Goal: Information Seeking & Learning: Learn about a topic

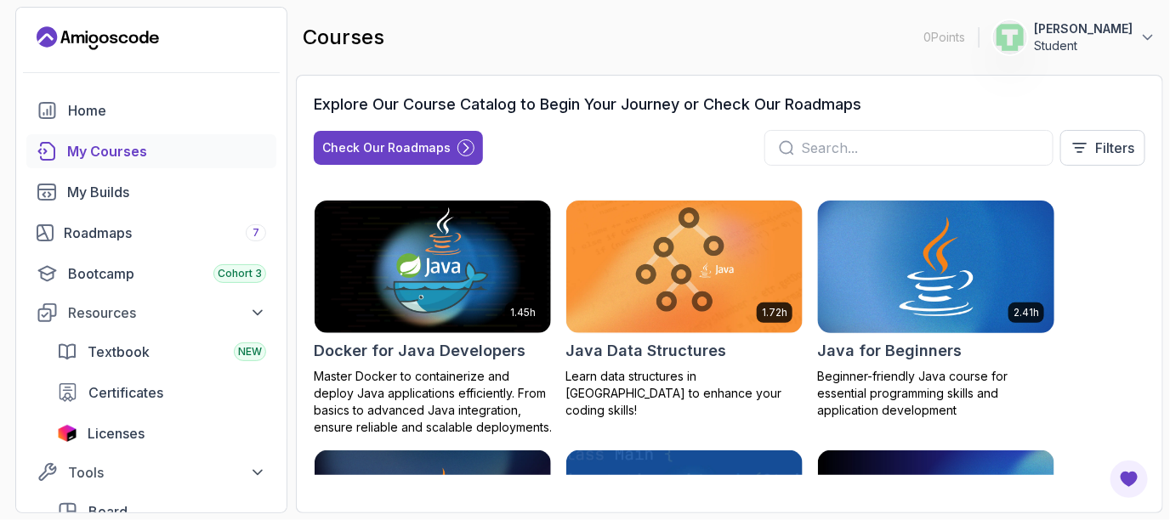
click at [931, 269] on img at bounding box center [936, 266] width 248 height 139
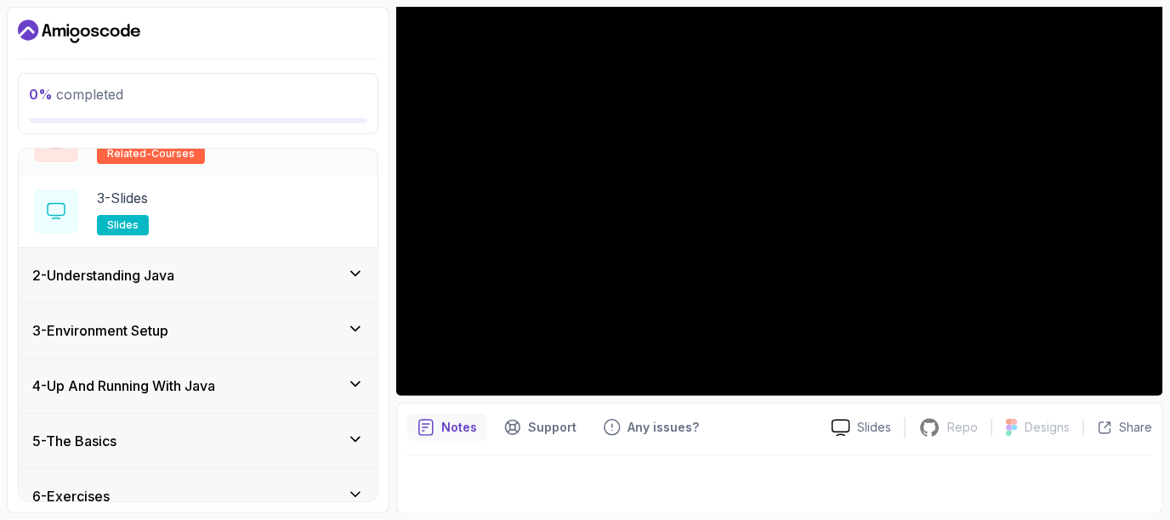
scroll to position [244, 0]
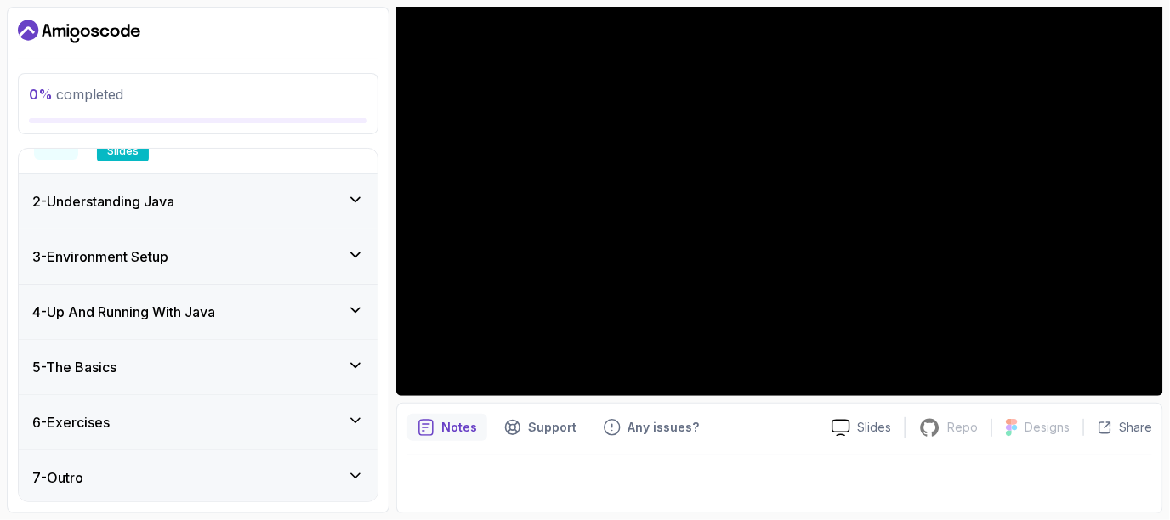
click at [247, 213] on div "2 - Understanding Java" at bounding box center [198, 201] width 359 height 54
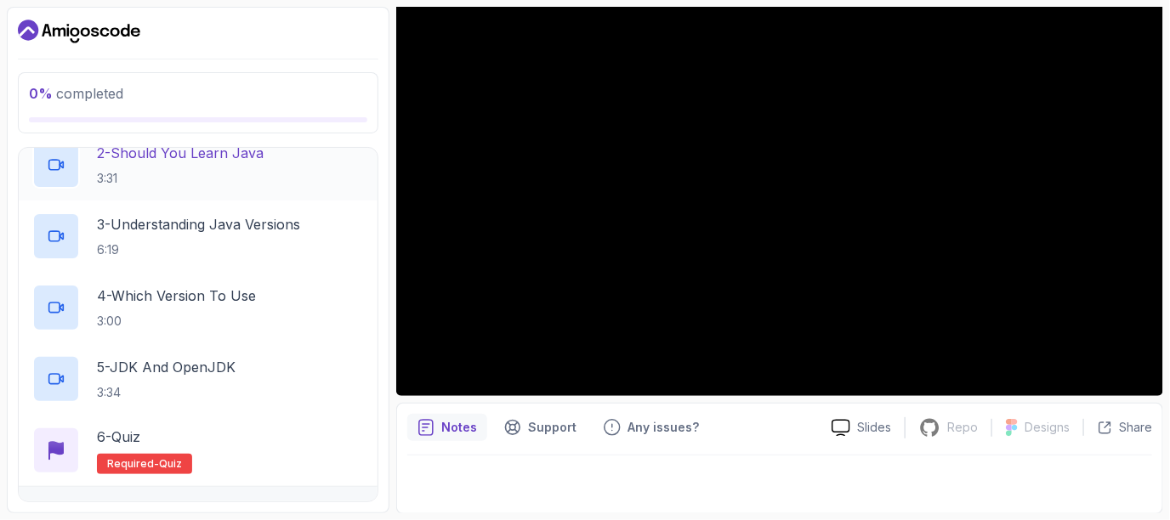
scroll to position [285, 0]
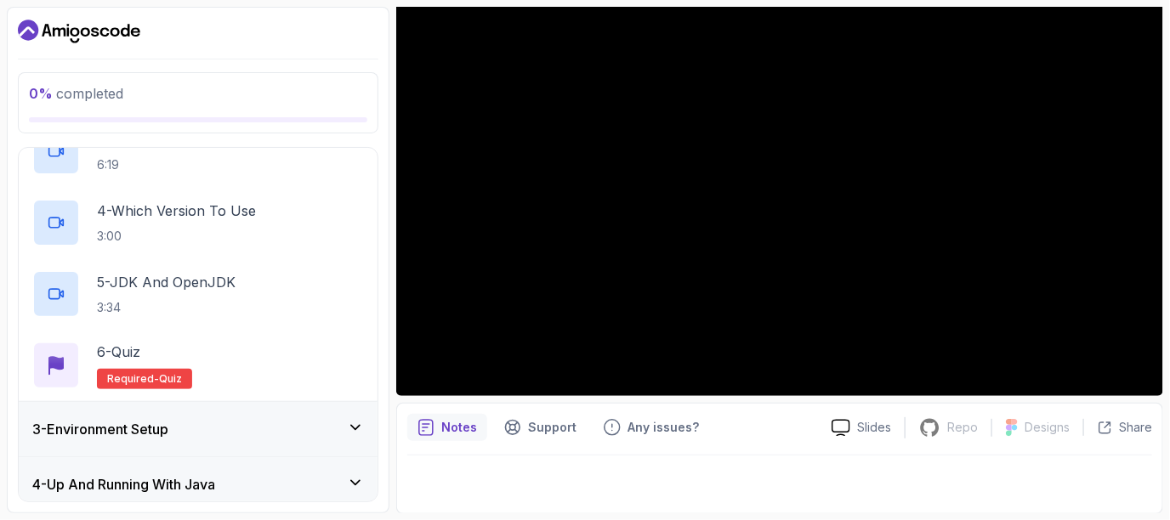
click at [247, 412] on div "3 - Environment Setup" at bounding box center [198, 429] width 359 height 54
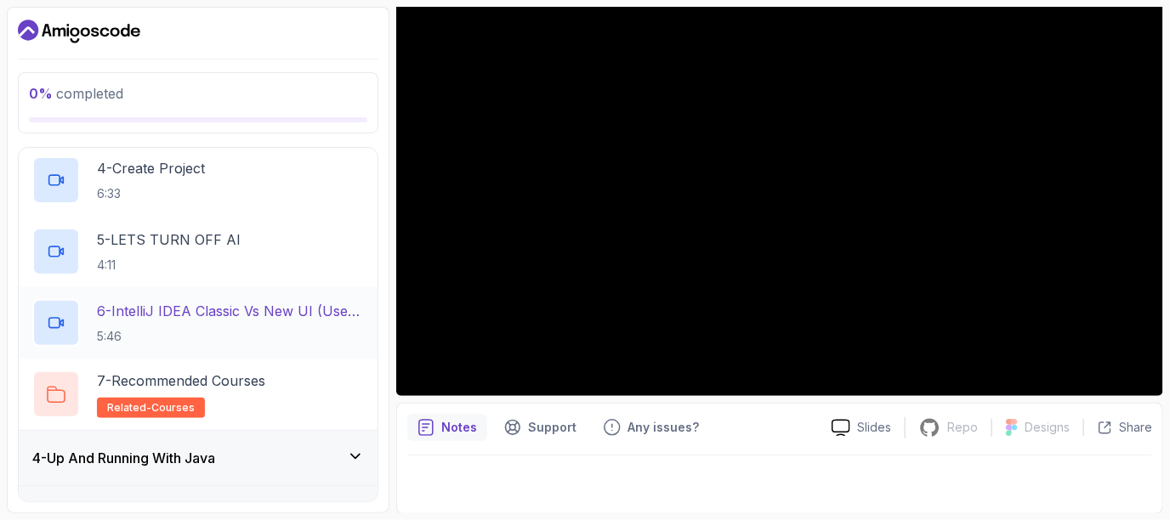
scroll to position [529, 0]
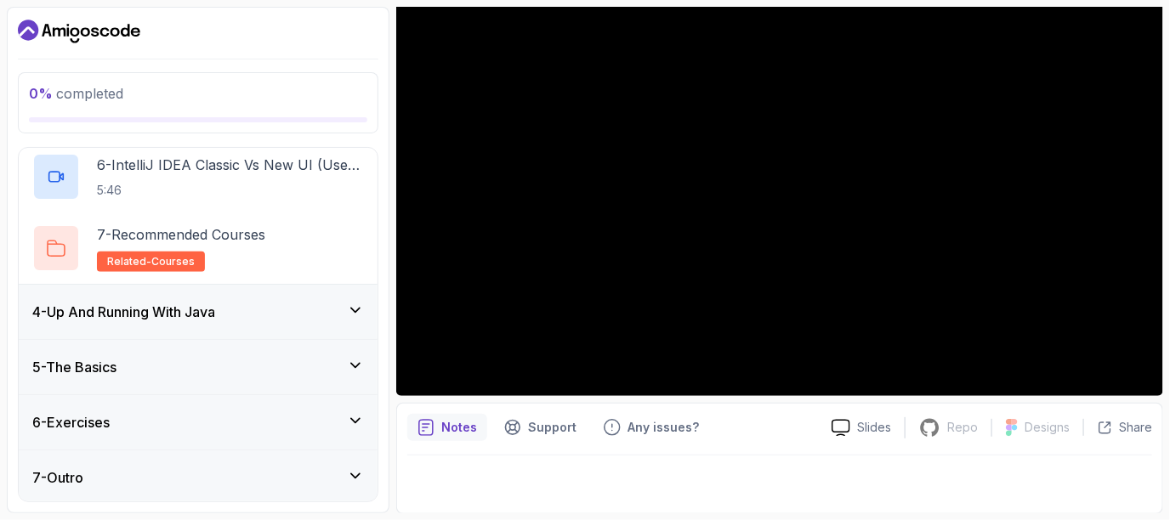
click at [276, 320] on div "4 - Up And Running With Java" at bounding box center [198, 312] width 332 height 20
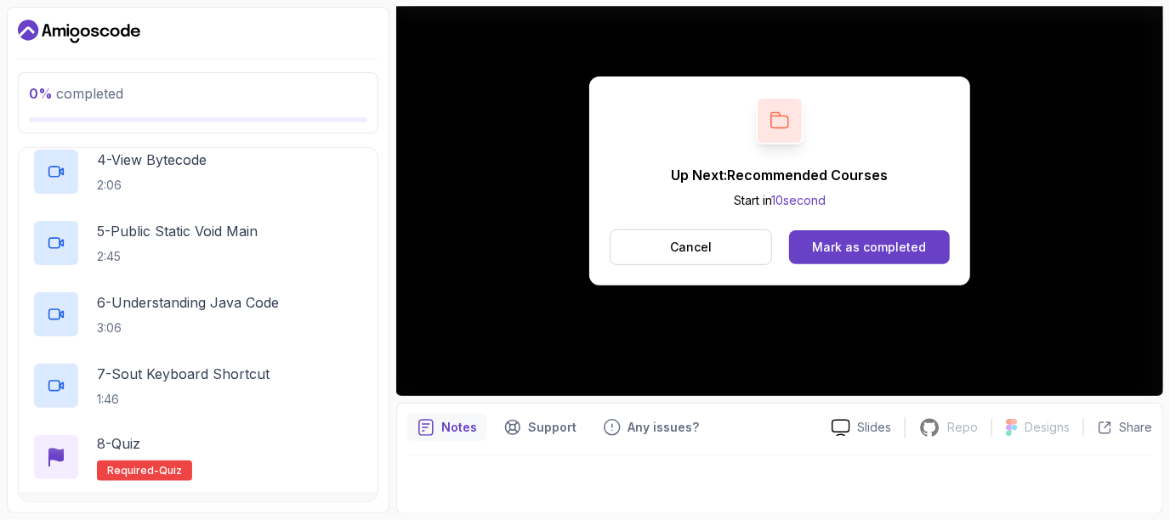
scroll to position [600, 0]
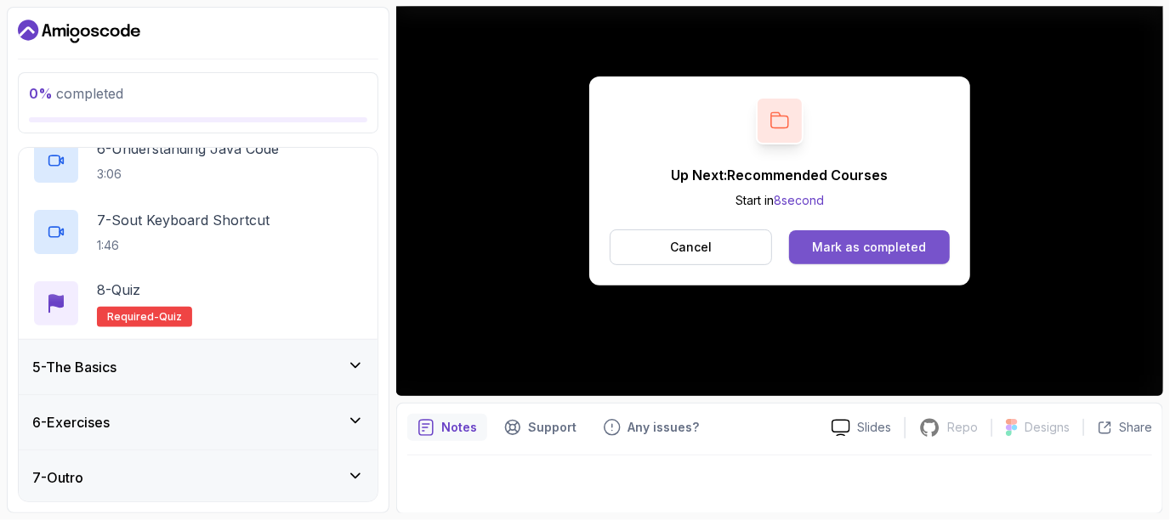
click at [880, 240] on div "Mark as completed" at bounding box center [869, 247] width 114 height 17
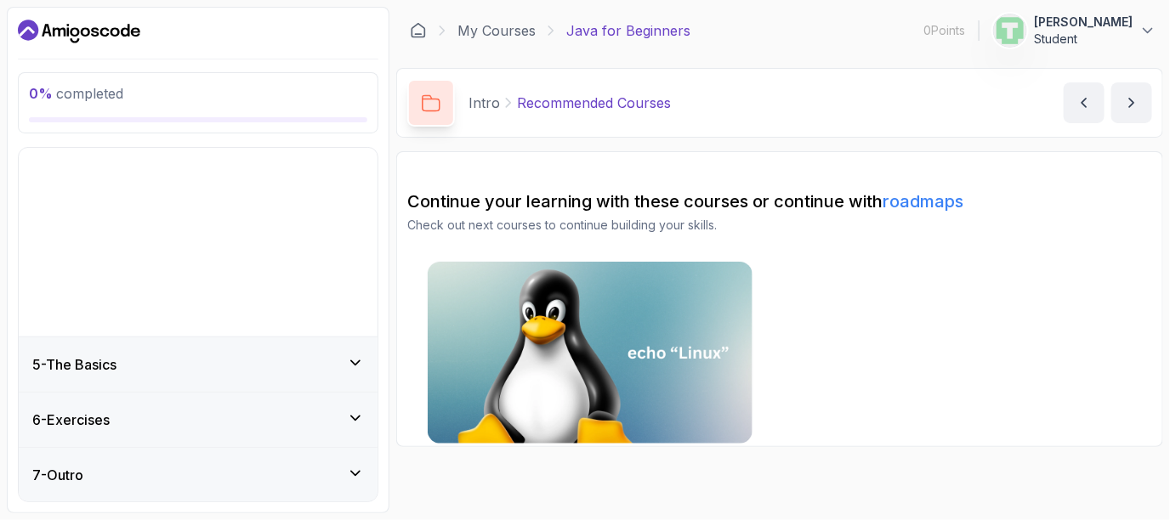
scroll to position [30, 0]
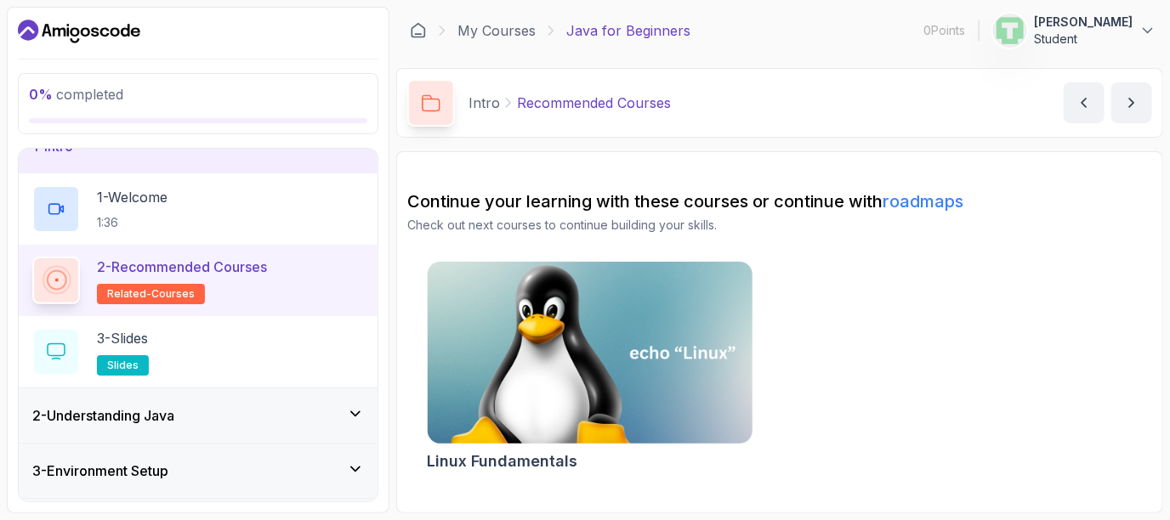
click at [548, 328] on img at bounding box center [589, 353] width 341 height 191
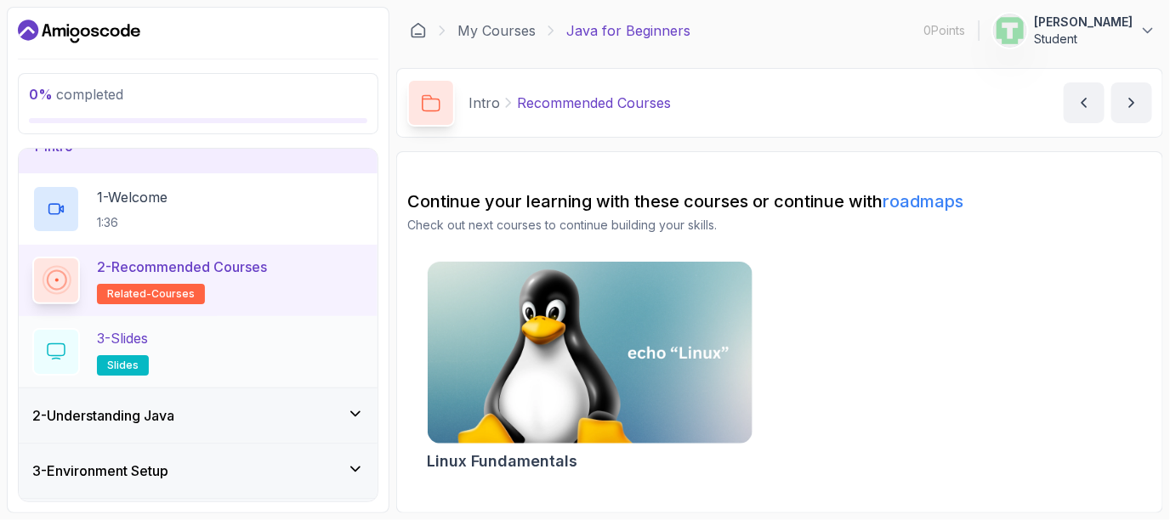
click at [160, 341] on div "3 - Slides slides" at bounding box center [198, 352] width 332 height 48
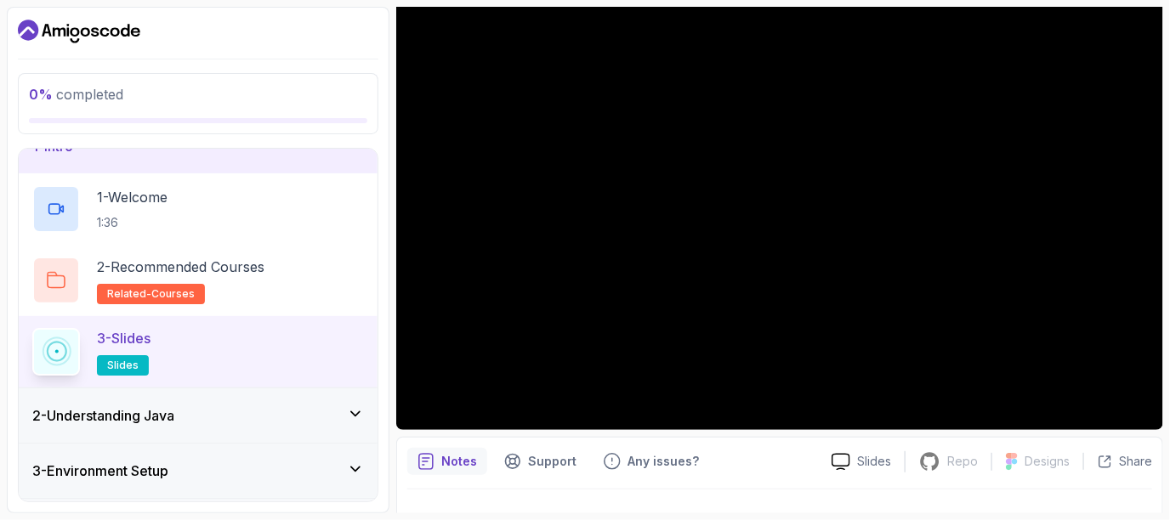
scroll to position [186, 0]
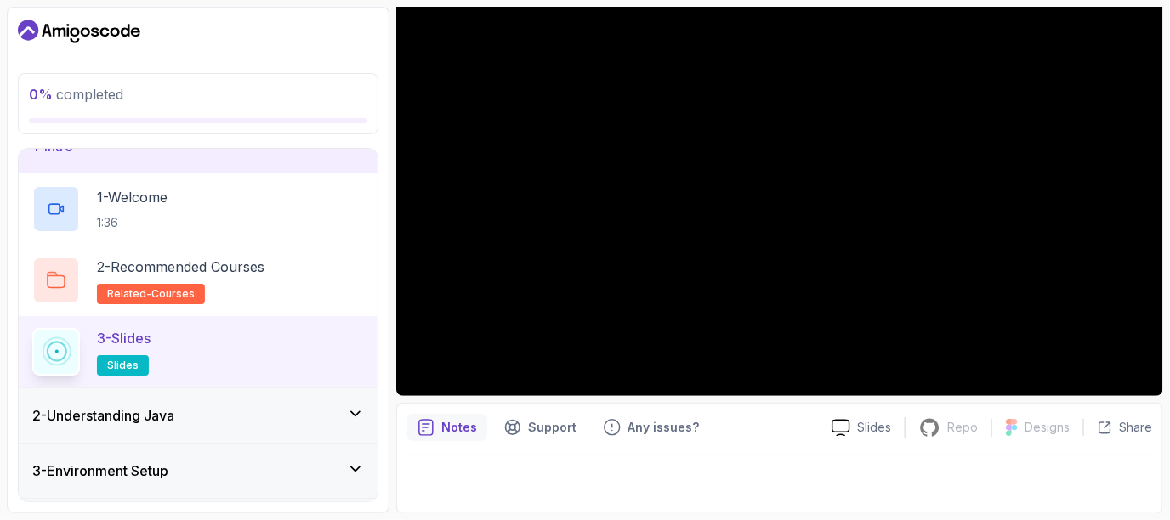
click at [152, 423] on h3 "2 - Understanding Java" at bounding box center [103, 416] width 142 height 20
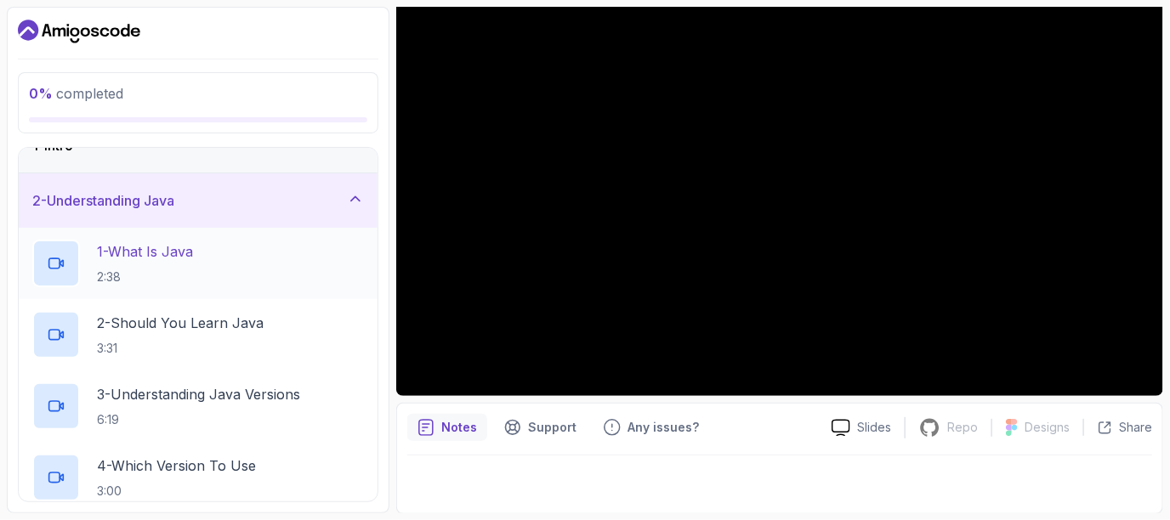
click at [285, 269] on div "1 - What Is Java 2:38" at bounding box center [198, 264] width 332 height 48
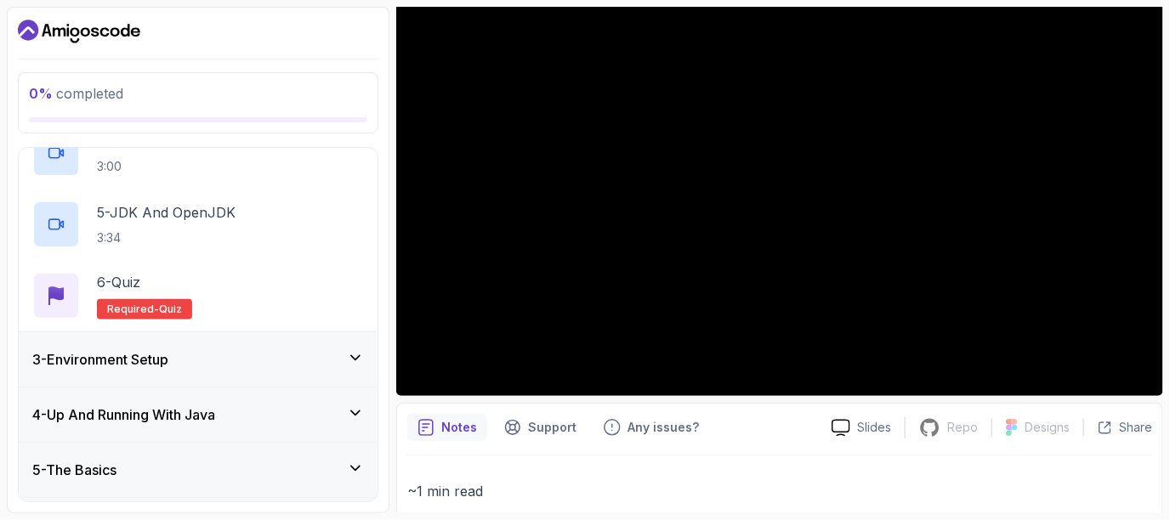
scroll to position [370, 0]
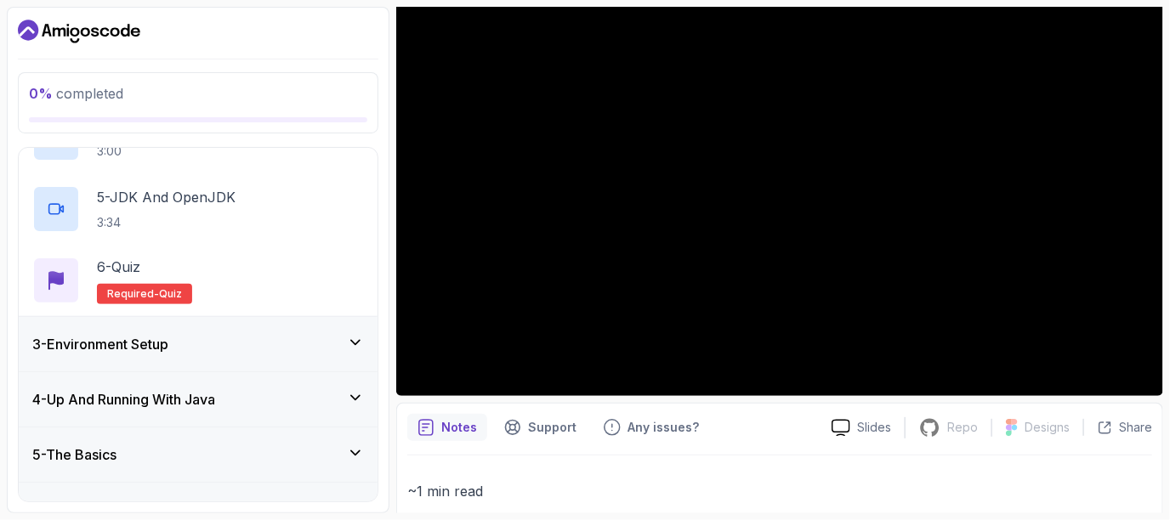
click at [300, 321] on div "3 - Environment Setup" at bounding box center [198, 344] width 359 height 54
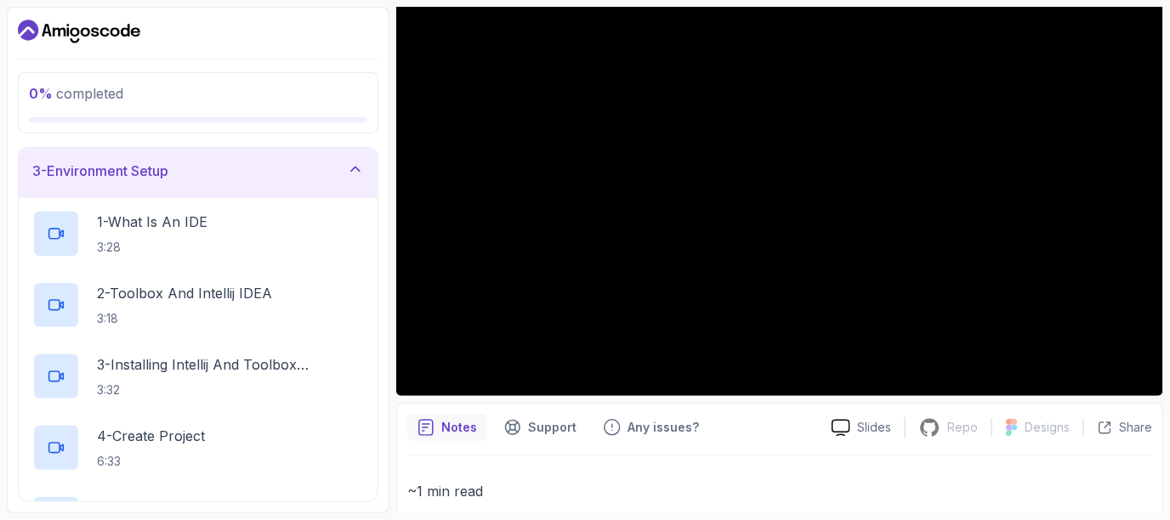
scroll to position [0, 0]
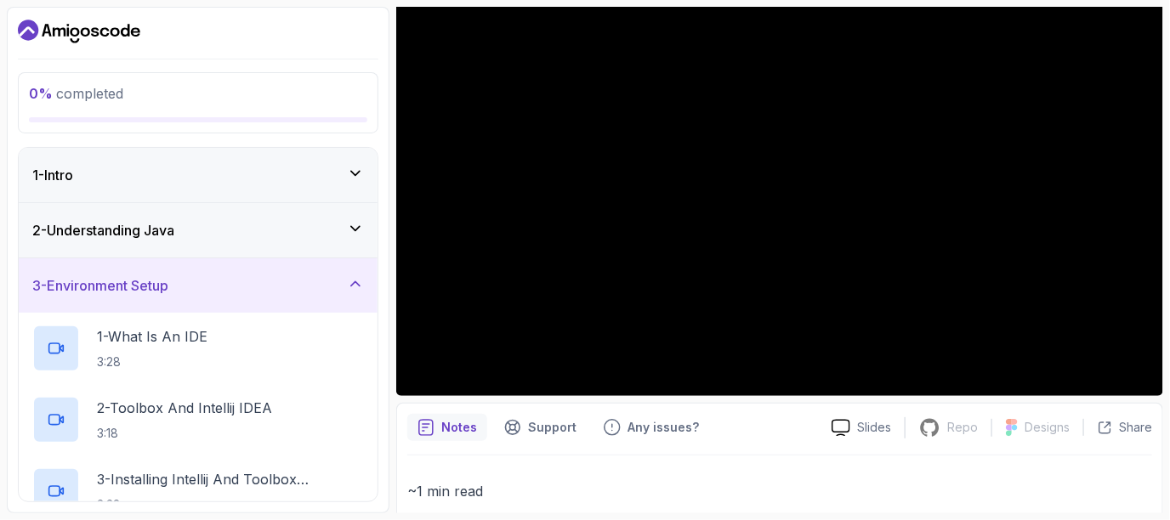
click at [291, 224] on div "2 - Understanding Java" at bounding box center [198, 230] width 332 height 20
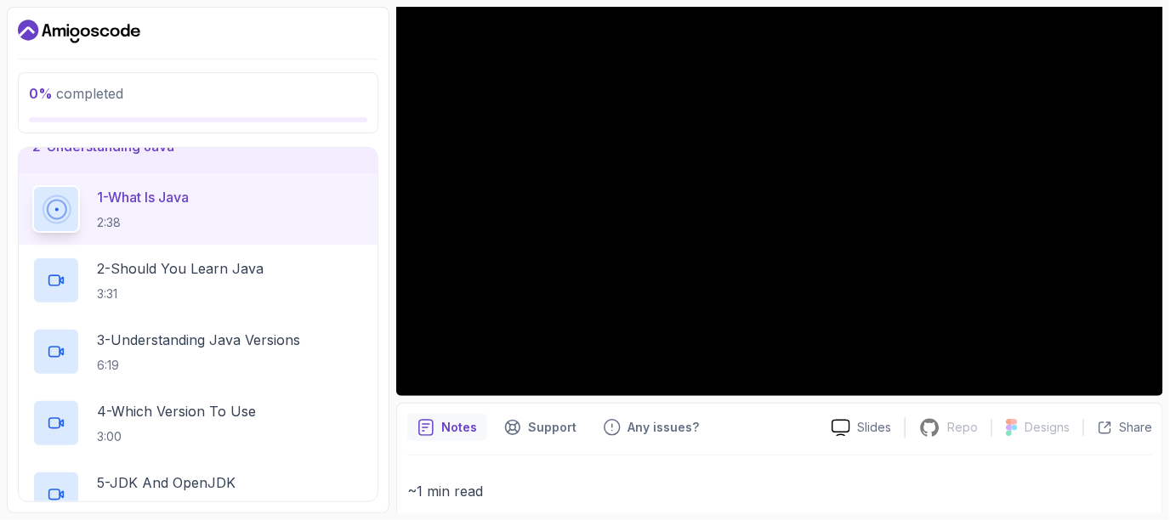
scroll to position [340, 0]
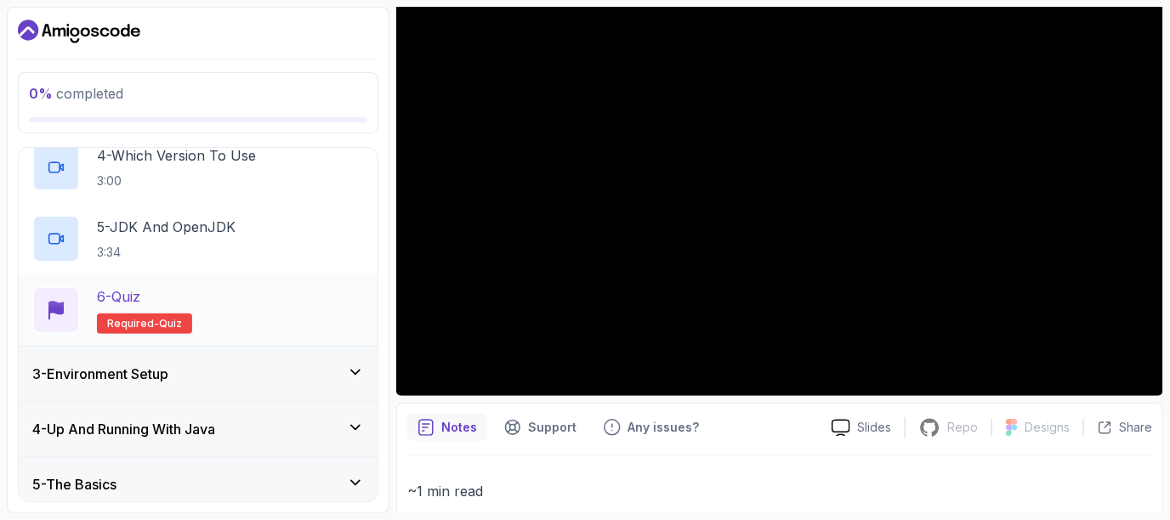
click at [233, 303] on div "6 - Quiz Required- quiz" at bounding box center [198, 311] width 332 height 48
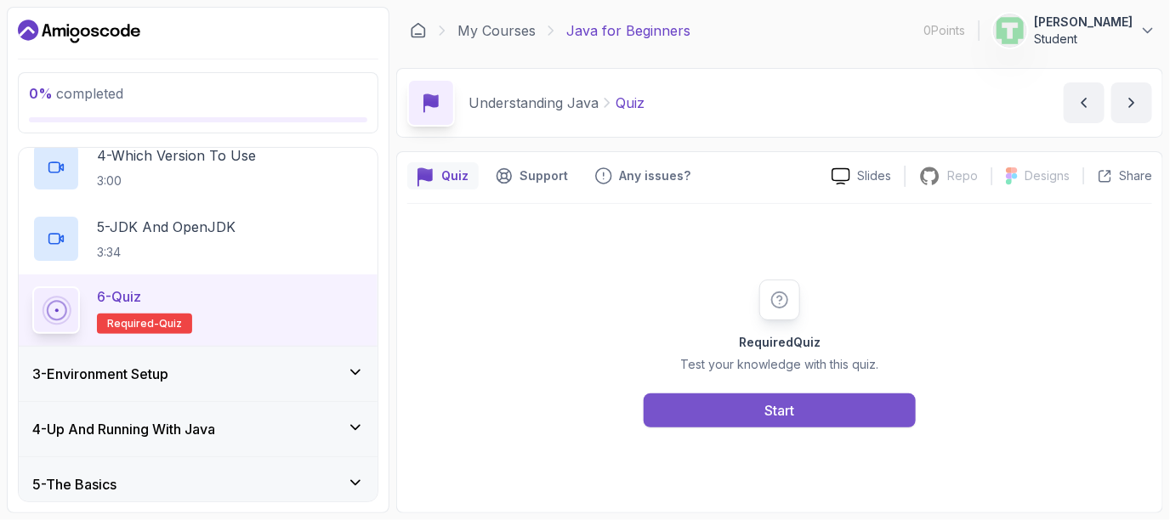
click at [740, 403] on button "Start" at bounding box center [780, 411] width 272 height 34
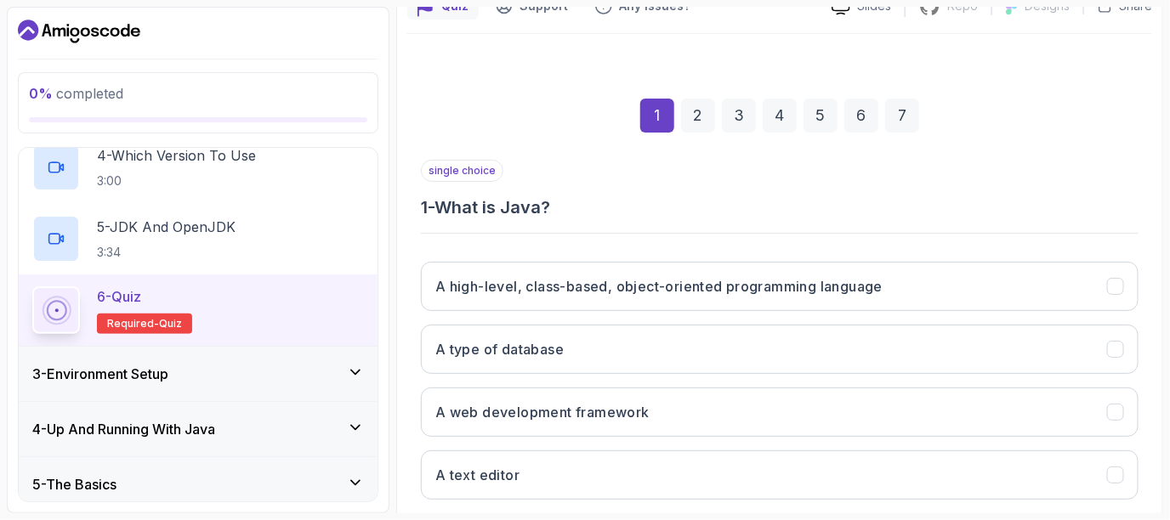
scroll to position [254, 0]
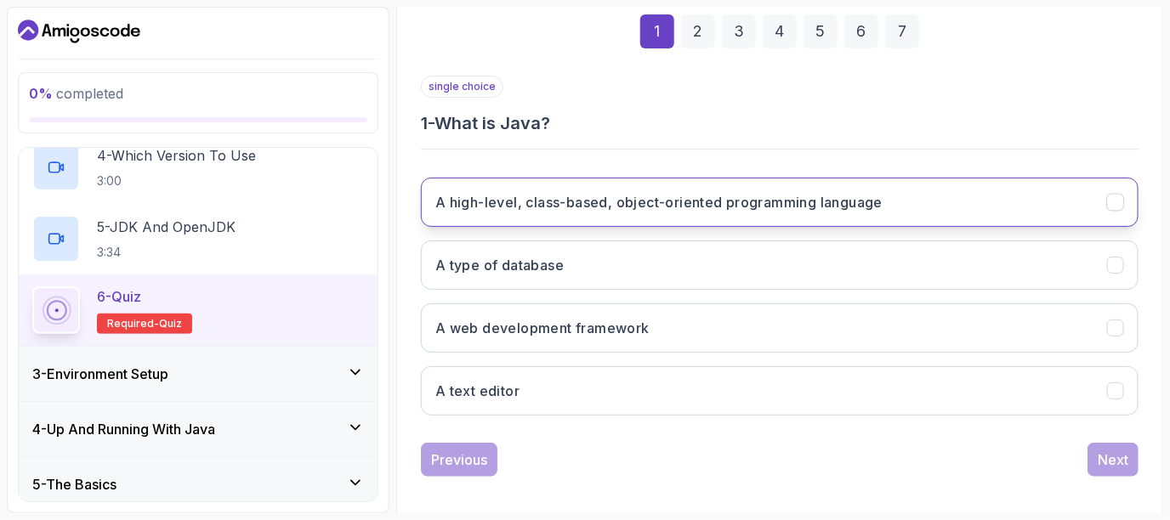
click at [652, 203] on h3 "A high-level, class-based, object-oriented programming language" at bounding box center [658, 202] width 447 height 20
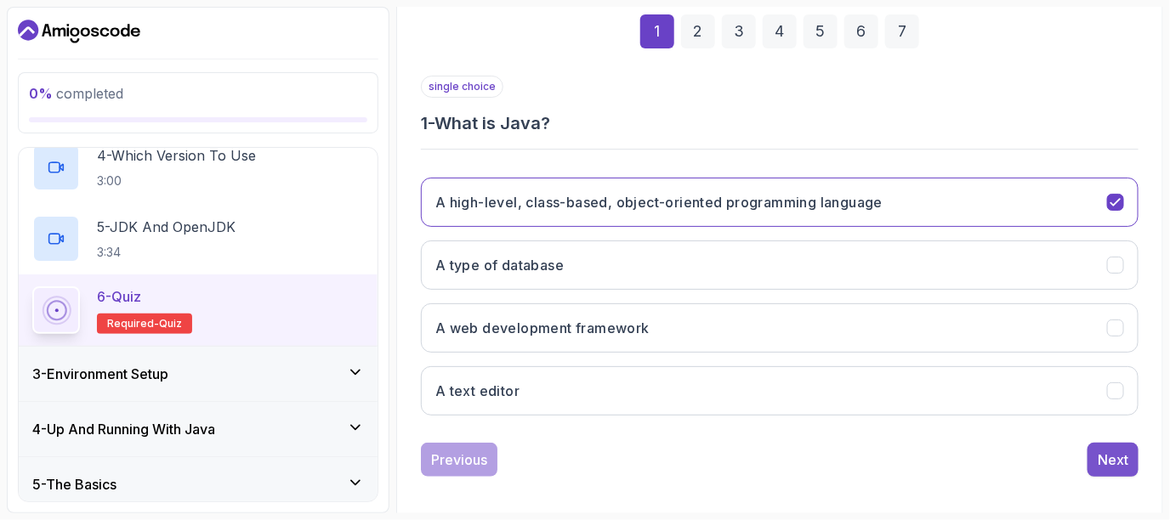
click at [1111, 466] on div "Next" at bounding box center [1113, 460] width 31 height 20
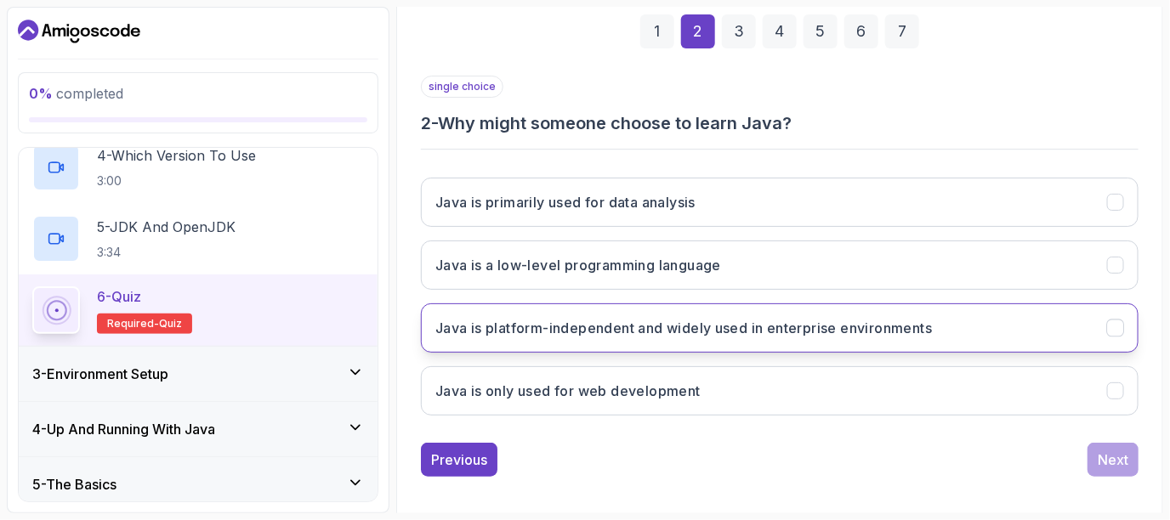
click at [478, 329] on h3 "Java is platform-independent and widely used in enterprise environments" at bounding box center [683, 328] width 497 height 20
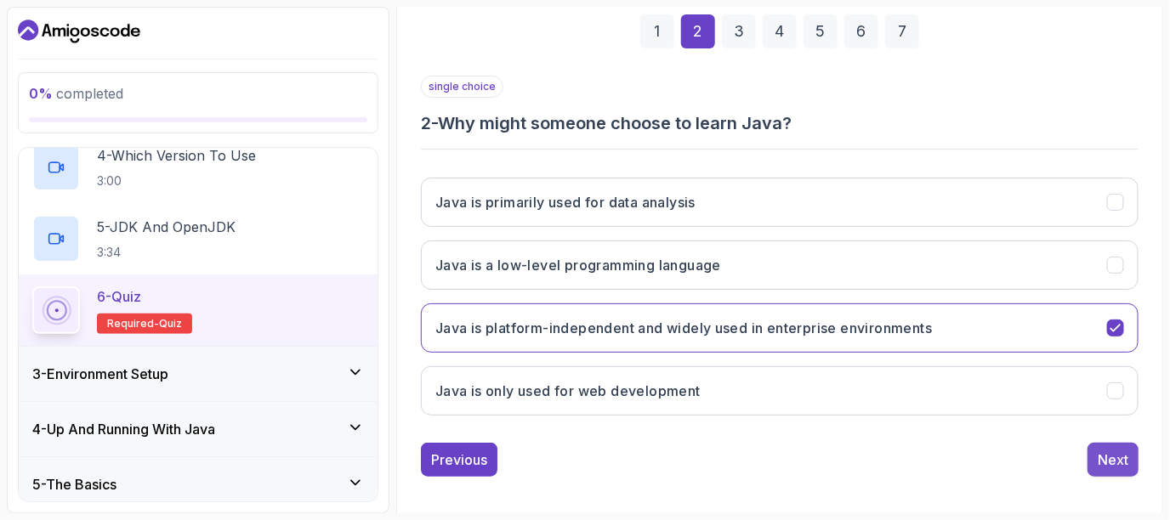
click at [1115, 453] on div "Next" at bounding box center [1113, 460] width 31 height 20
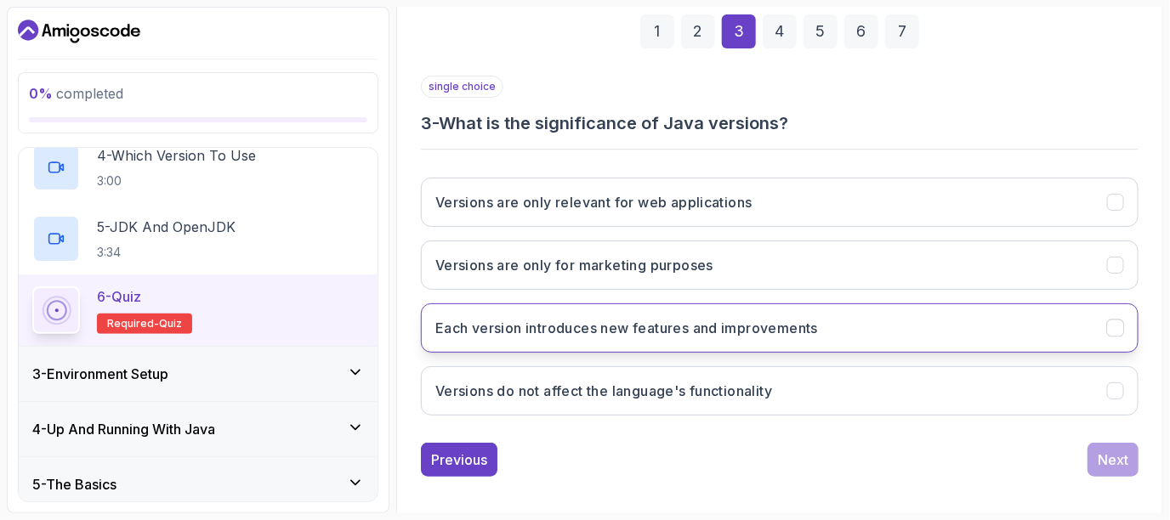
click at [639, 326] on h3 "Each version introduces new features and improvements" at bounding box center [626, 328] width 383 height 20
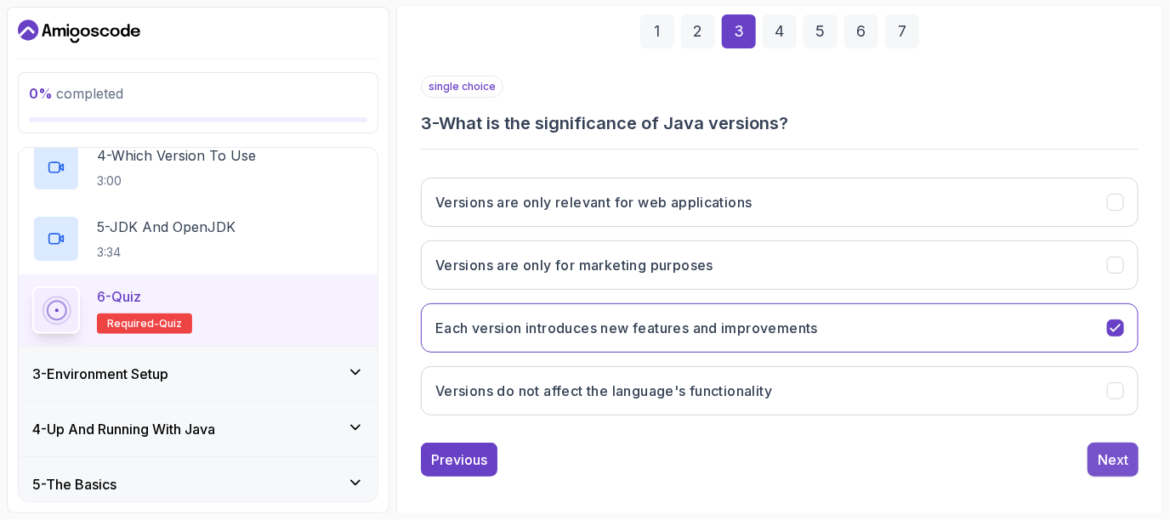
click at [1117, 454] on div "Next" at bounding box center [1113, 460] width 31 height 20
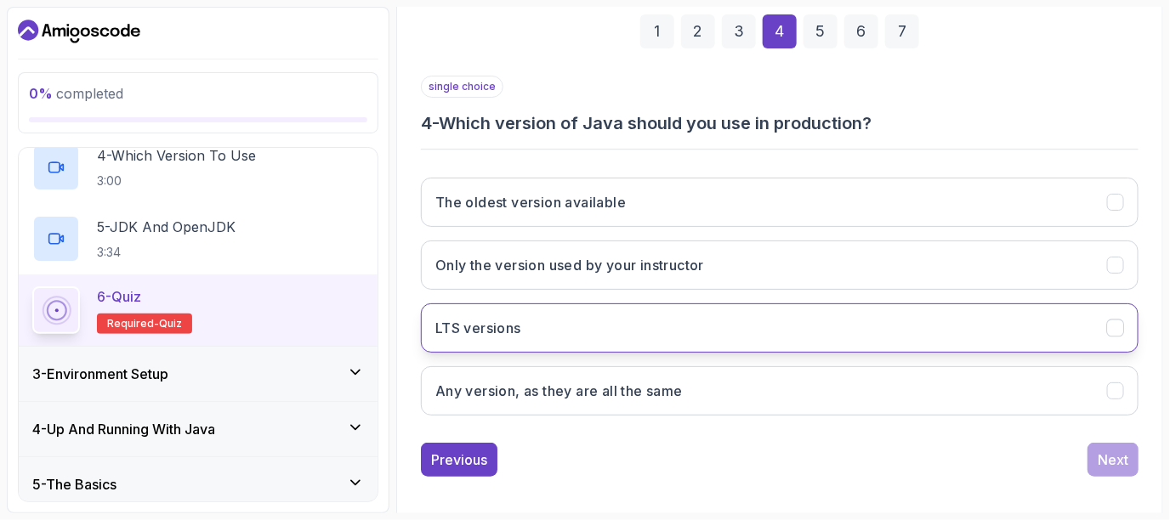
click at [548, 346] on button "LTS versions" at bounding box center [780, 328] width 718 height 49
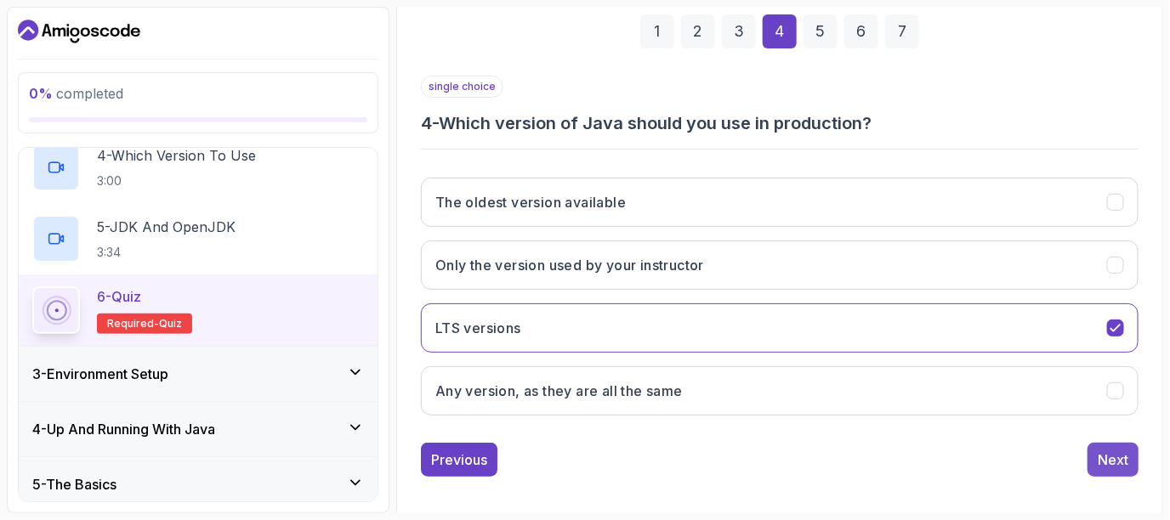
click at [1109, 452] on div "Next" at bounding box center [1113, 460] width 31 height 20
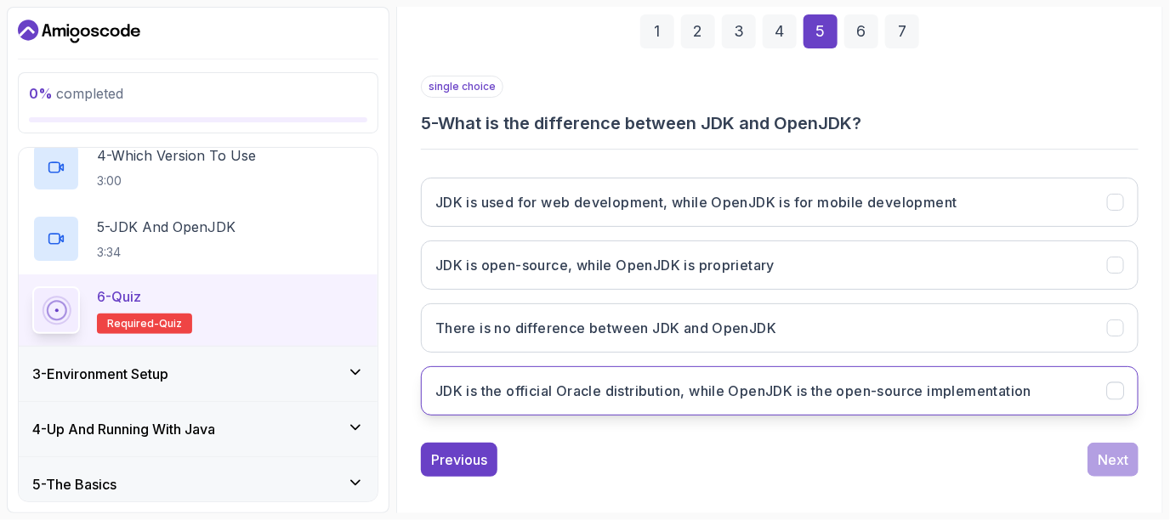
click at [678, 376] on button "JDK is the official Oracle distribution, while OpenJDK is the open-source imple…" at bounding box center [780, 391] width 718 height 49
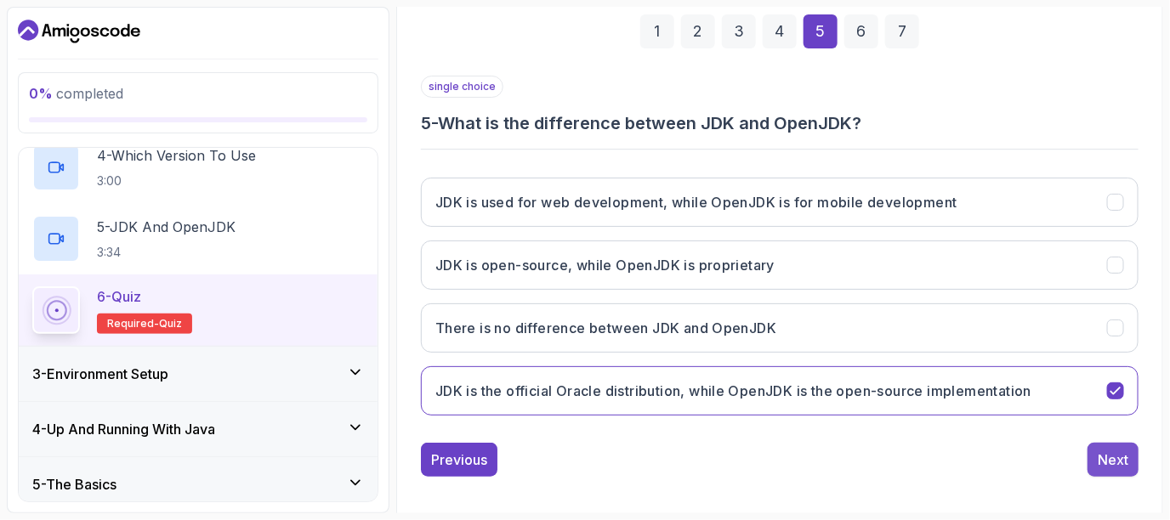
click at [1122, 457] on div "Next" at bounding box center [1113, 460] width 31 height 20
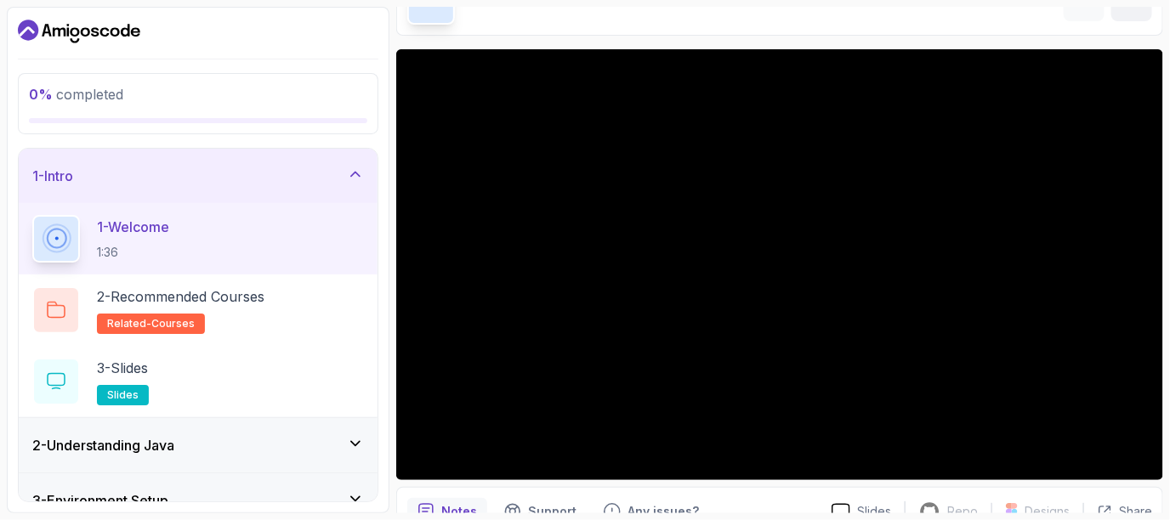
scroll to position [170, 0]
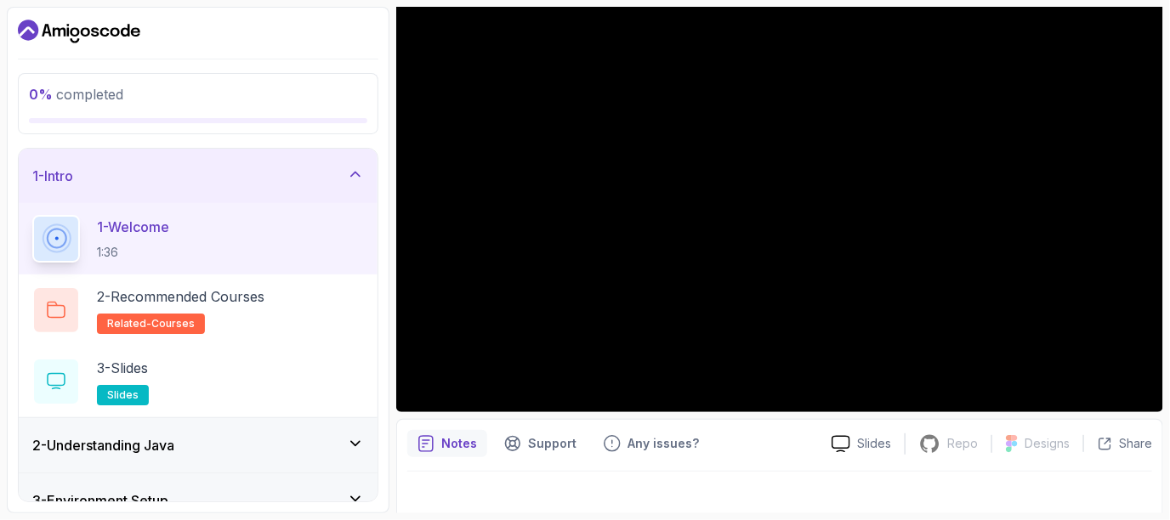
click at [210, 437] on div "2 - Understanding Java" at bounding box center [198, 445] width 332 height 20
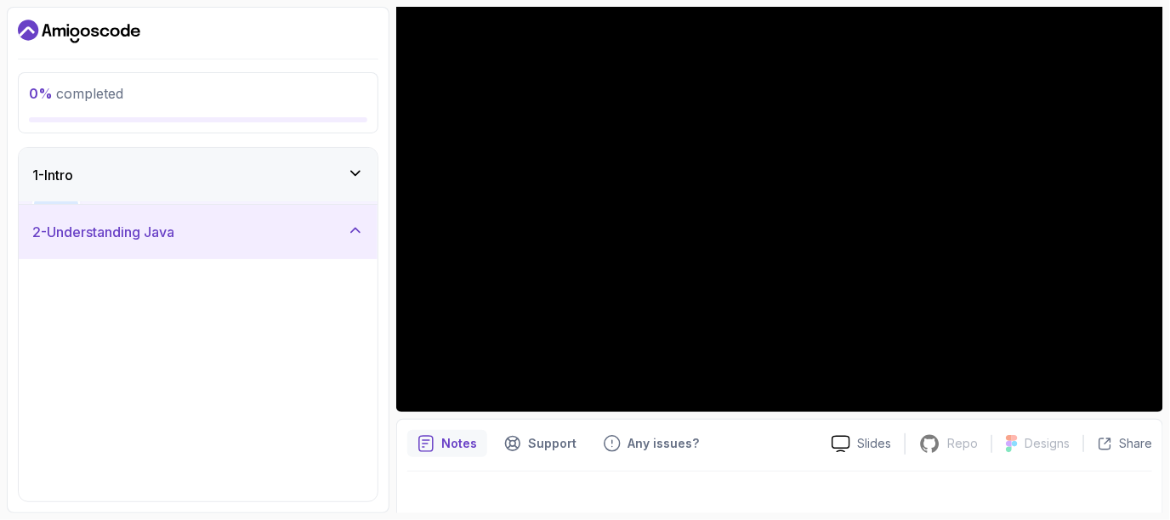
scroll to position [254, 0]
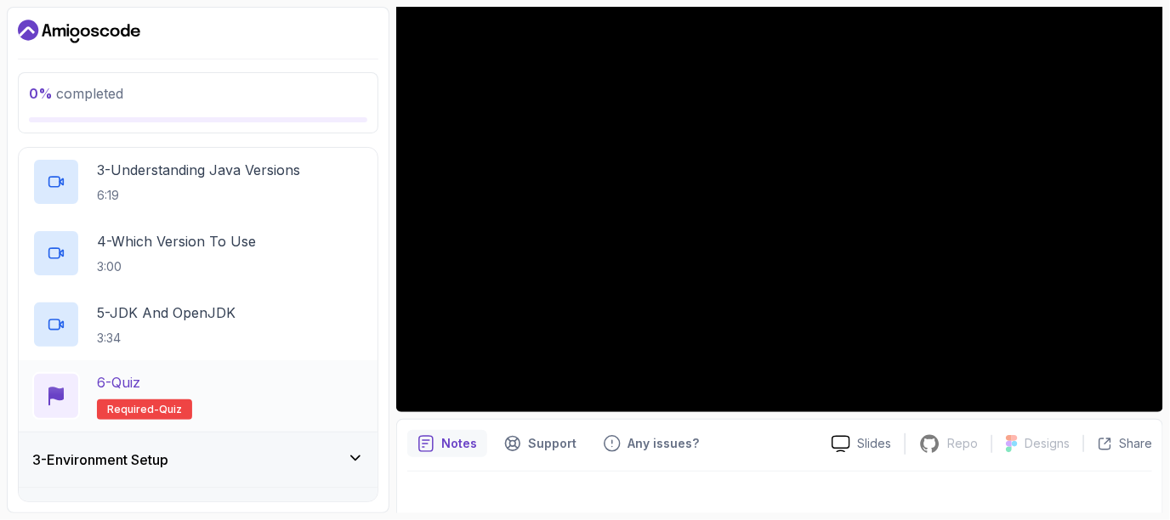
click at [179, 389] on div "6 - Quiz" at bounding box center [144, 382] width 95 height 20
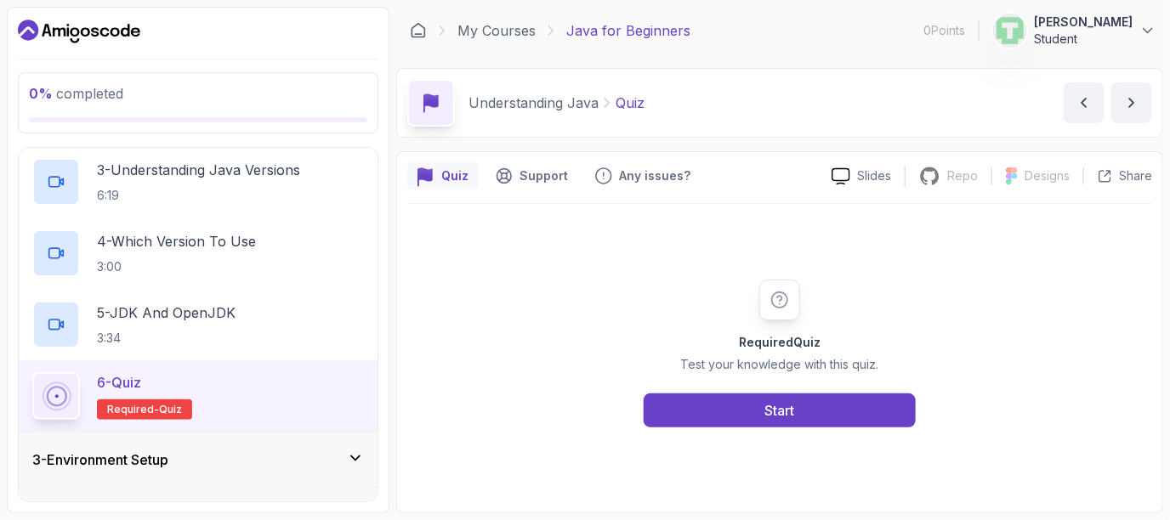
click at [747, 432] on div "Required Quiz Test your knowledge with this quiz. Start" at bounding box center [779, 353] width 745 height 298
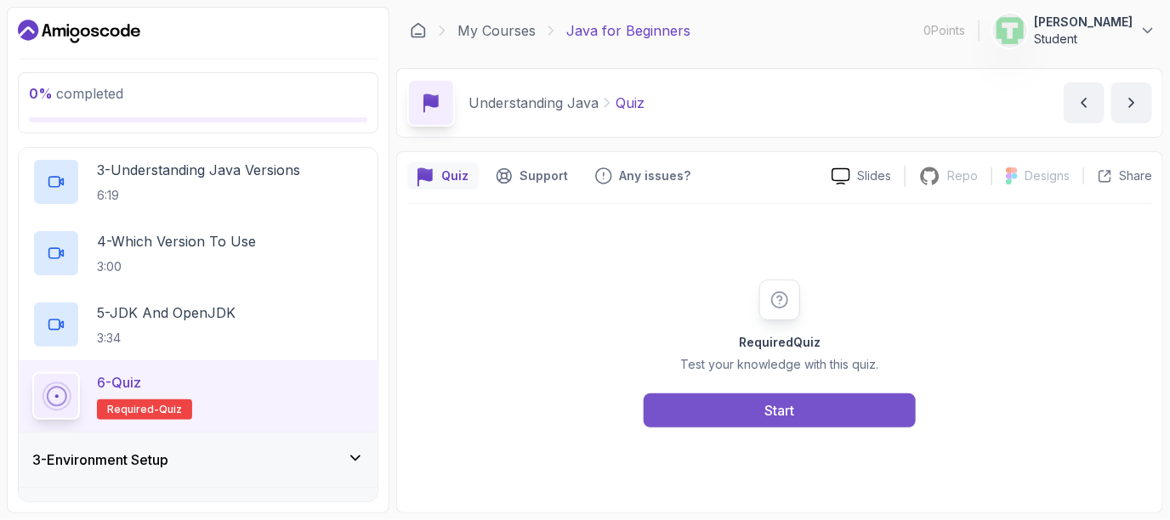
click at [768, 418] on div "Start" at bounding box center [780, 411] width 30 height 20
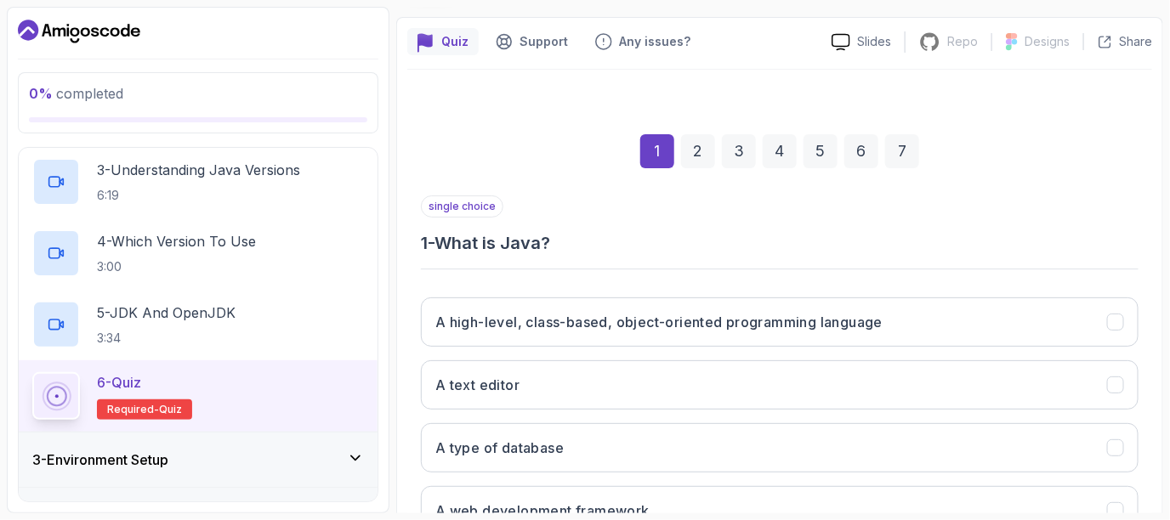
scroll to position [254, 0]
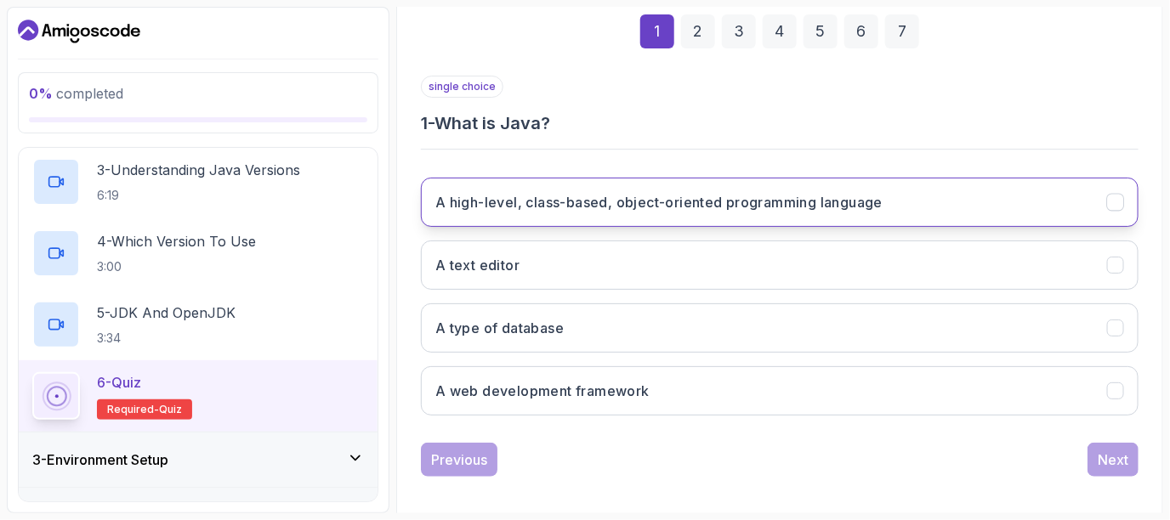
click at [797, 201] on h3 "A high-level, class-based, object-oriented programming language" at bounding box center [658, 202] width 447 height 20
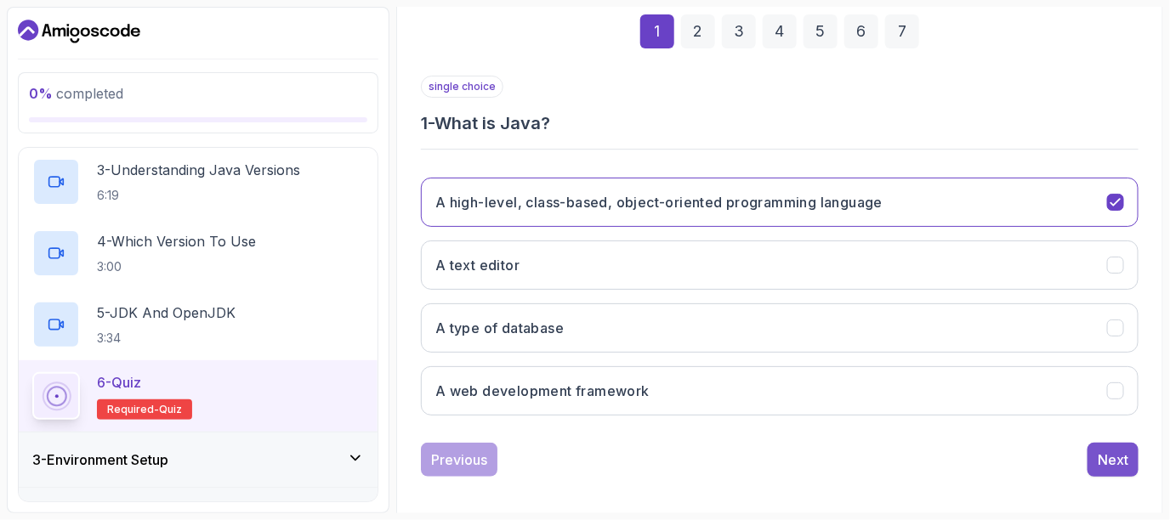
click at [1116, 453] on div "Next" at bounding box center [1113, 460] width 31 height 20
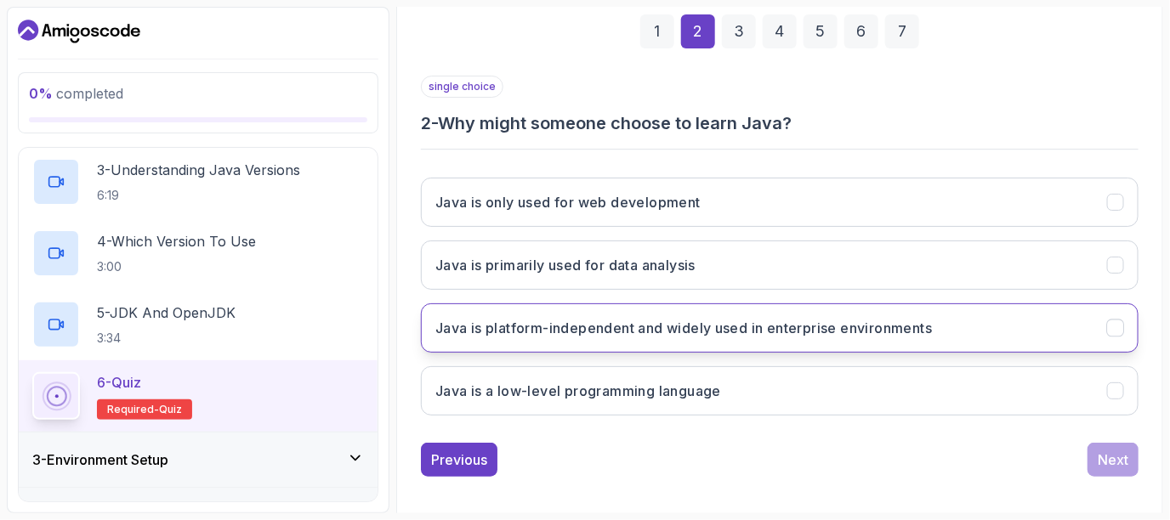
click at [677, 325] on h3 "Java is platform-independent and widely used in enterprise environments" at bounding box center [683, 328] width 497 height 20
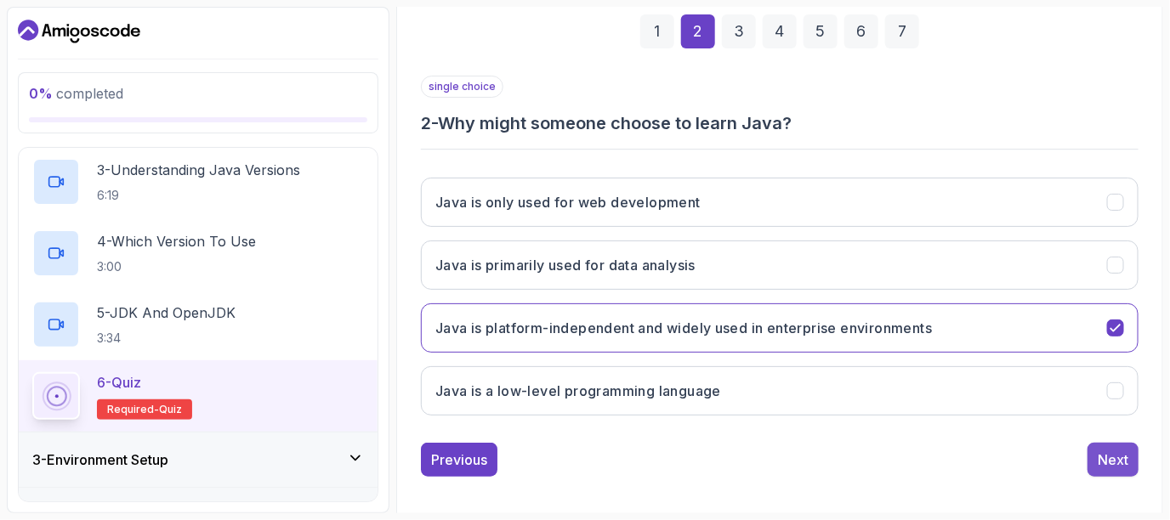
click at [1089, 462] on button "Next" at bounding box center [1113, 460] width 51 height 34
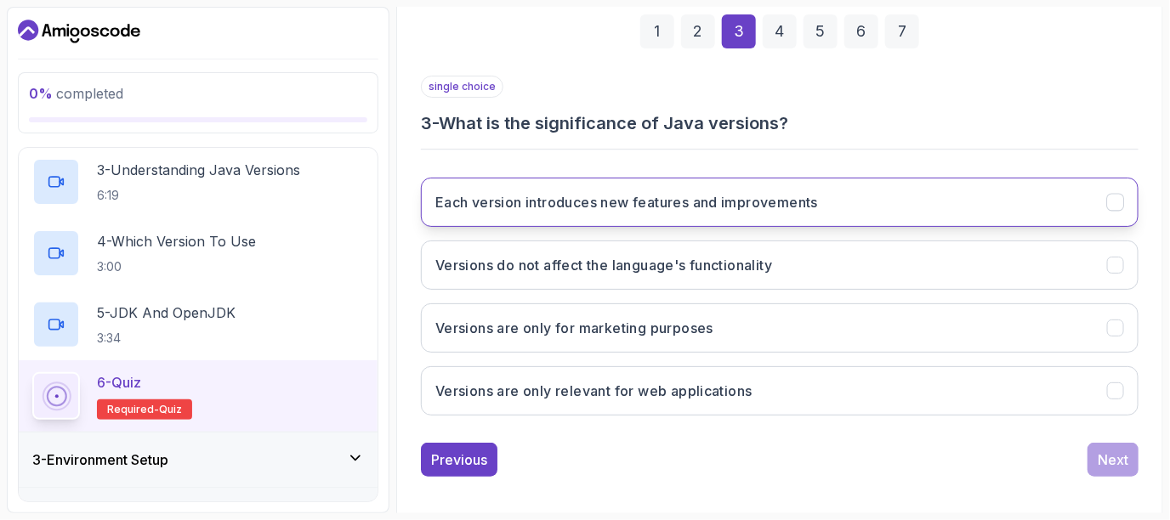
click at [797, 192] on h3 "Each version introduces new features and improvements" at bounding box center [626, 202] width 383 height 20
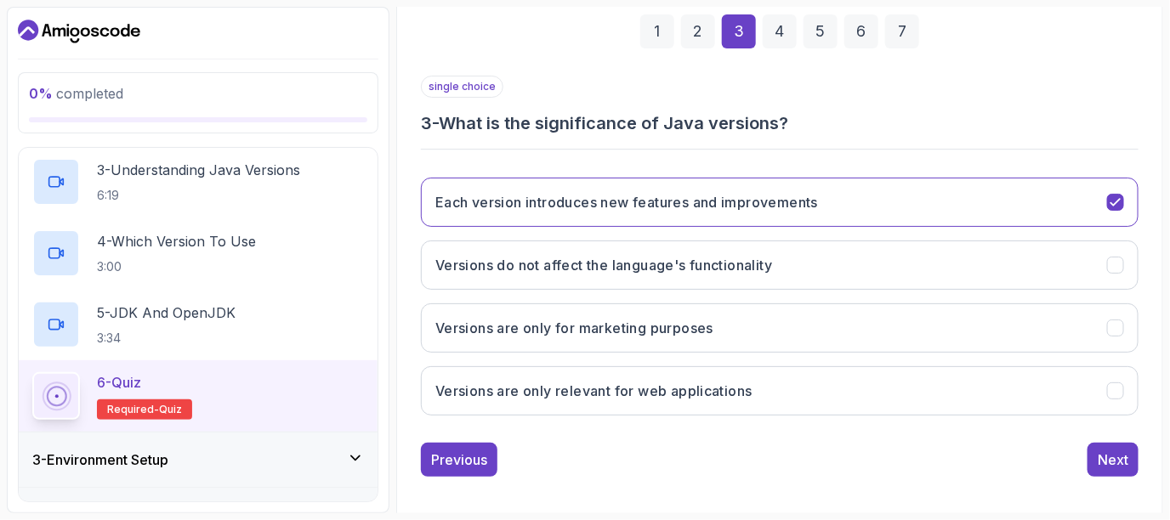
click at [715, 26] on div "1 2 3 4 5 6 7" at bounding box center [780, 31] width 718 height 88
click at [699, 33] on div "2" at bounding box center [698, 31] width 34 height 34
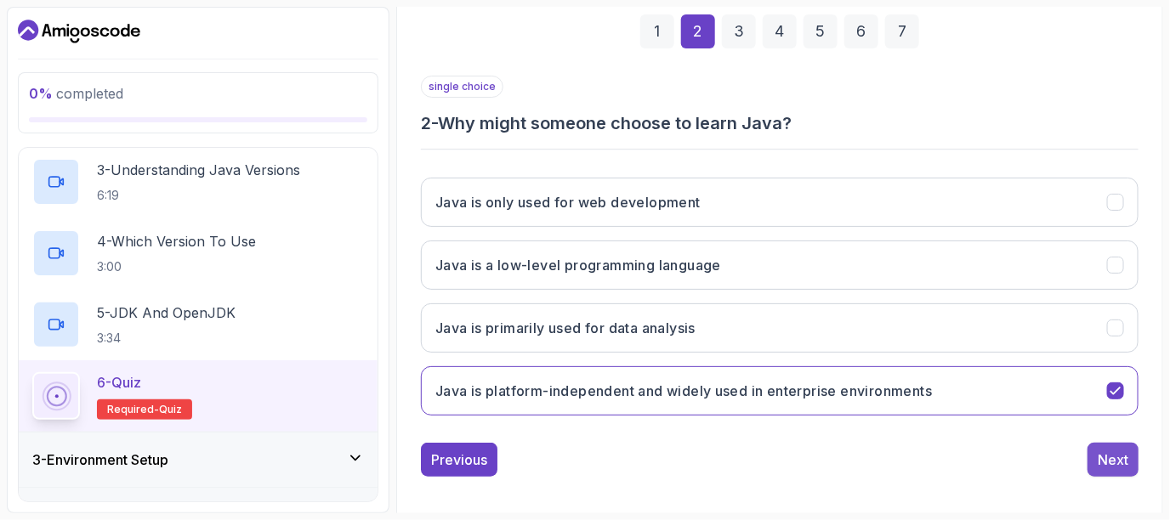
click at [1124, 454] on div "Next" at bounding box center [1113, 460] width 31 height 20
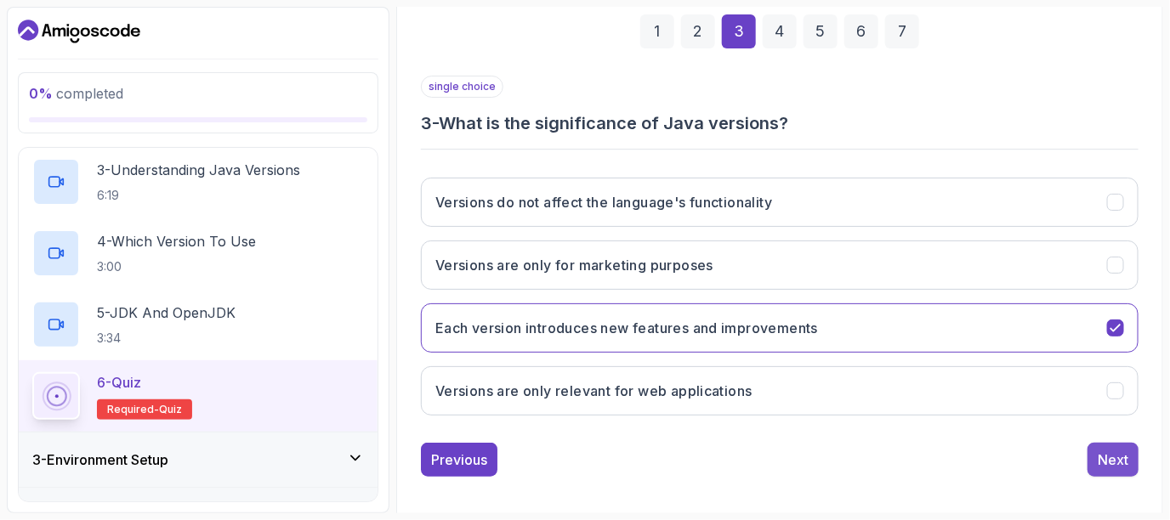
click at [1126, 464] on div "Next" at bounding box center [1113, 460] width 31 height 20
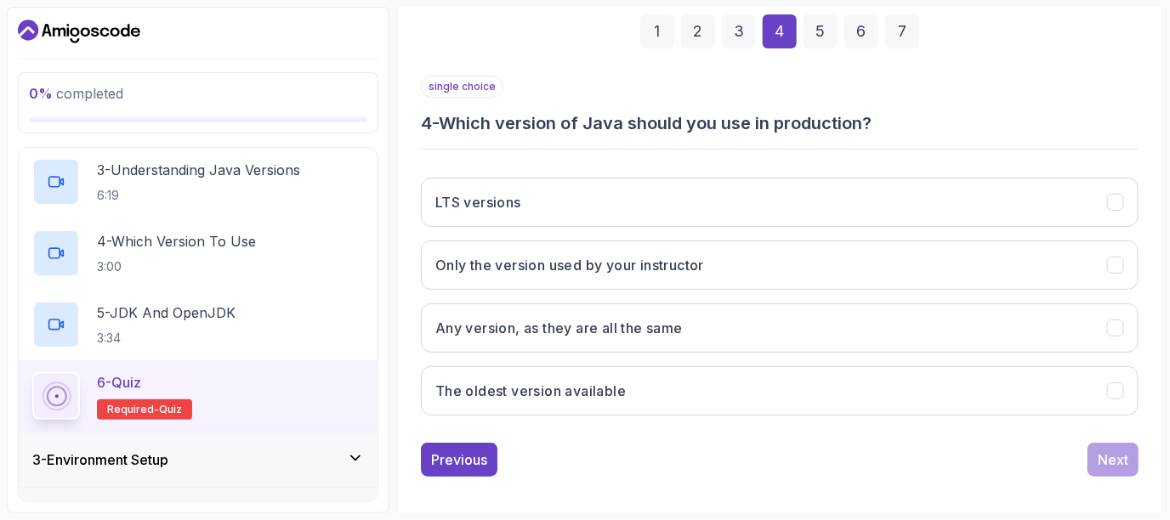
click at [948, 226] on div "LTS versions Only the version used by your instructor Any version, as they are …" at bounding box center [780, 296] width 718 height 265
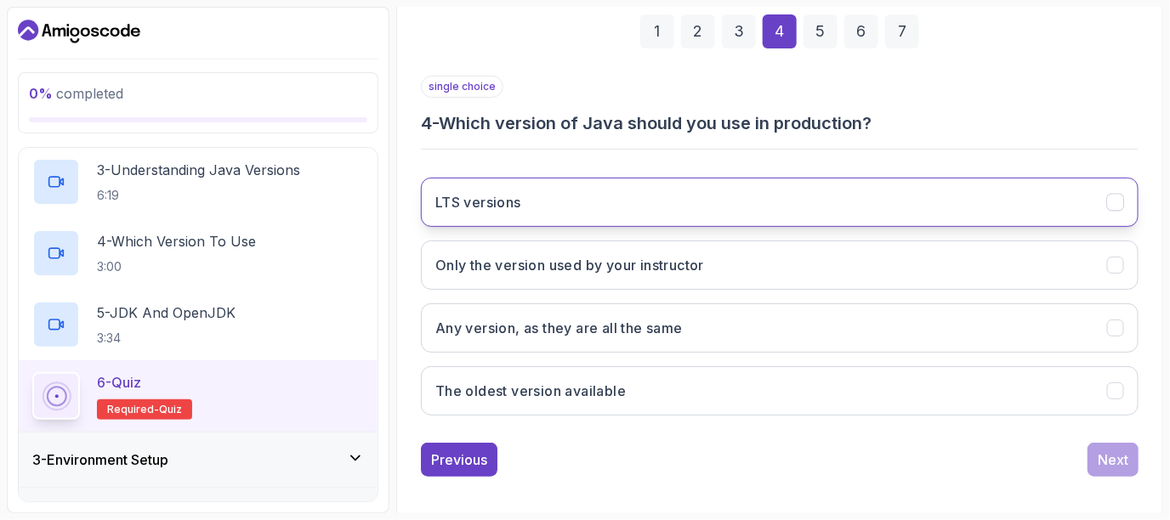
click at [950, 223] on button "LTS versions" at bounding box center [780, 202] width 718 height 49
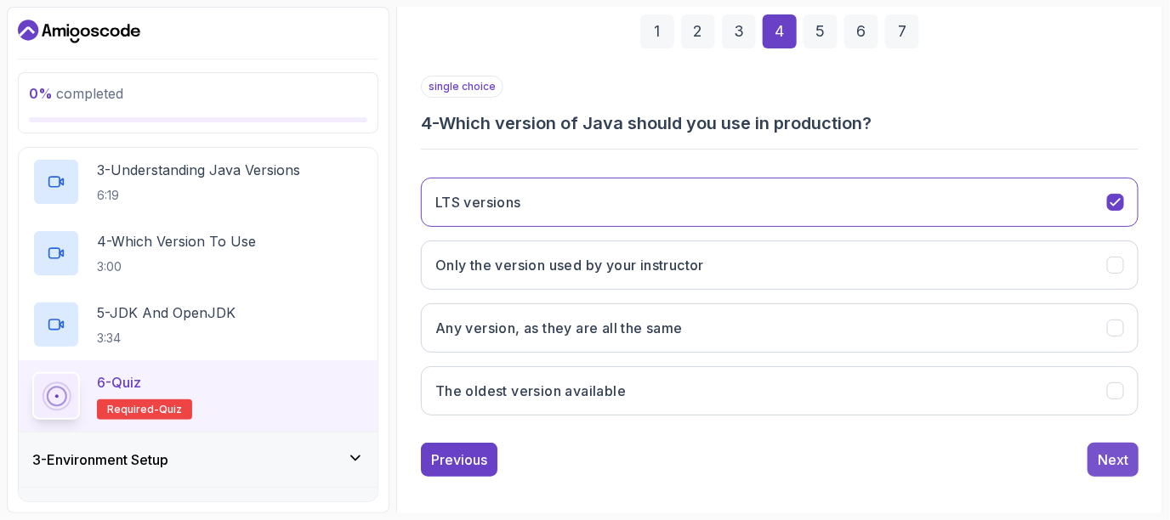
click at [1128, 464] on button "Next" at bounding box center [1113, 460] width 51 height 34
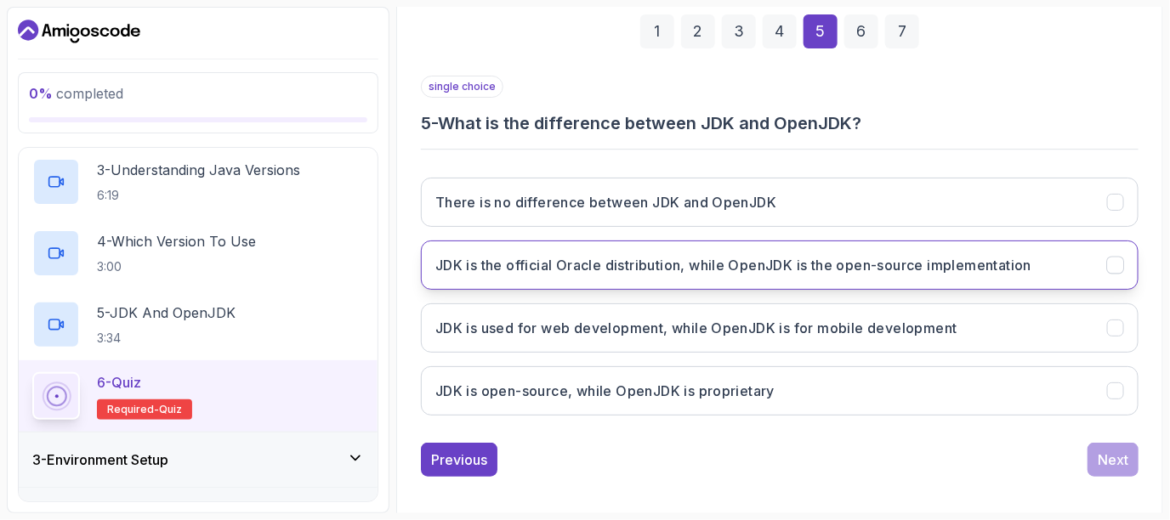
click at [811, 271] on h3 "JDK is the official Oracle distribution, while OpenJDK is the open-source imple…" at bounding box center [733, 265] width 596 height 20
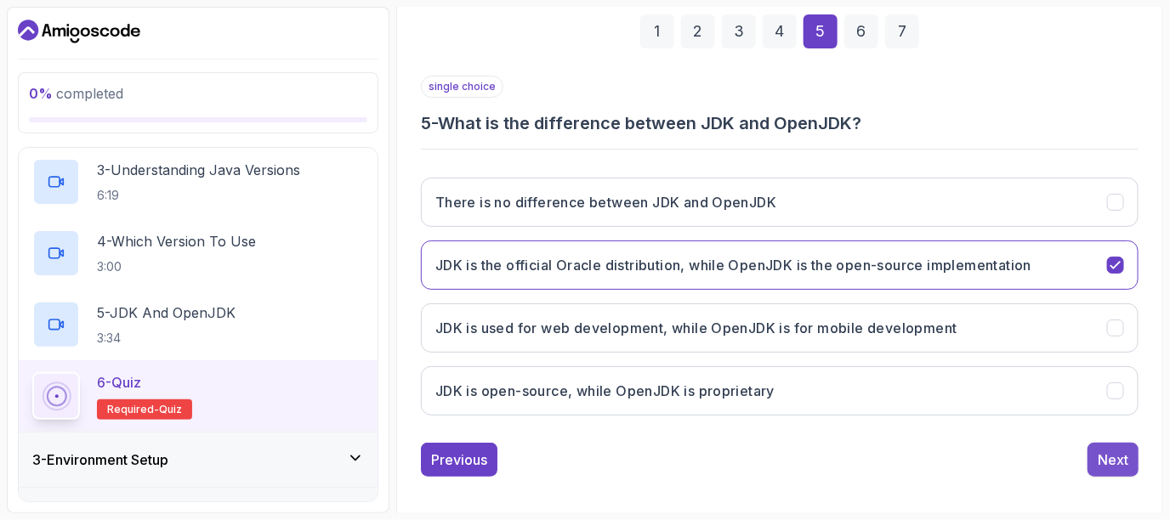
click at [1119, 463] on div "Next" at bounding box center [1113, 460] width 31 height 20
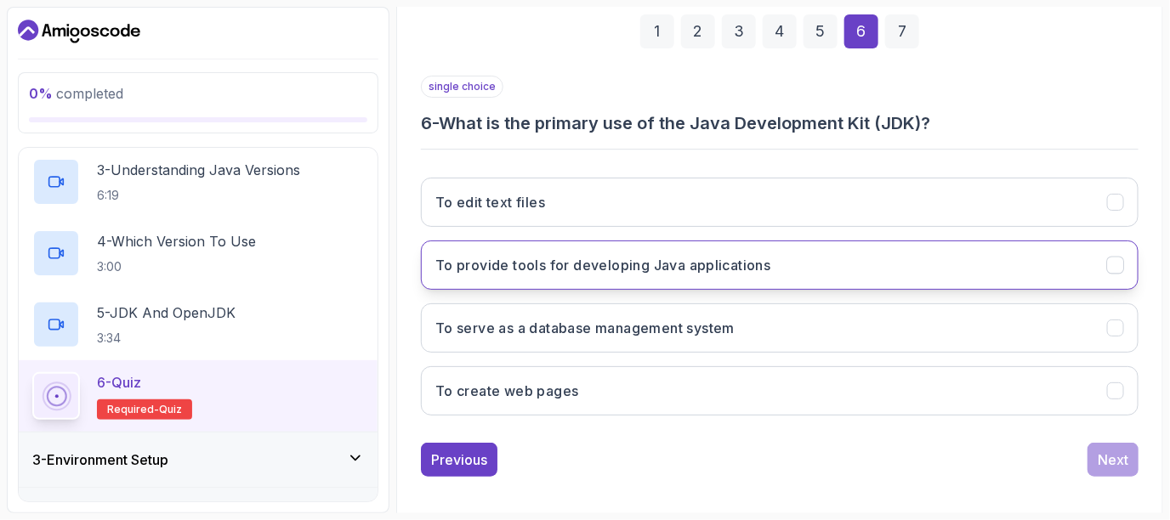
click at [667, 255] on h3 "To provide tools for developing Java applications" at bounding box center [603, 265] width 336 height 20
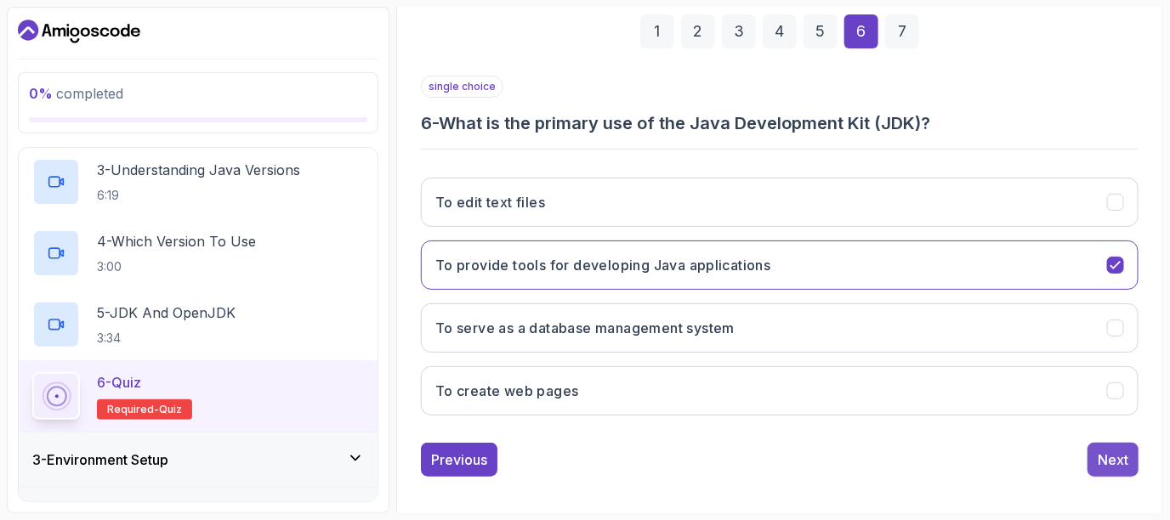
click at [1111, 454] on div "Next" at bounding box center [1113, 460] width 31 height 20
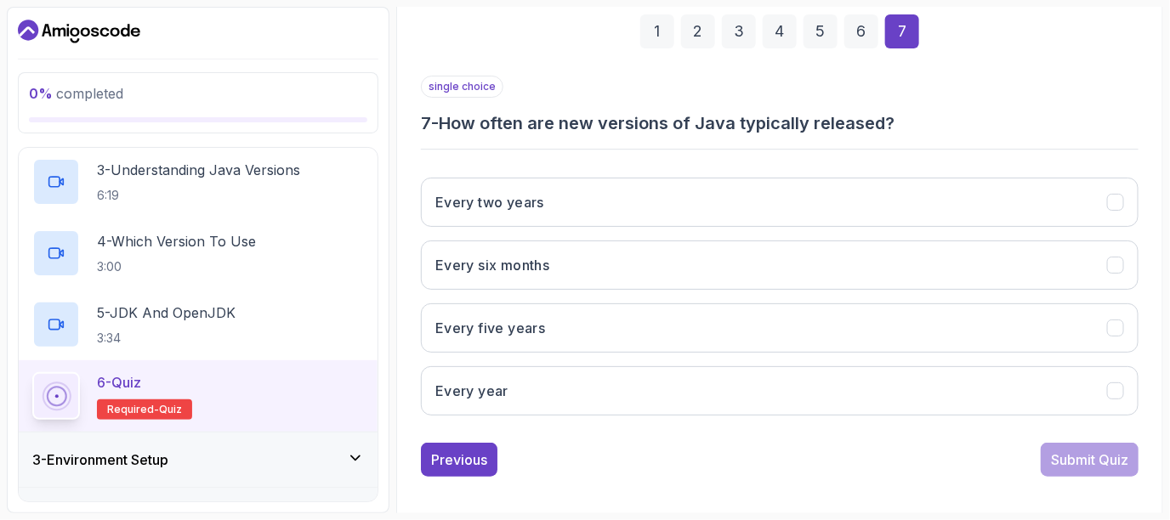
click at [917, 233] on div "Every two years Every six months Every five years Every year" at bounding box center [780, 296] width 718 height 265
click at [928, 227] on div "Every two years Every six months Every five years Every year" at bounding box center [780, 296] width 718 height 265
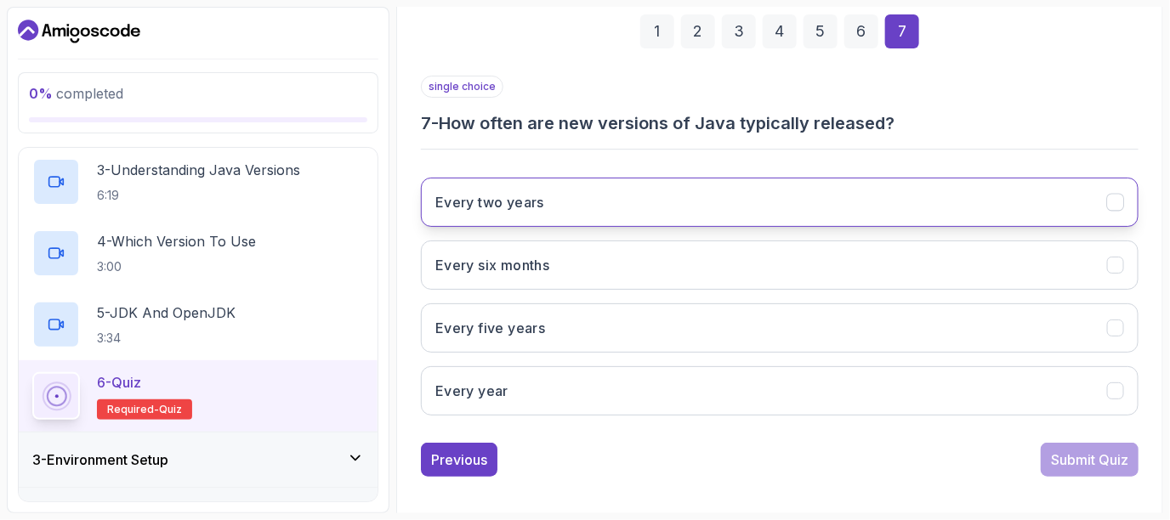
click at [1005, 191] on button "Every two years" at bounding box center [780, 202] width 718 height 49
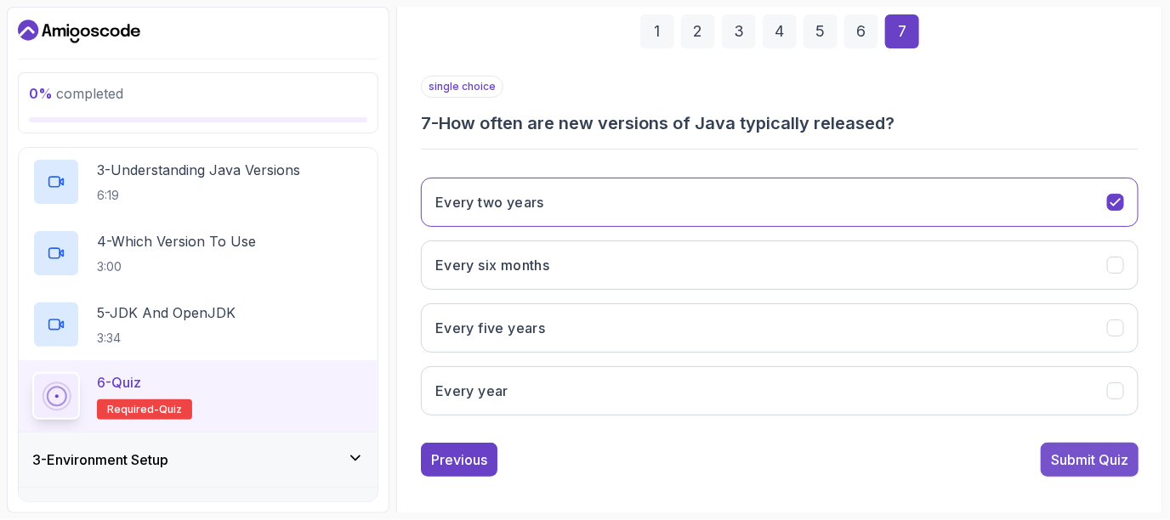
click at [1100, 444] on button "Submit Quiz" at bounding box center [1090, 460] width 98 height 34
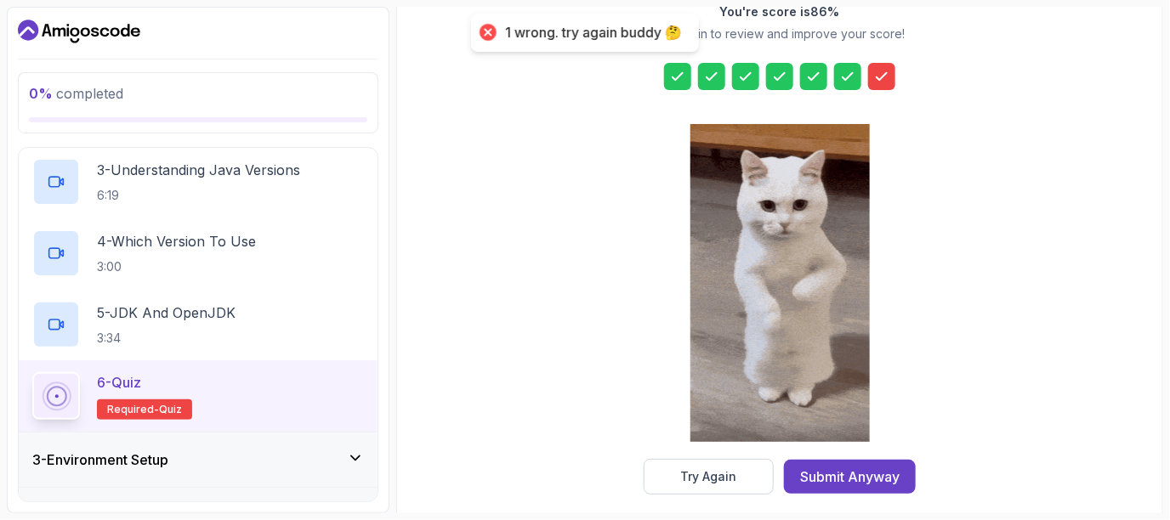
scroll to position [293, 0]
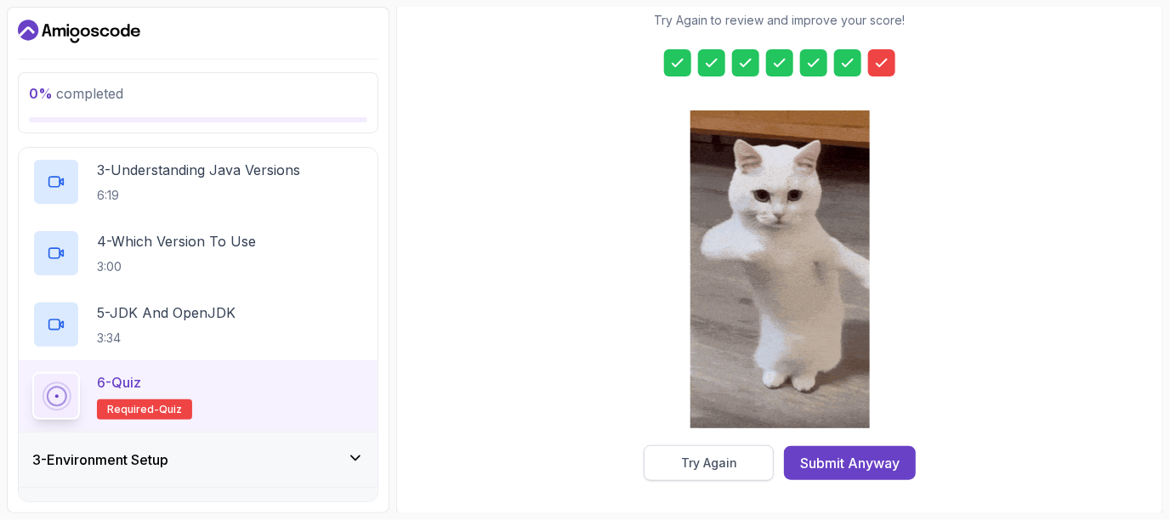
click at [733, 448] on button "Try Again" at bounding box center [709, 464] width 130 height 36
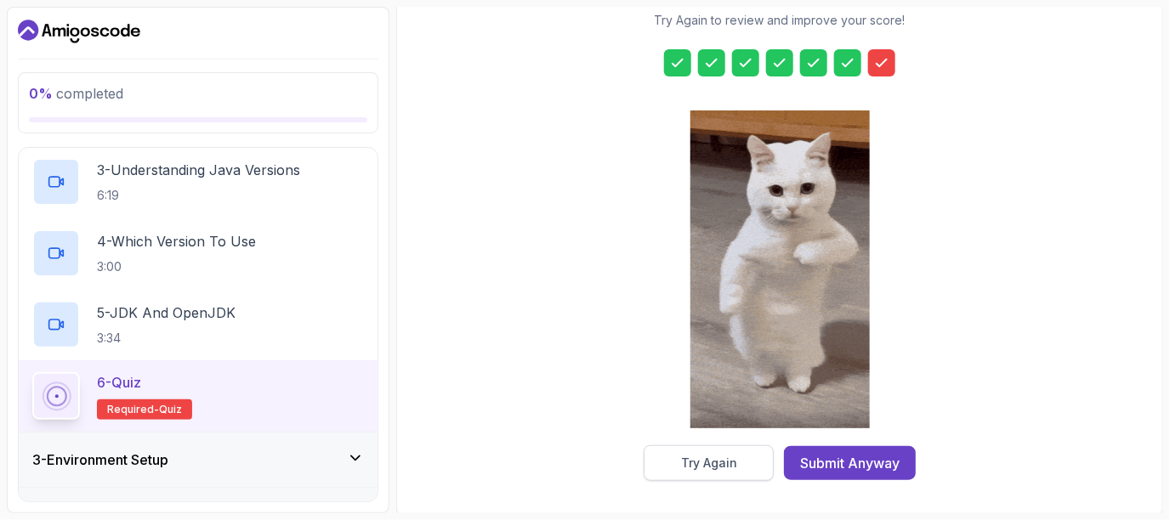
scroll to position [263, 0]
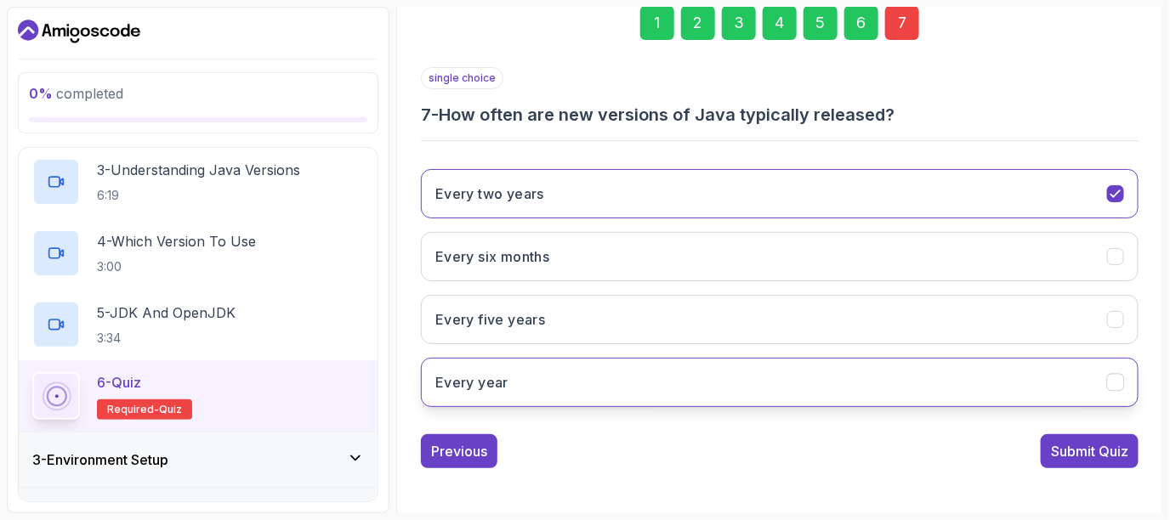
click at [547, 368] on button "Every year" at bounding box center [780, 382] width 718 height 49
click at [1088, 443] on div "Submit Quiz" at bounding box center [1089, 451] width 77 height 20
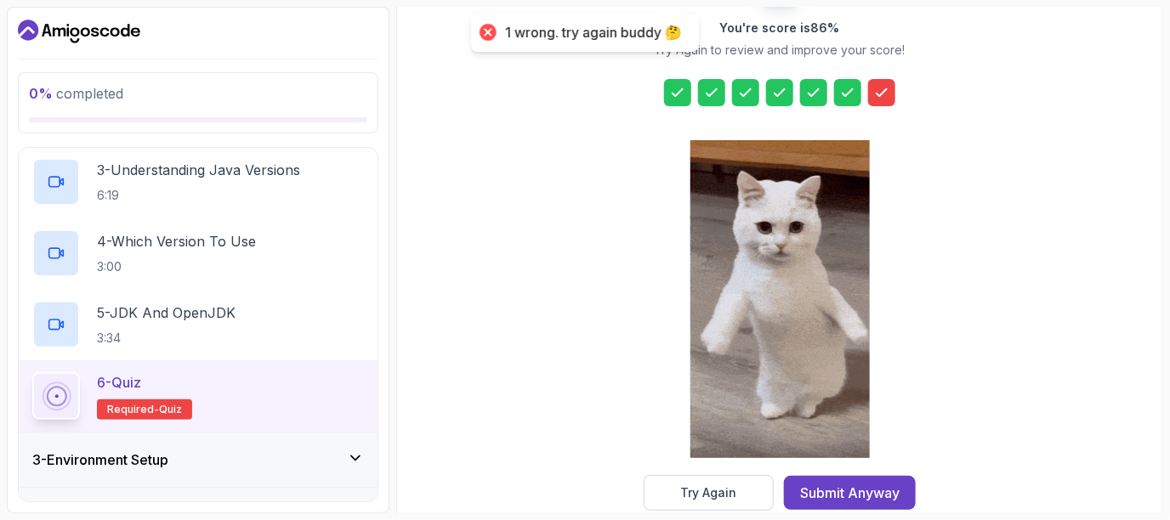
scroll to position [293, 0]
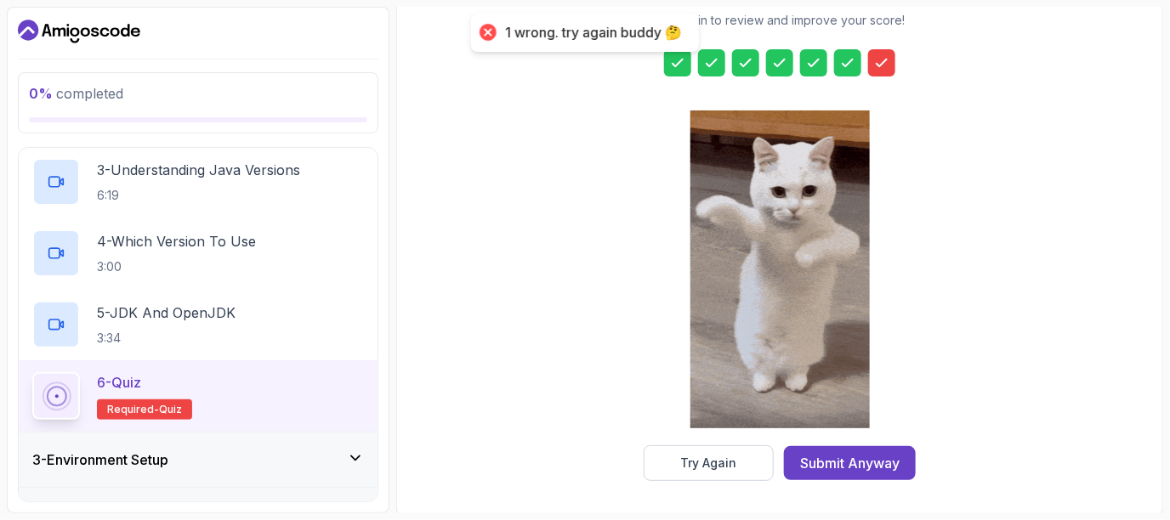
click at [838, 459] on div "Submit Anyway" at bounding box center [849, 463] width 99 height 20
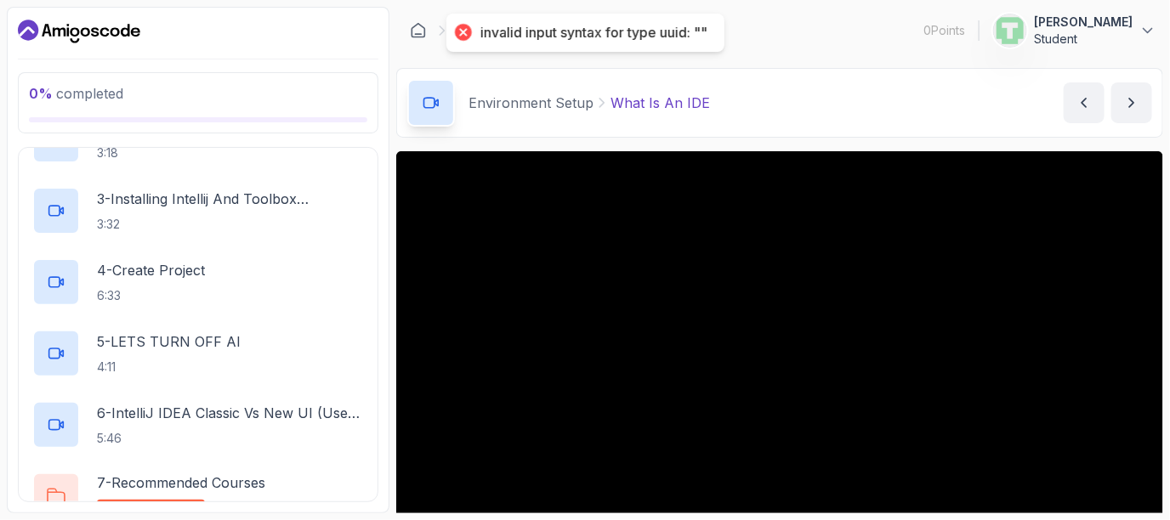
scroll to position [340, 0]
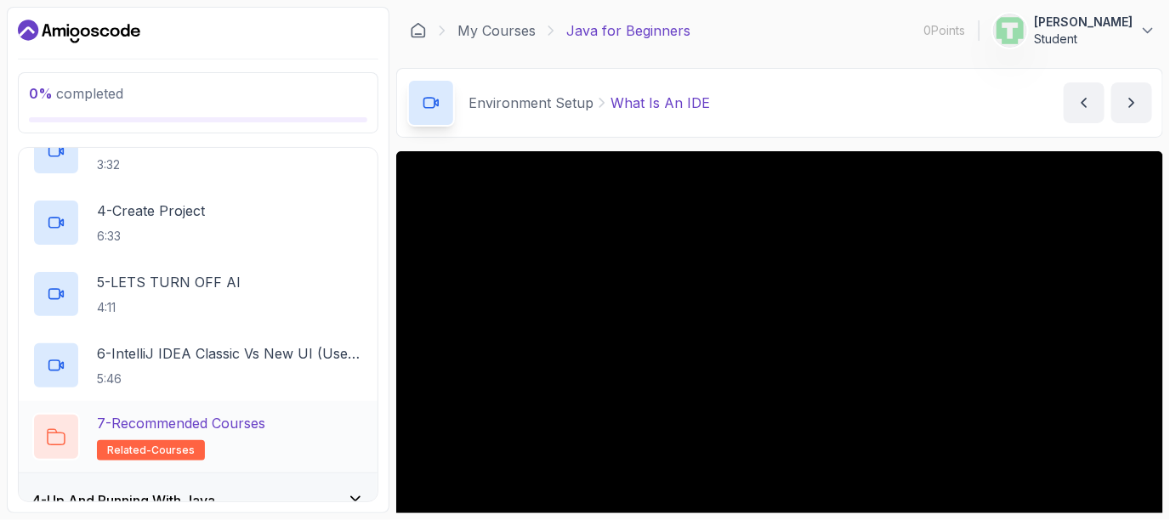
click at [180, 446] on span "related-courses" at bounding box center [151, 451] width 88 height 14
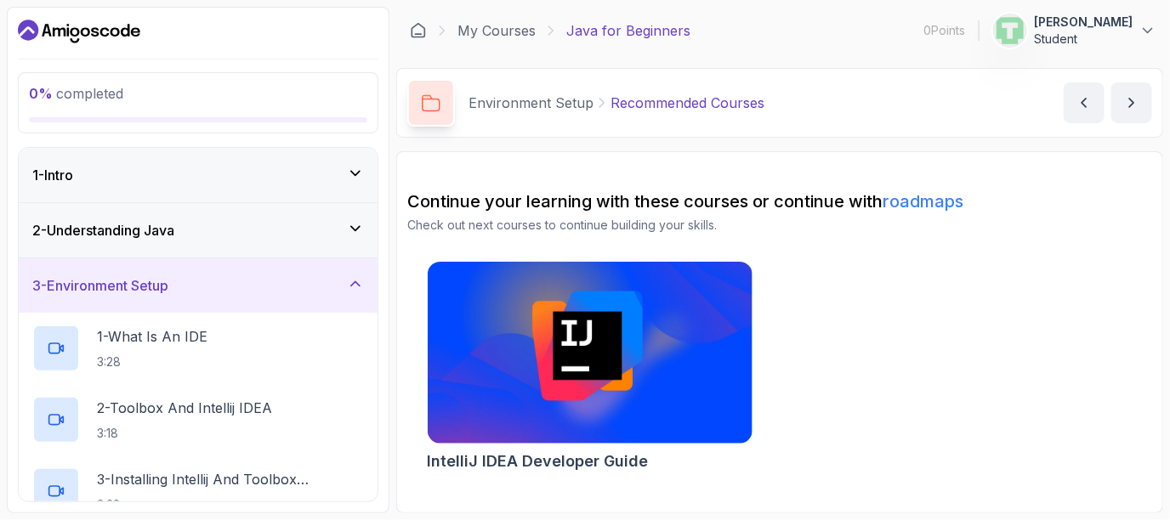
click at [201, 307] on div "3 - Environment Setup" at bounding box center [198, 286] width 359 height 54
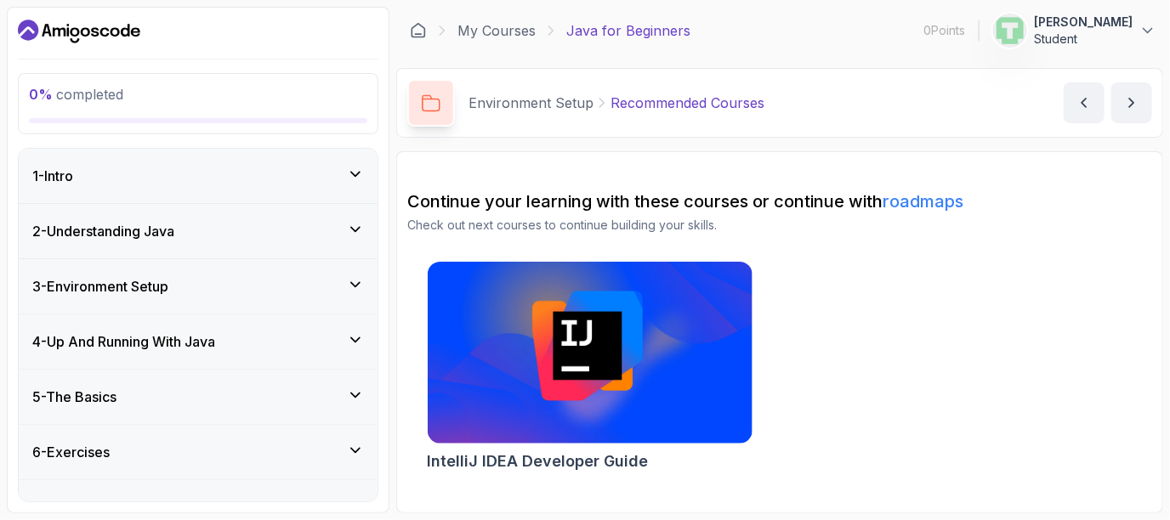
click at [201, 307] on div "3 - Environment Setup" at bounding box center [198, 286] width 359 height 54
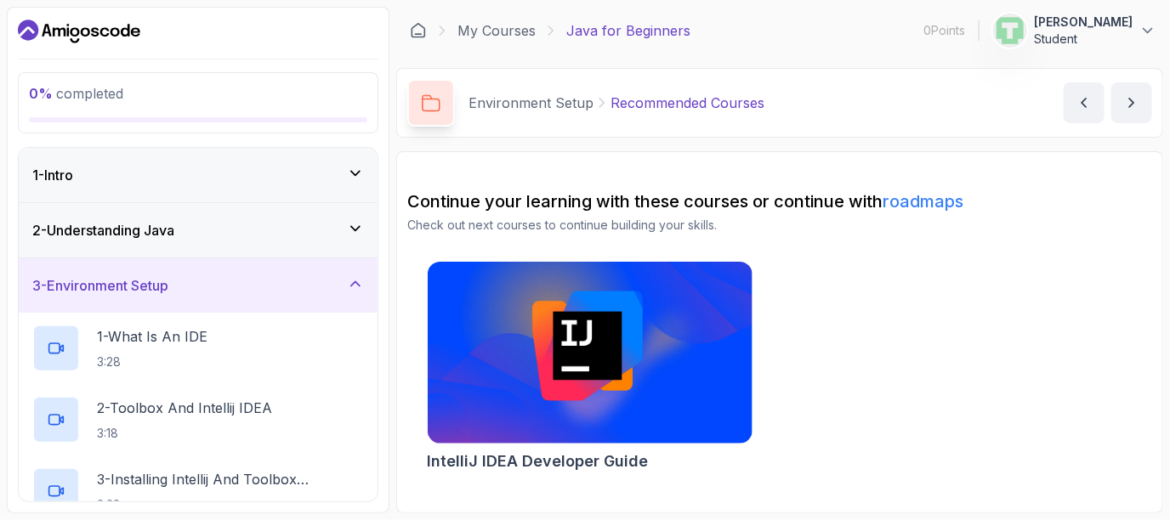
click at [225, 256] on div "2 - Understanding Java" at bounding box center [198, 230] width 359 height 54
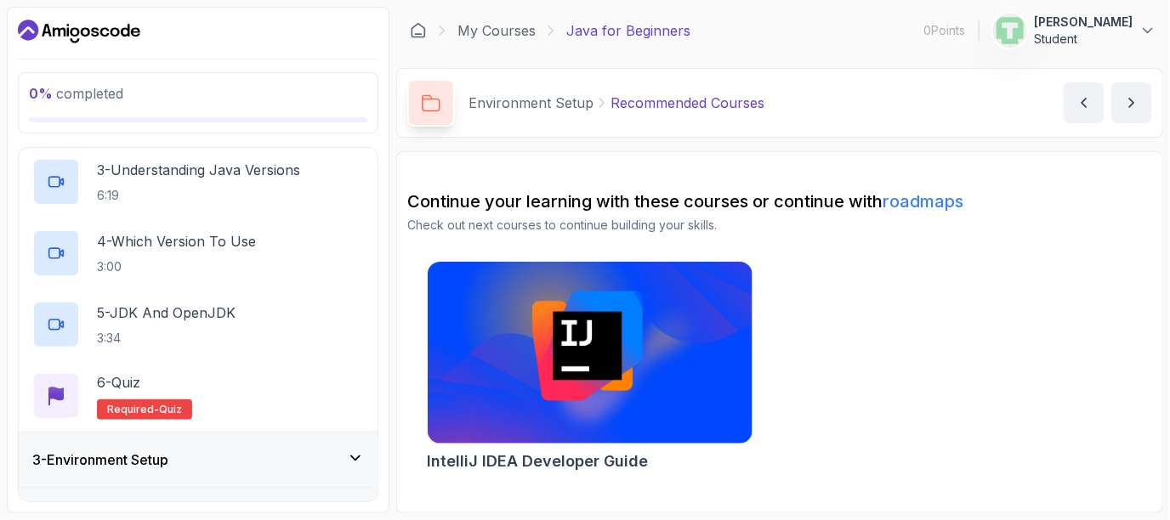
scroll to position [424, 0]
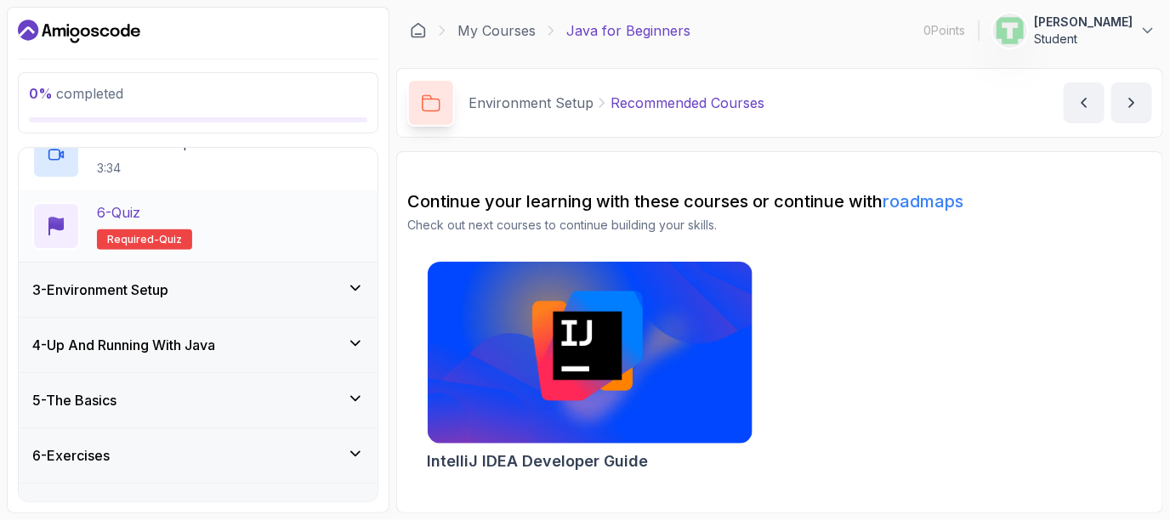
drag, startPoint x: 293, startPoint y: 263, endPoint x: 310, endPoint y: 238, distance: 30.4
click at [298, 258] on div "1 - Intro 2 - Understanding Java 1 - What Is Java 2:38 2 - Should You Learn Jav…" at bounding box center [198, 325] width 359 height 354
click at [310, 238] on div "6 - Quiz Required- quiz" at bounding box center [198, 226] width 332 height 48
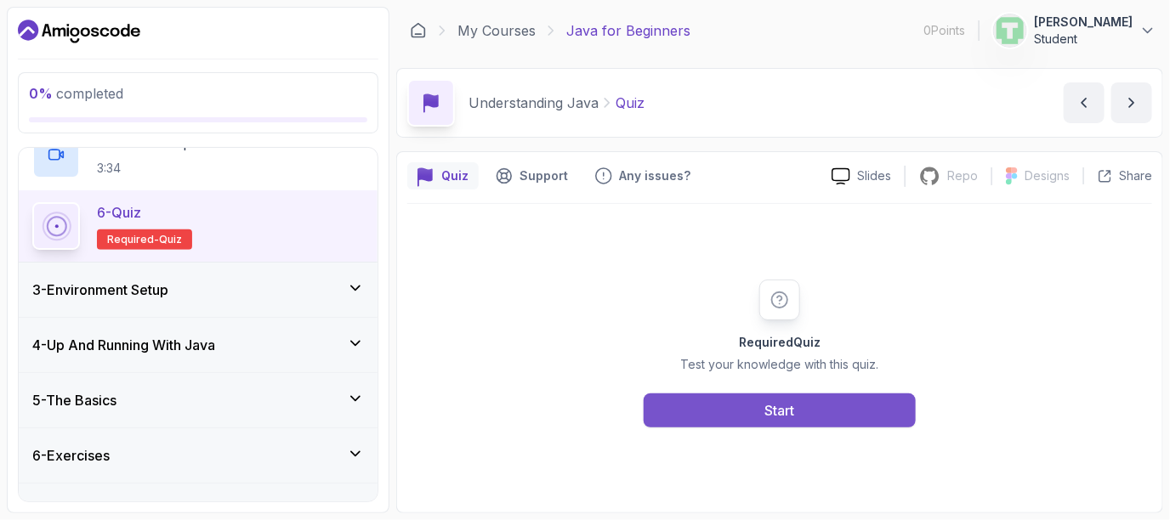
drag, startPoint x: 854, startPoint y: 386, endPoint x: 826, endPoint y: 397, distance: 30.2
click at [850, 386] on div "Required Quiz Test your knowledge with this quiz. Start" at bounding box center [780, 354] width 327 height 148
click at [811, 404] on button "Start" at bounding box center [780, 411] width 272 height 34
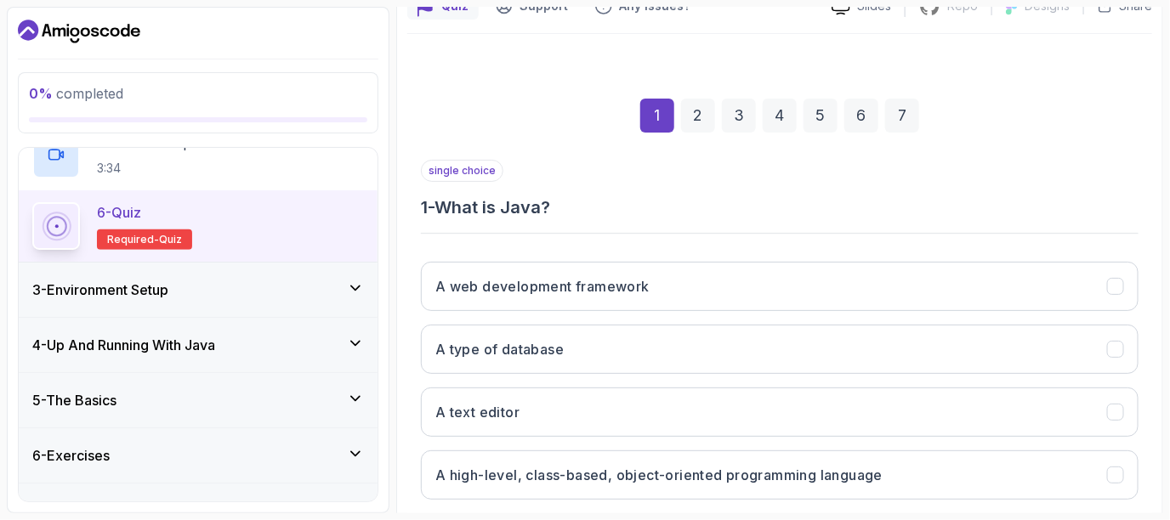
scroll to position [262, 0]
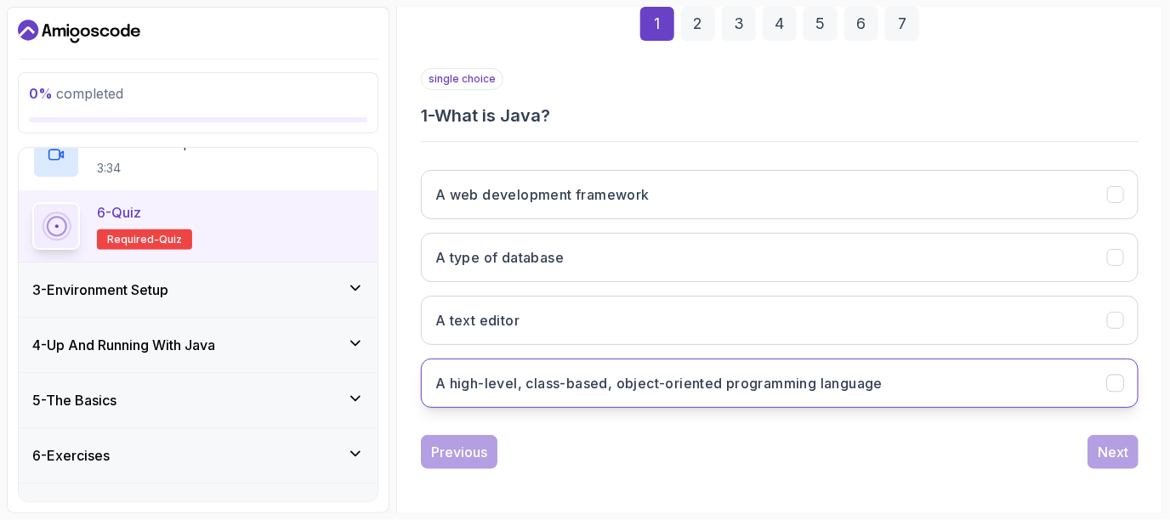
click at [594, 379] on h3 "A high-level, class-based, object-oriented programming language" at bounding box center [658, 383] width 447 height 20
click at [1098, 444] on div "Next" at bounding box center [1113, 452] width 31 height 20
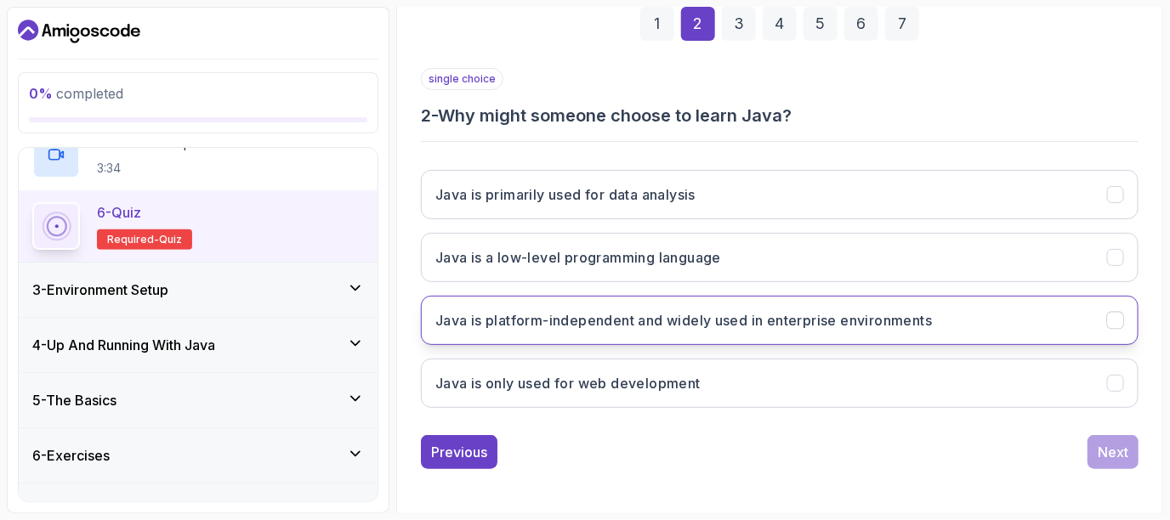
click at [674, 331] on button "Java is platform-independent and widely used in enterprise environments" at bounding box center [780, 320] width 718 height 49
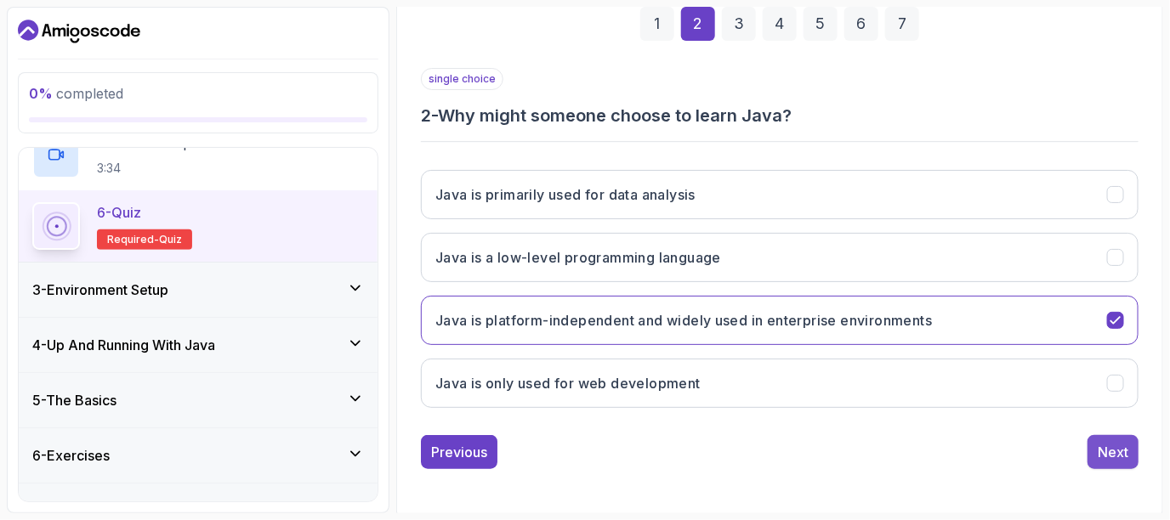
click at [1094, 440] on button "Next" at bounding box center [1113, 452] width 51 height 34
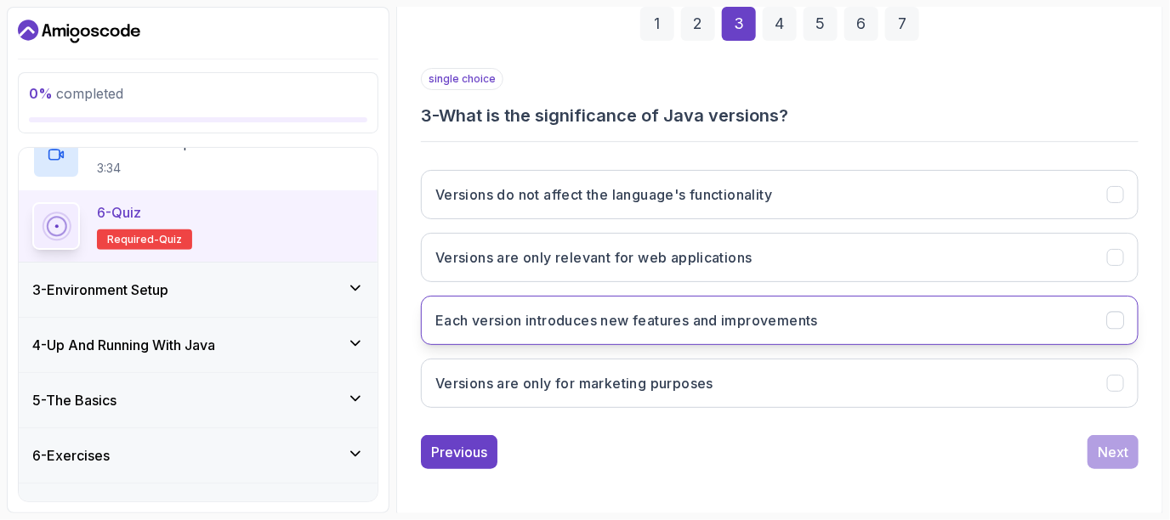
click at [636, 329] on button "Each version introduces new features and improvements" at bounding box center [780, 320] width 718 height 49
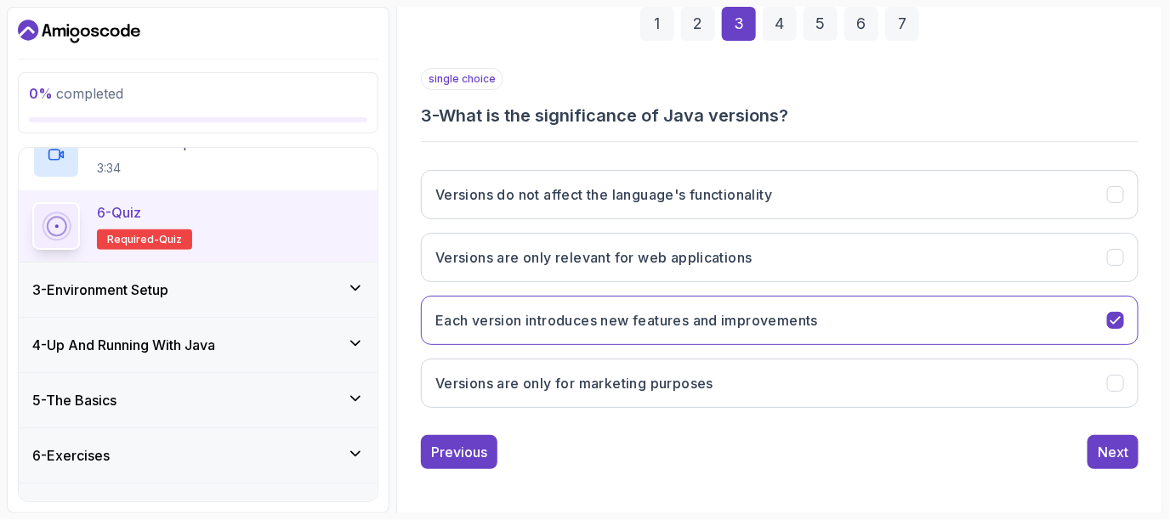
click at [1143, 465] on div "1 2 3 4 5 6 7 single choice 3 - What is the significance of Java versions? Vers…" at bounding box center [779, 224] width 745 height 517
click at [1106, 446] on div "Next" at bounding box center [1113, 452] width 31 height 20
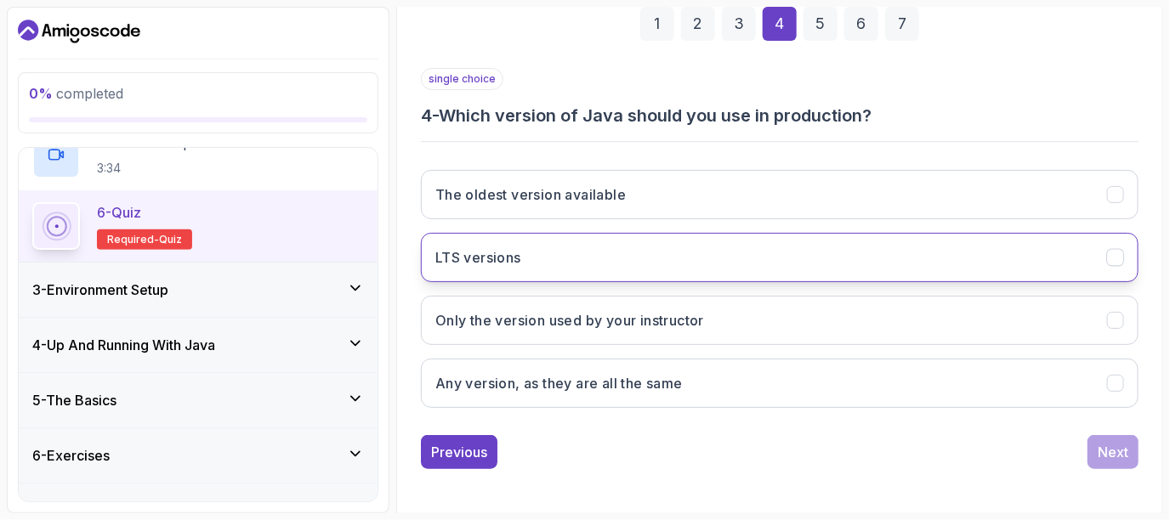
click at [537, 242] on button "LTS versions" at bounding box center [780, 257] width 718 height 49
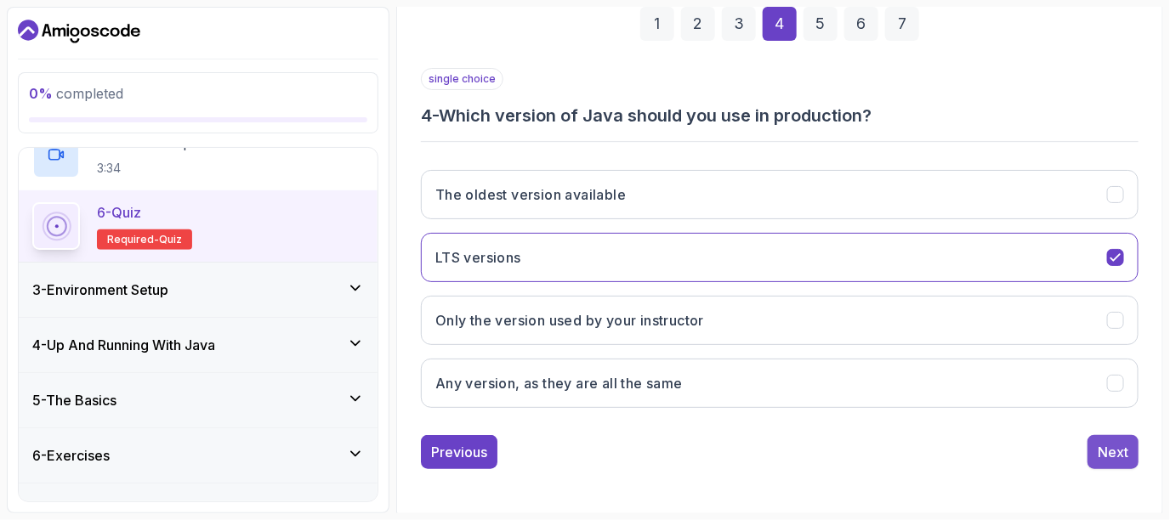
click at [1119, 457] on div "Next" at bounding box center [1113, 452] width 31 height 20
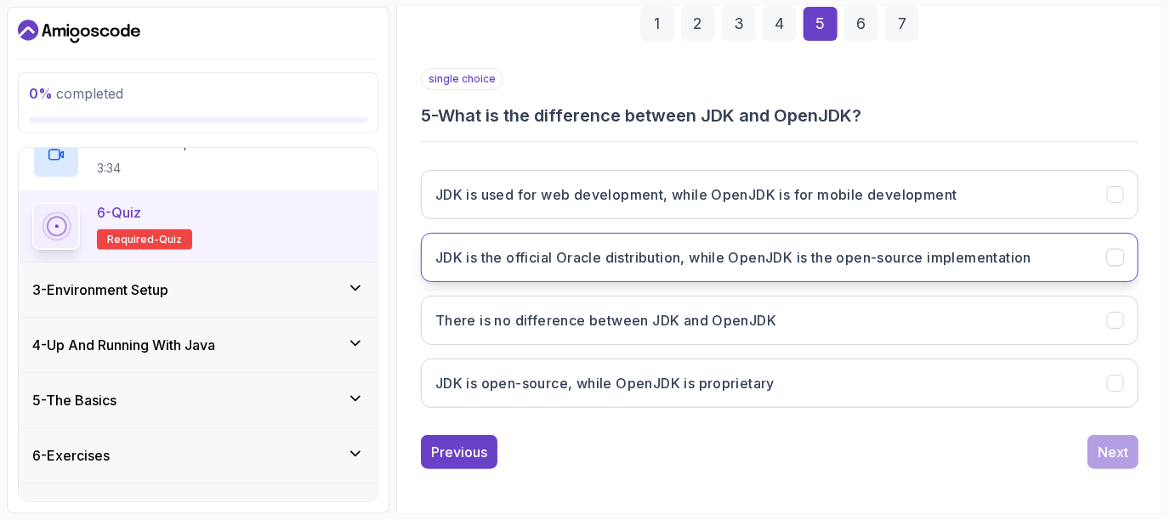
click at [702, 251] on h3 "JDK is the official Oracle distribution, while OpenJDK is the open-source imple…" at bounding box center [733, 257] width 596 height 20
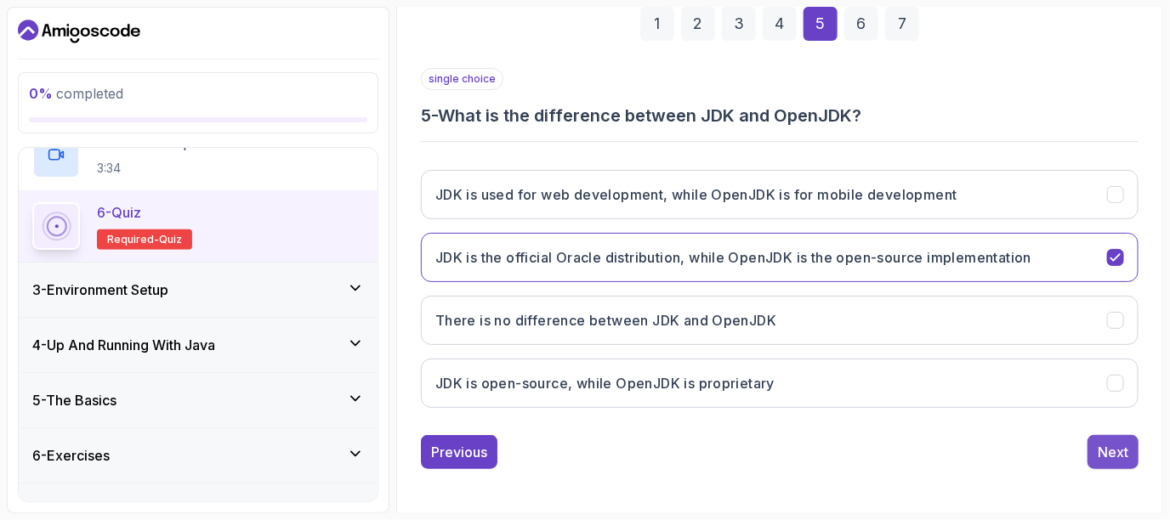
click at [1119, 442] on div "Next" at bounding box center [1113, 452] width 31 height 20
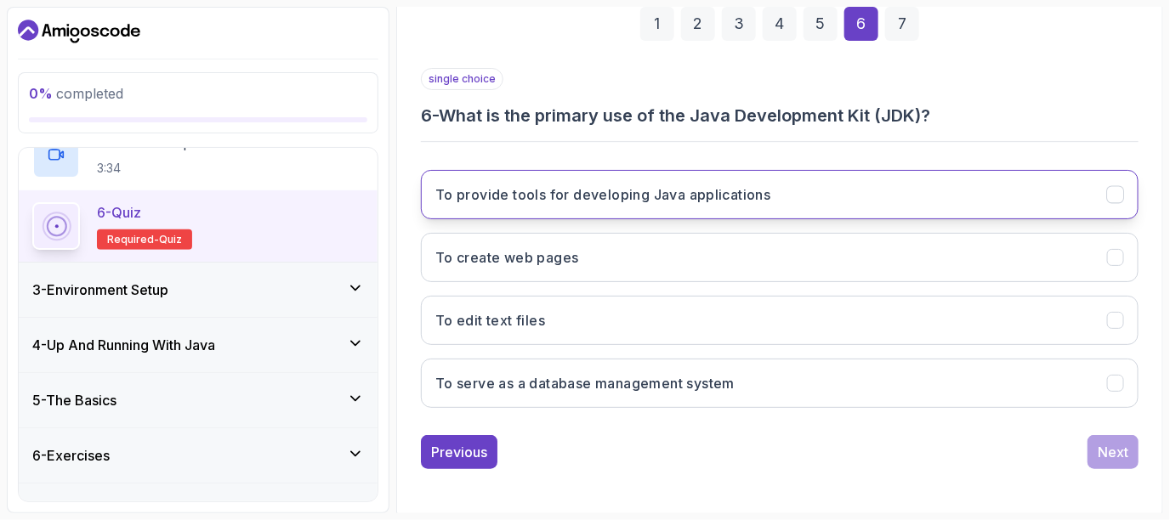
click at [800, 195] on button "To provide tools for developing Java applications" at bounding box center [780, 194] width 718 height 49
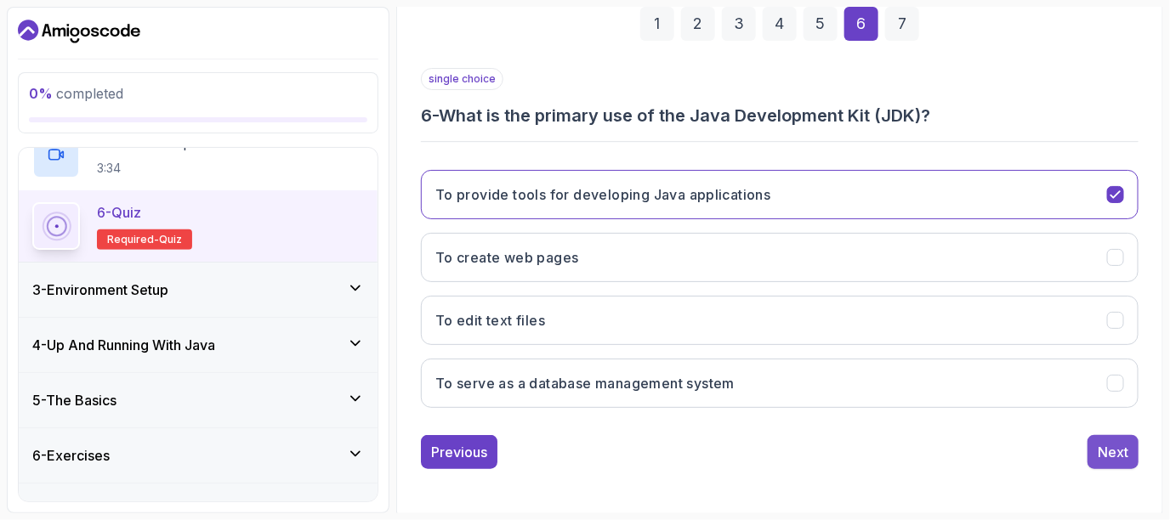
click at [1116, 458] on button "Next" at bounding box center [1113, 452] width 51 height 34
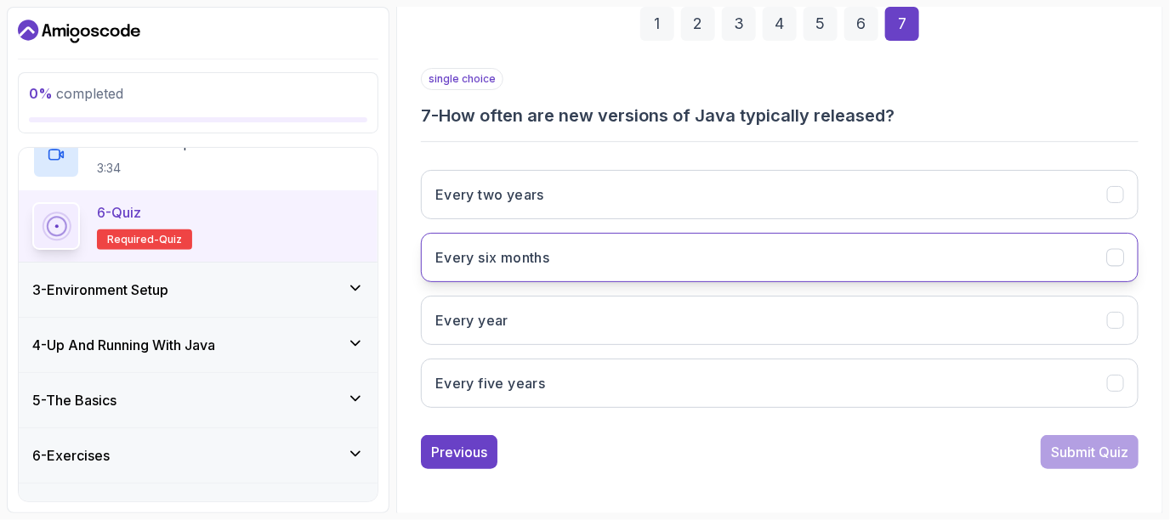
click at [627, 251] on button "Every six months" at bounding box center [780, 257] width 718 height 49
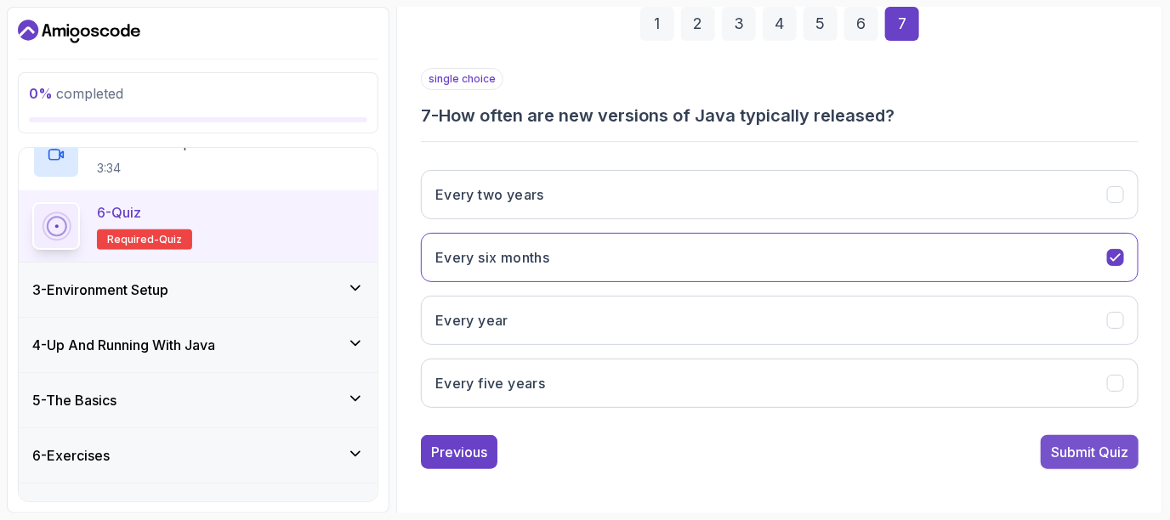
click at [1071, 442] on div "Submit Quiz" at bounding box center [1089, 452] width 77 height 20
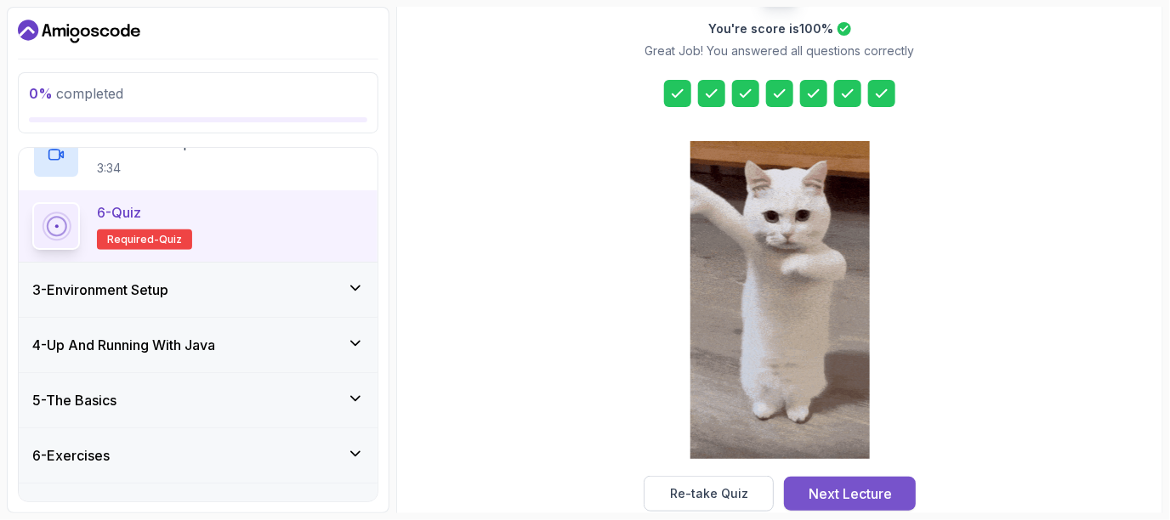
click at [849, 492] on div "Next Lecture" at bounding box center [850, 494] width 83 height 20
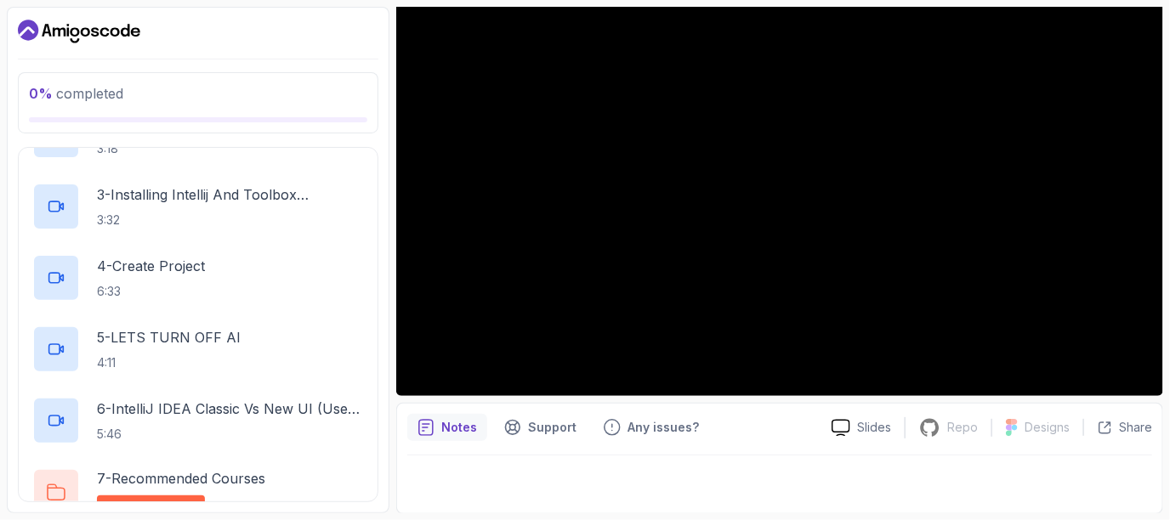
scroll to position [455, 0]
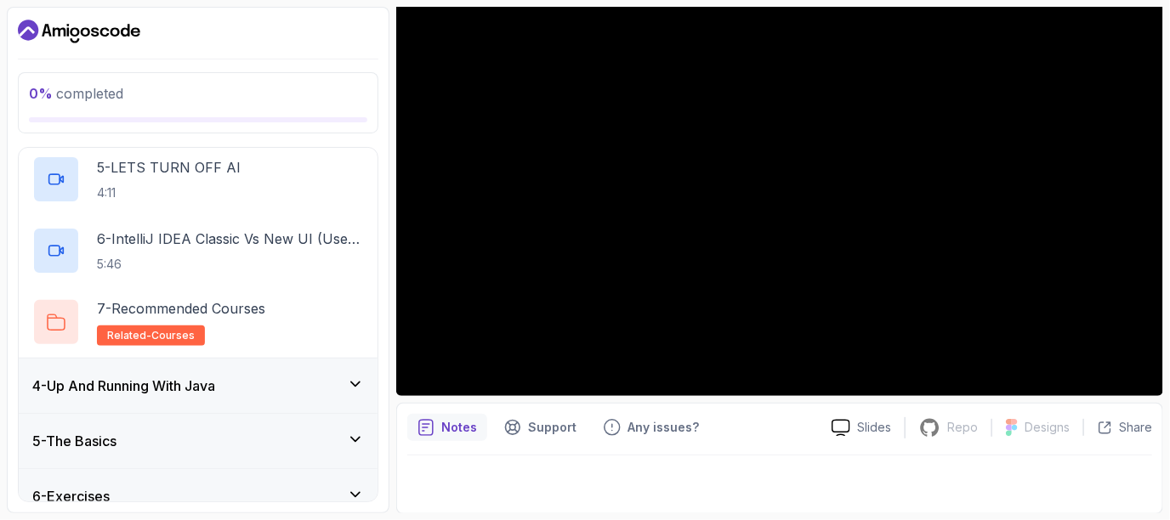
click at [109, 315] on p "7 - Recommended Courses" at bounding box center [181, 308] width 168 height 20
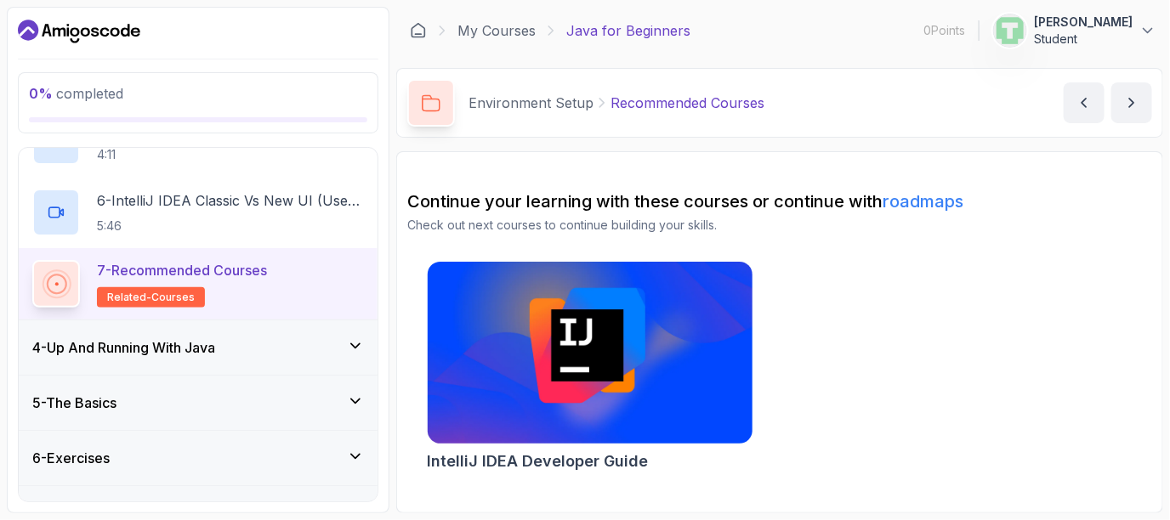
scroll to position [529, 0]
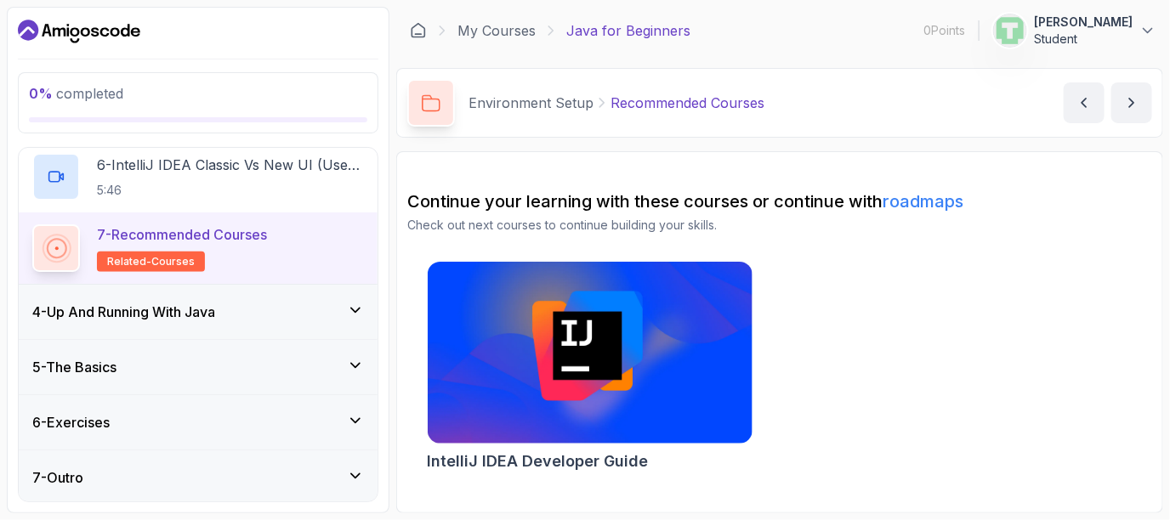
click at [258, 291] on div "4 - Up And Running With Java" at bounding box center [198, 312] width 359 height 54
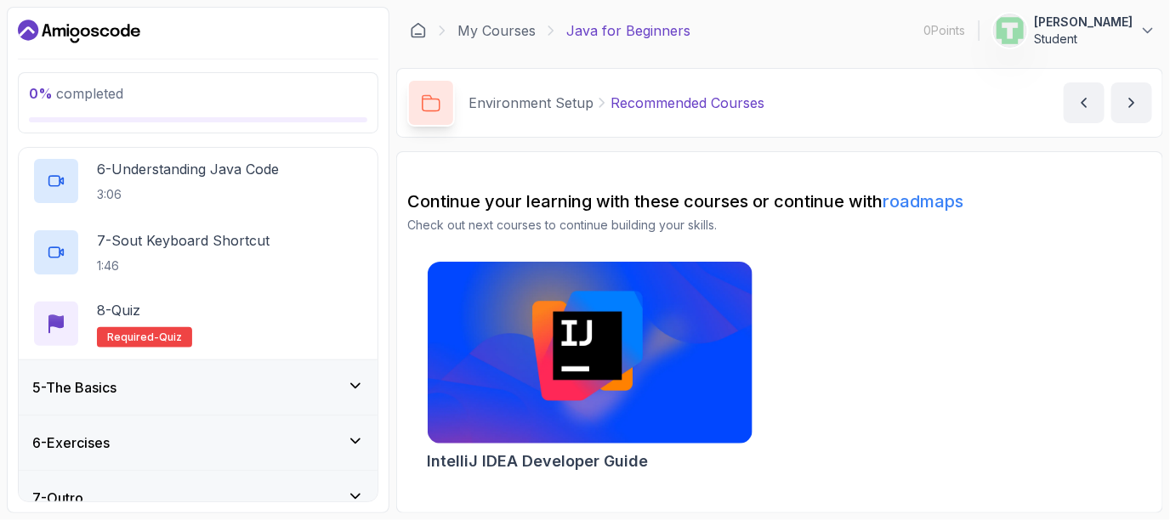
scroll to position [600, 0]
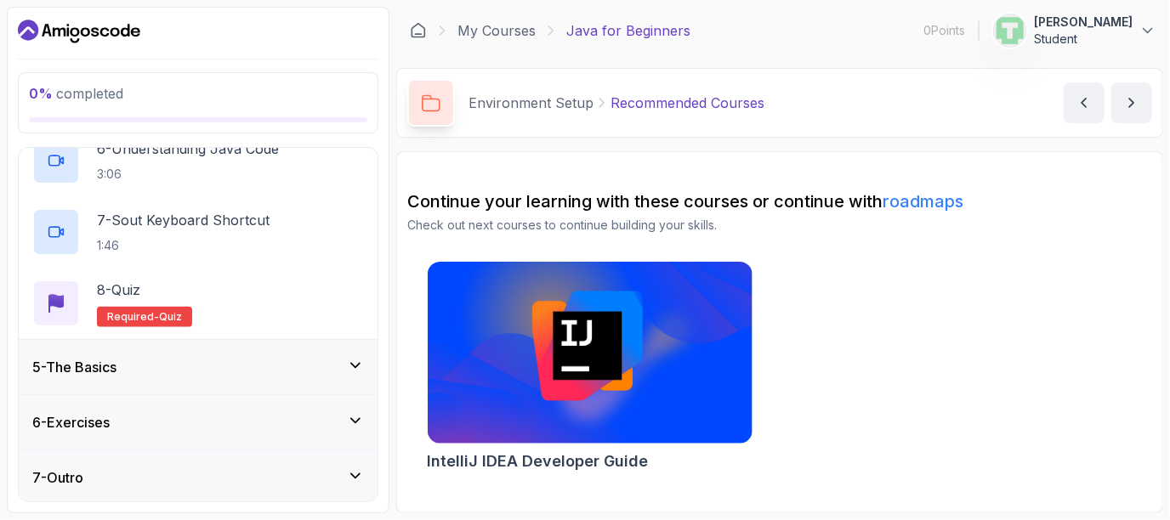
click at [96, 376] on div "5 - The Basics" at bounding box center [198, 367] width 359 height 54
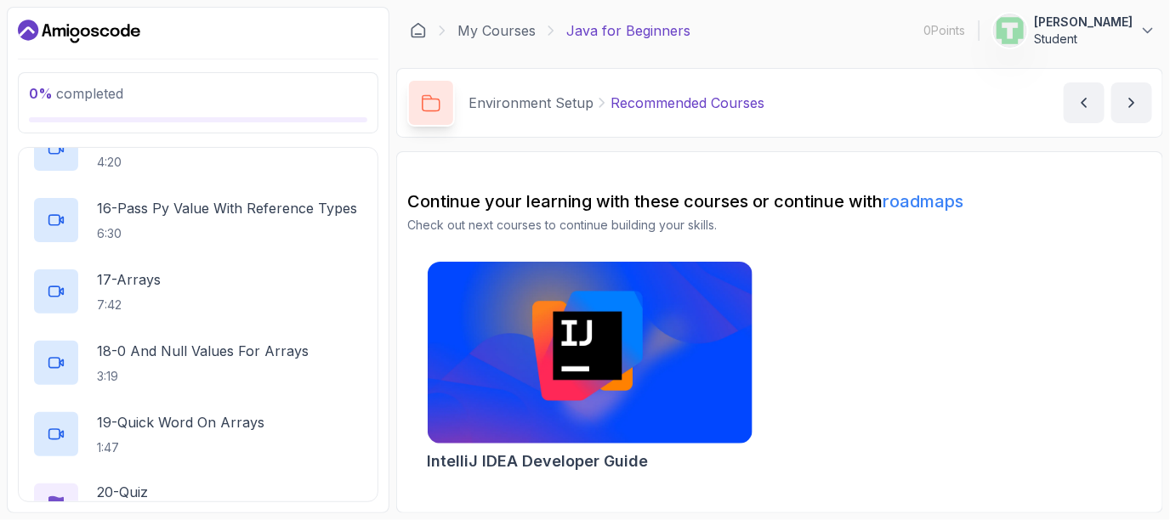
scroll to position [1457, 0]
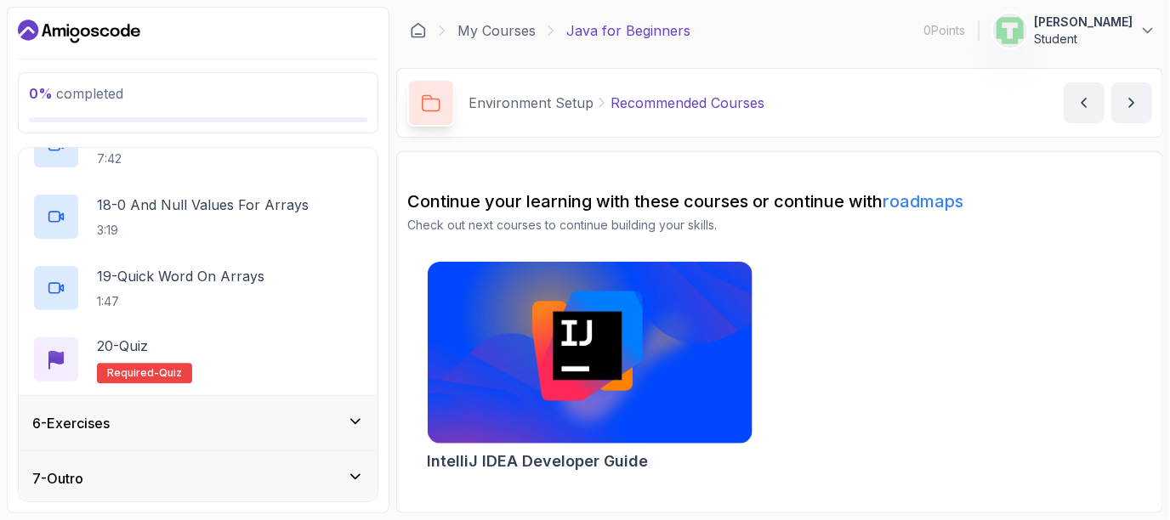
click at [70, 415] on h3 "6 - Exercises" at bounding box center [70, 423] width 77 height 20
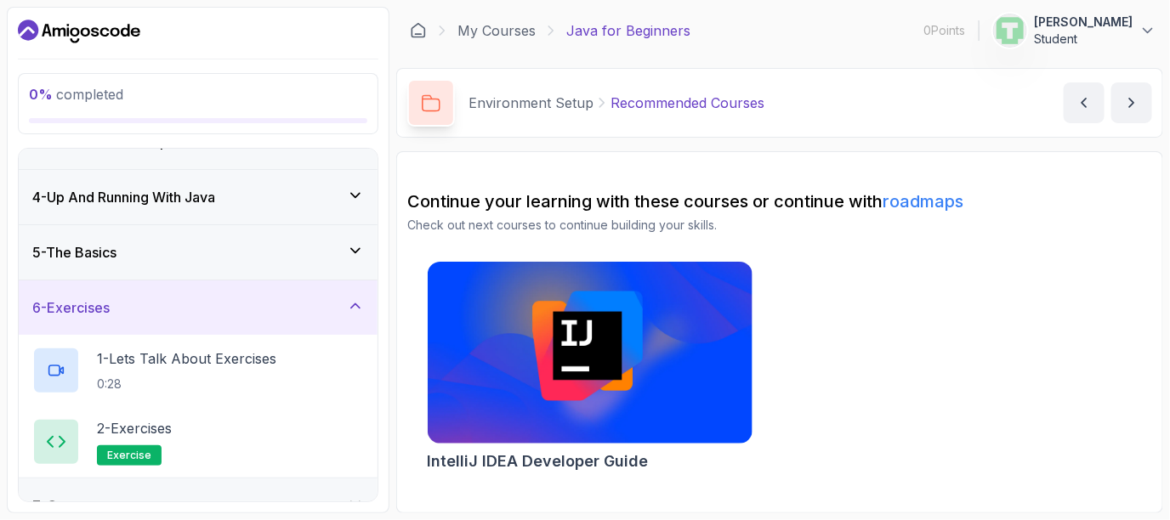
scroll to position [173, 0]
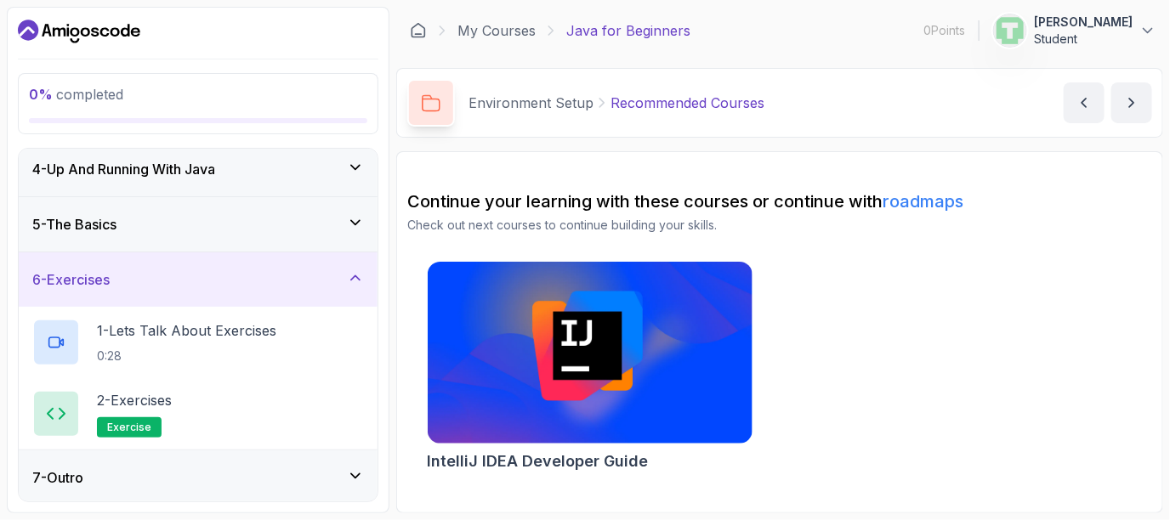
click at [70, 415] on div at bounding box center [56, 414] width 48 height 48
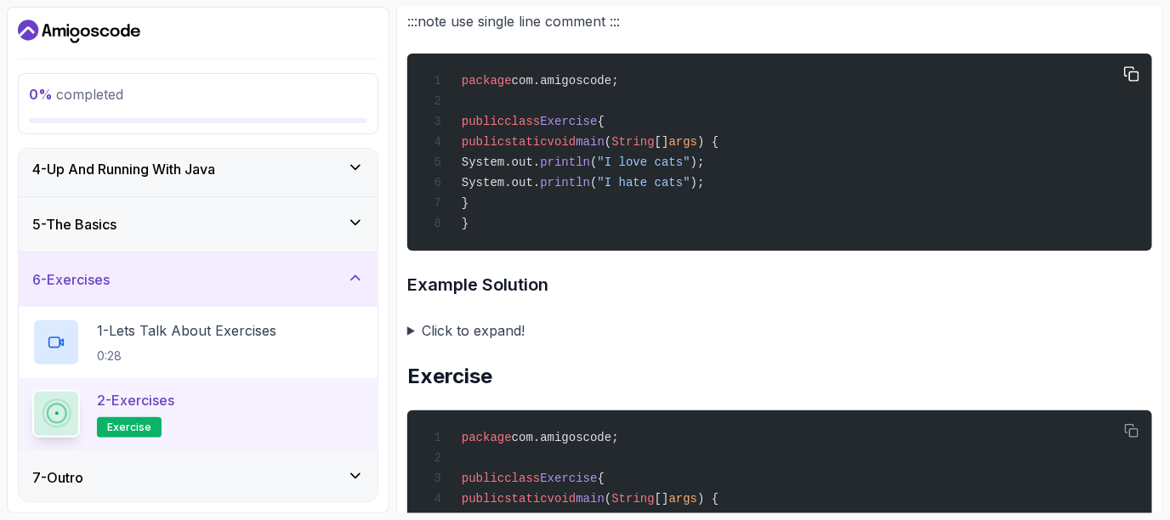
scroll to position [935, 0]
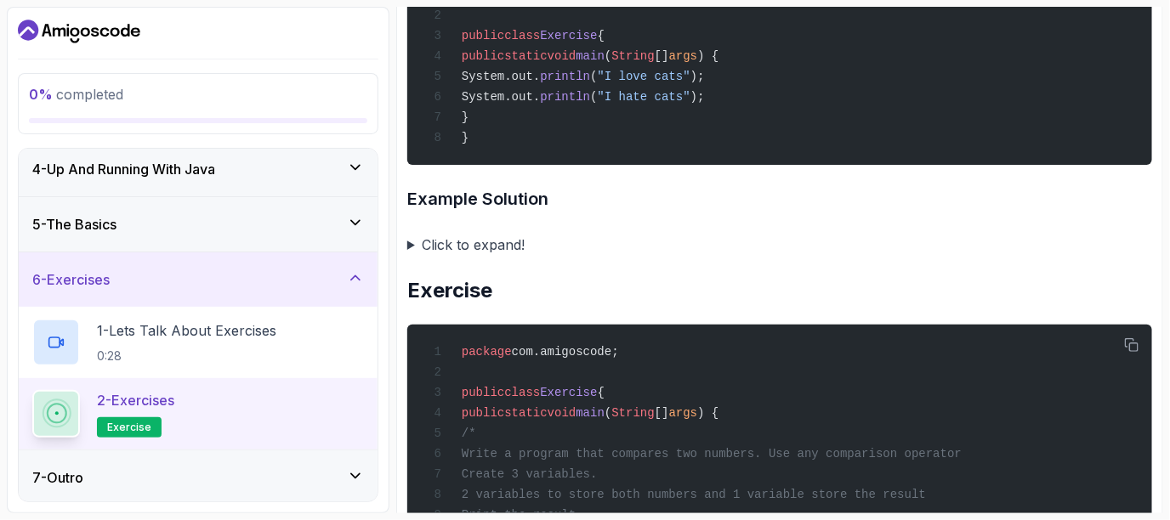
click at [441, 257] on summary "Click to expand!" at bounding box center [779, 245] width 745 height 24
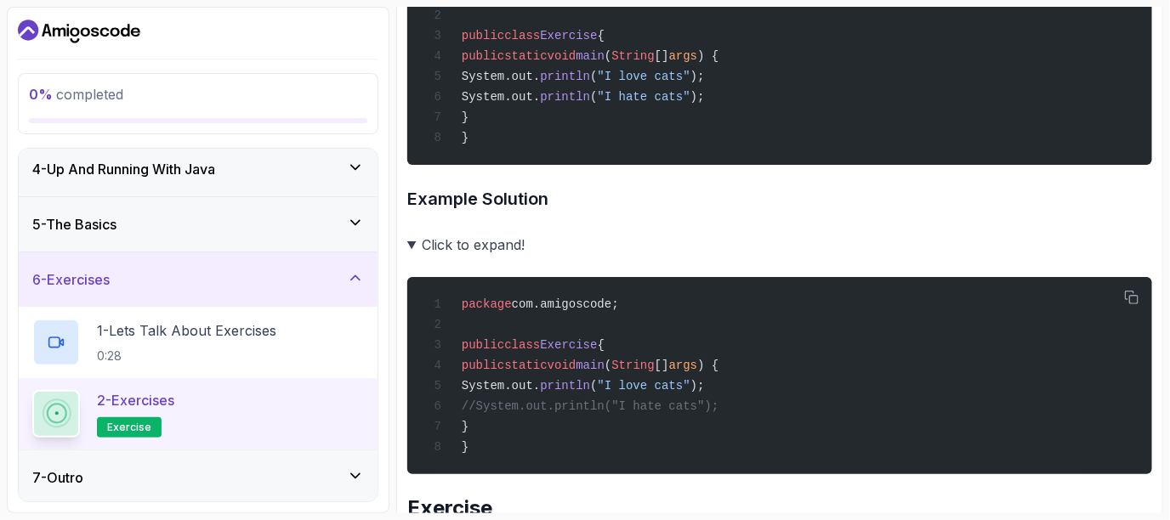
click at [441, 257] on summary "Click to expand!" at bounding box center [779, 245] width 745 height 24
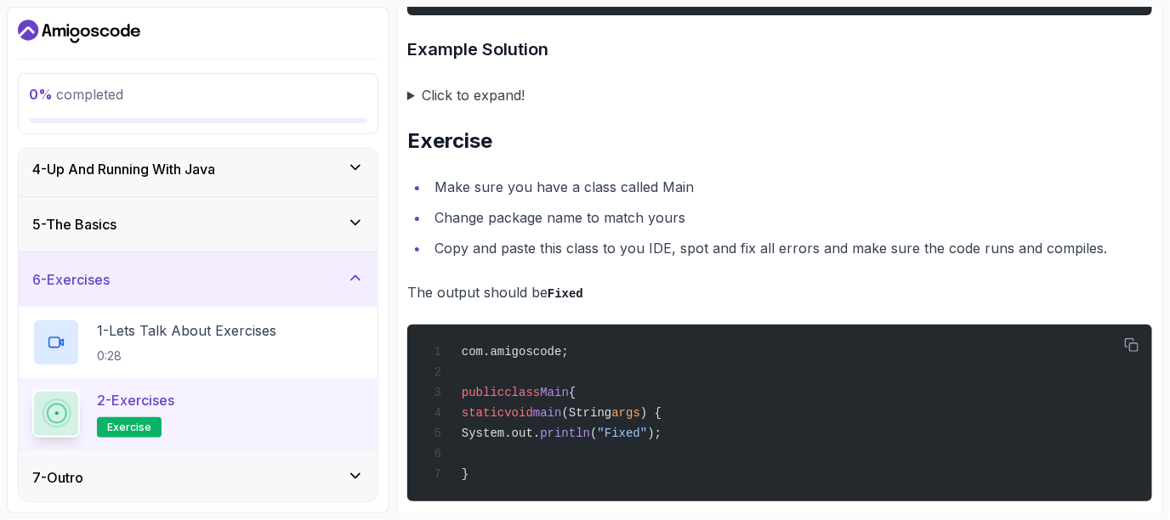
scroll to position [3365, 0]
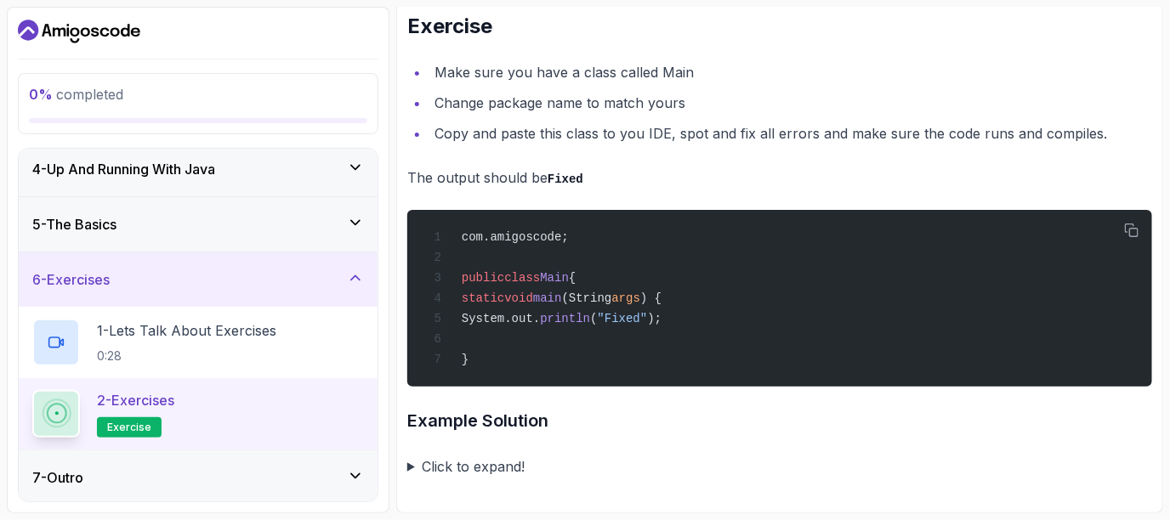
click at [485, 472] on summary "Click to expand!" at bounding box center [779, 467] width 745 height 24
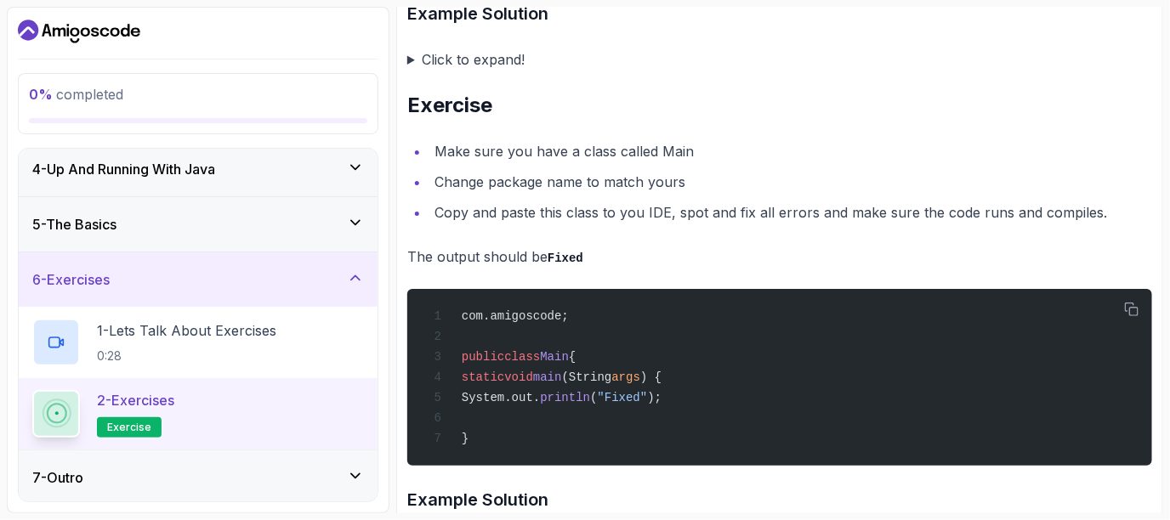
scroll to position [3183, 0]
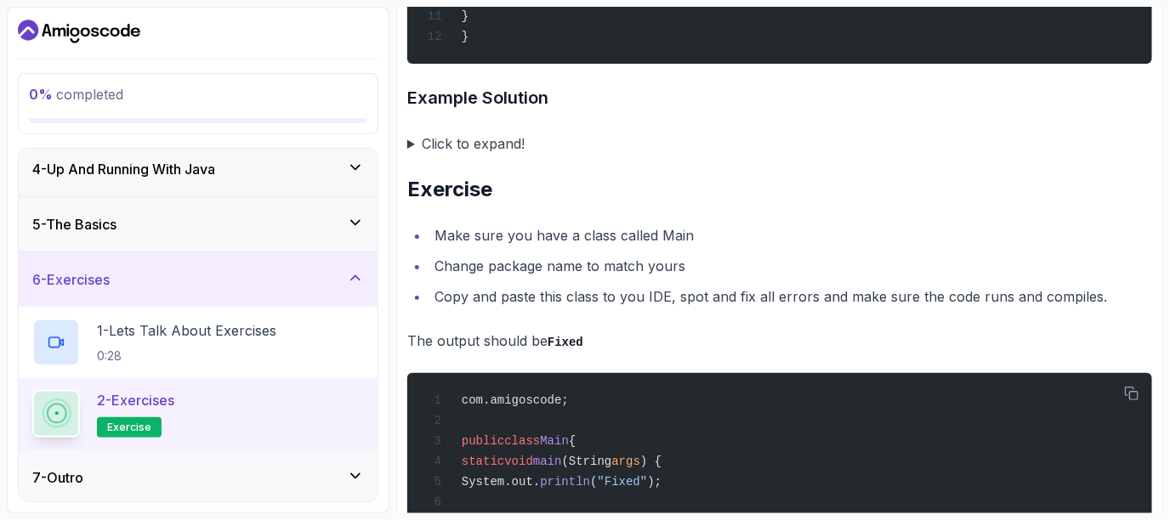
click at [446, 147] on summary "Click to expand!" at bounding box center [779, 144] width 745 height 24
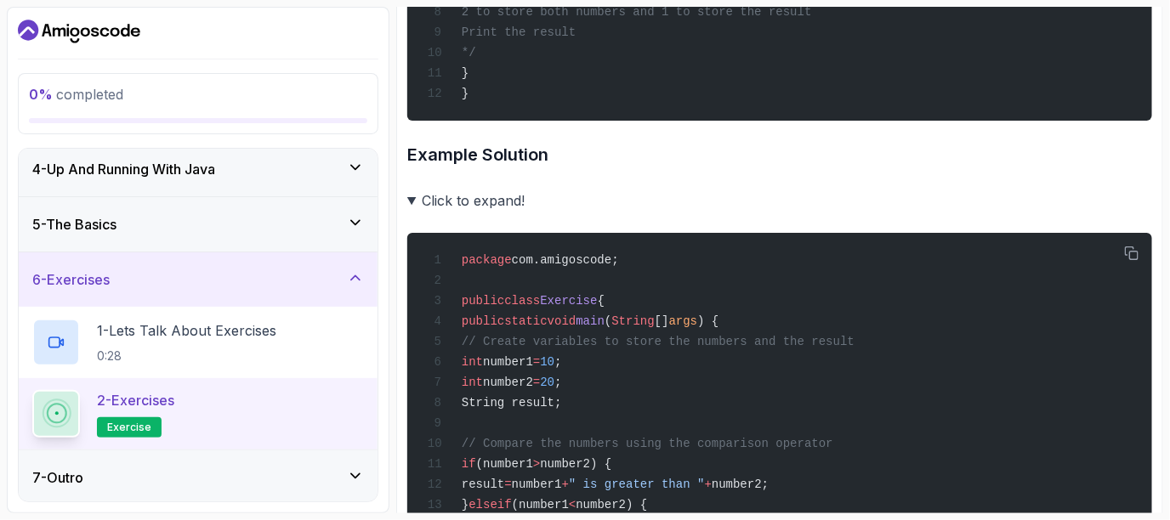
scroll to position [3098, 0]
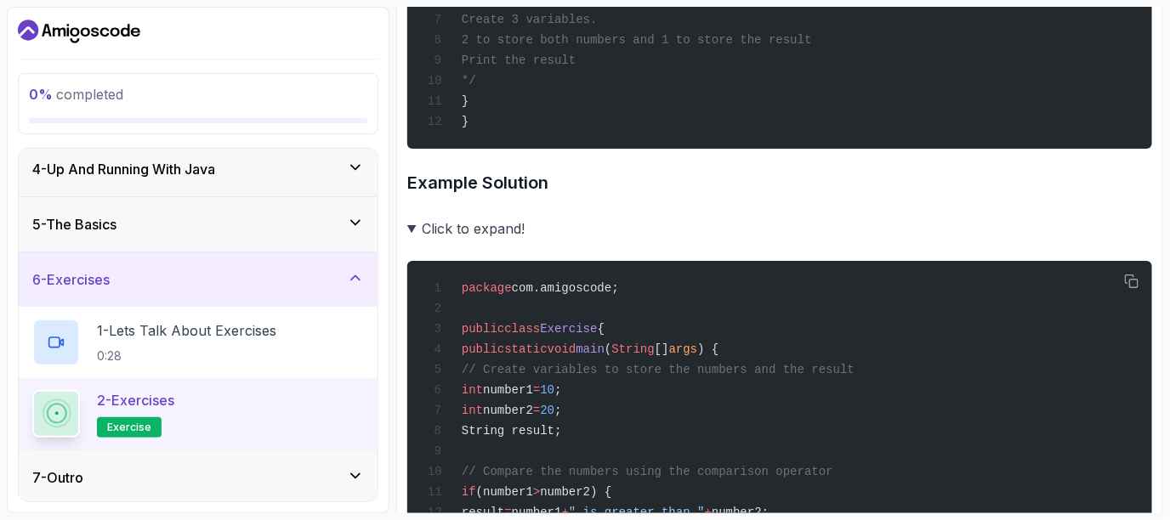
click at [478, 240] on summary "Click to expand!" at bounding box center [779, 229] width 745 height 24
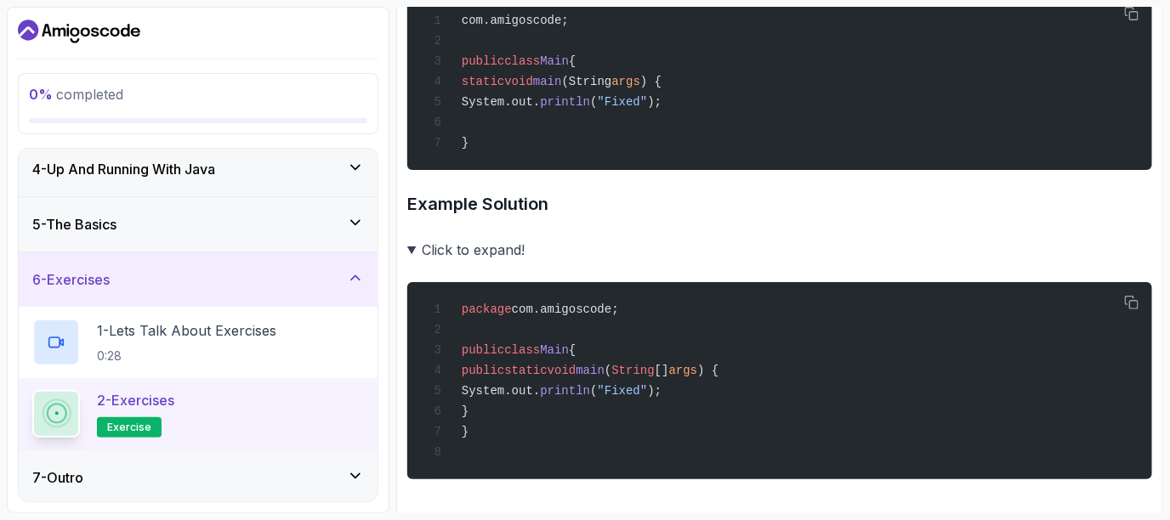
scroll to position [3571, 0]
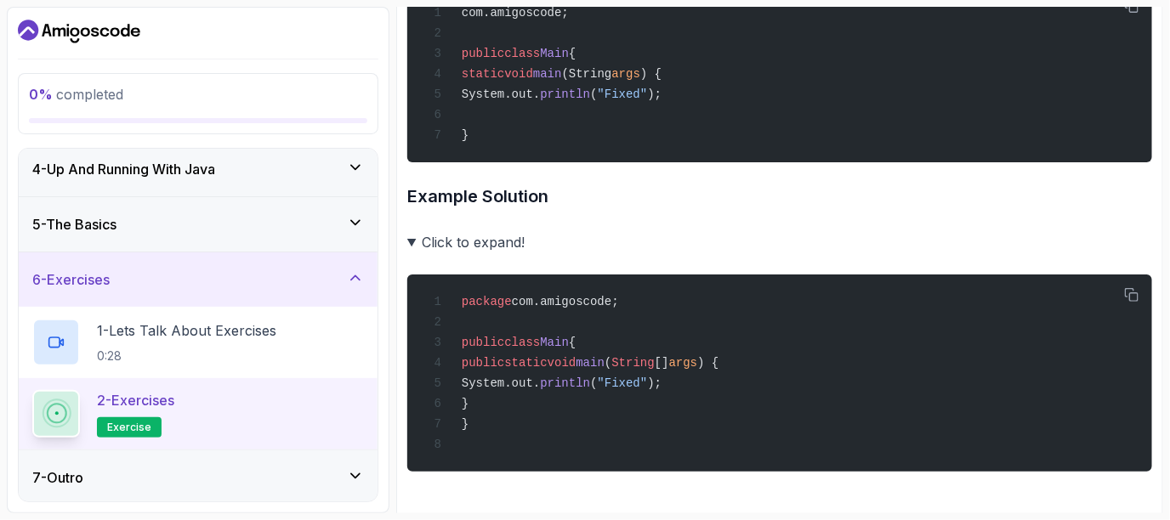
click at [496, 254] on summary "Click to expand!" at bounding box center [779, 242] width 745 height 24
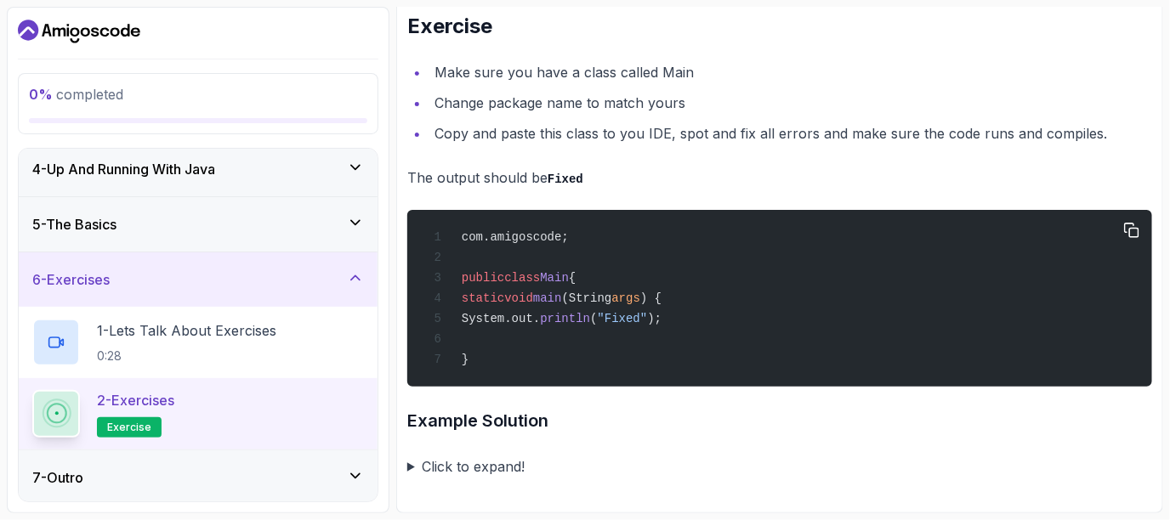
scroll to position [3365, 0]
click at [293, 468] on div "7 - Outro" at bounding box center [198, 478] width 332 height 20
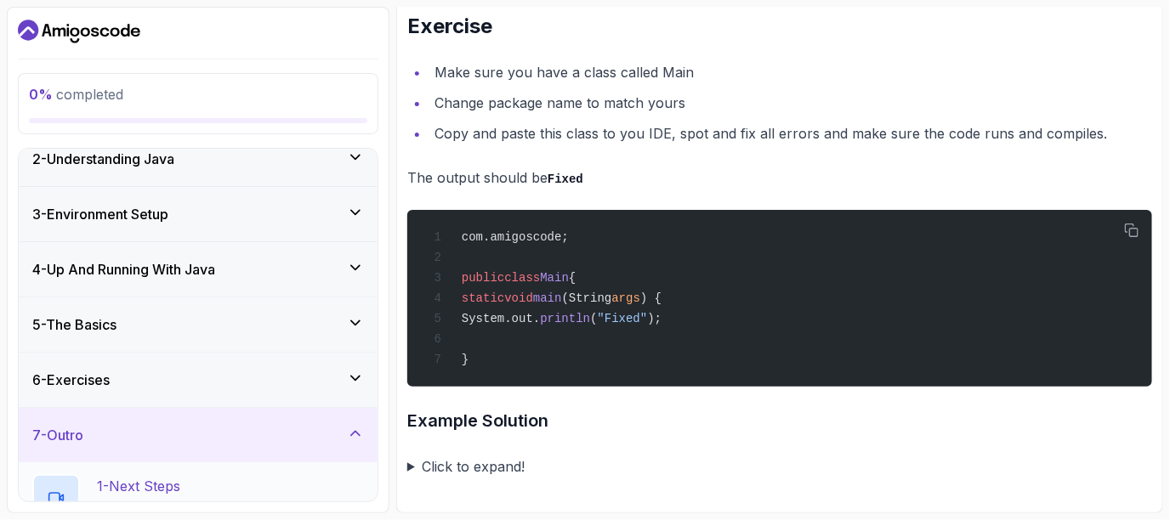
scroll to position [0, 0]
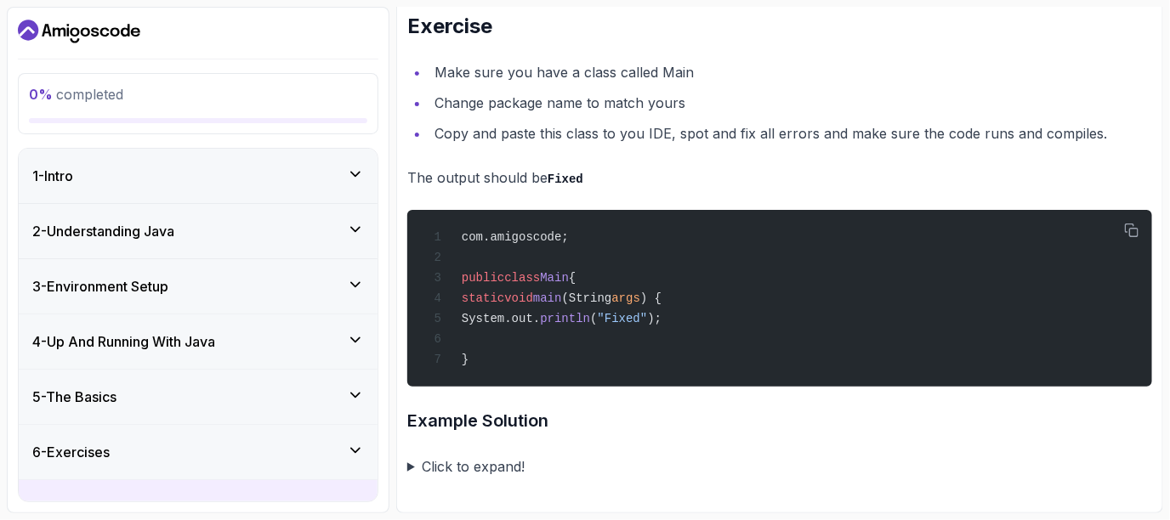
click at [285, 180] on div "1 - Intro" at bounding box center [198, 176] width 332 height 20
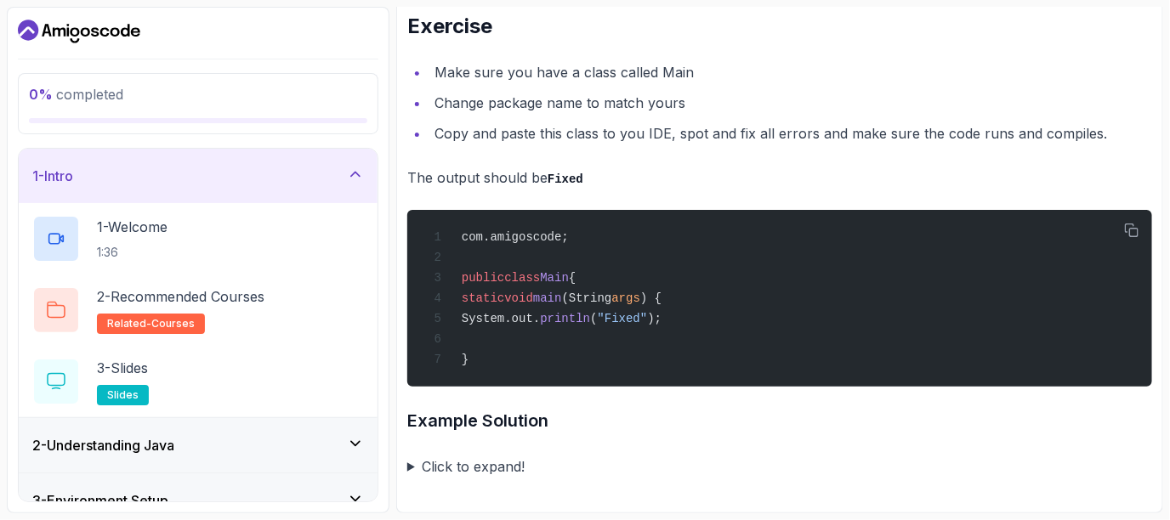
click at [273, 196] on div "1 - Intro" at bounding box center [198, 176] width 359 height 54
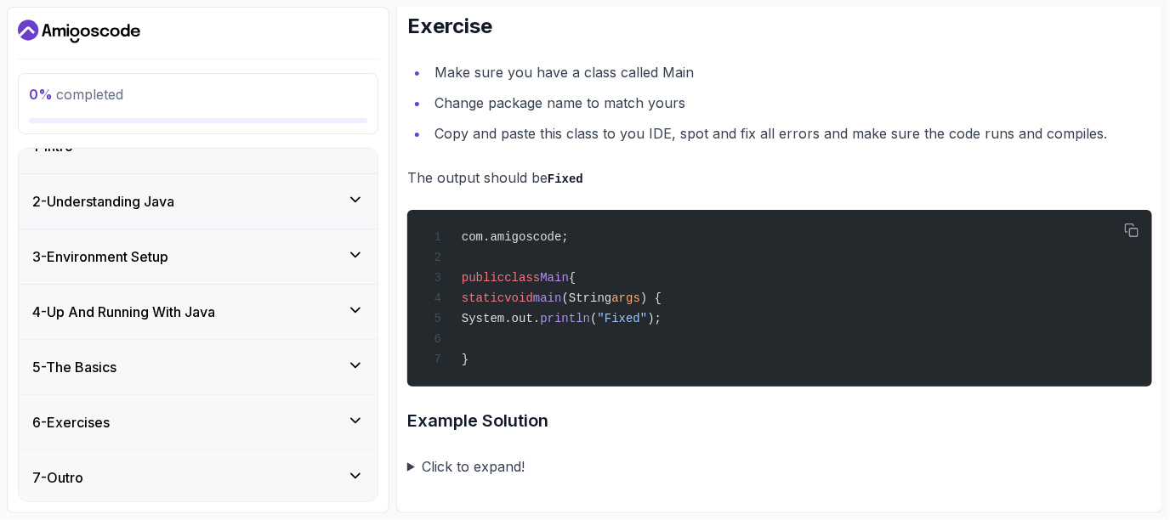
scroll to position [3025, 0]
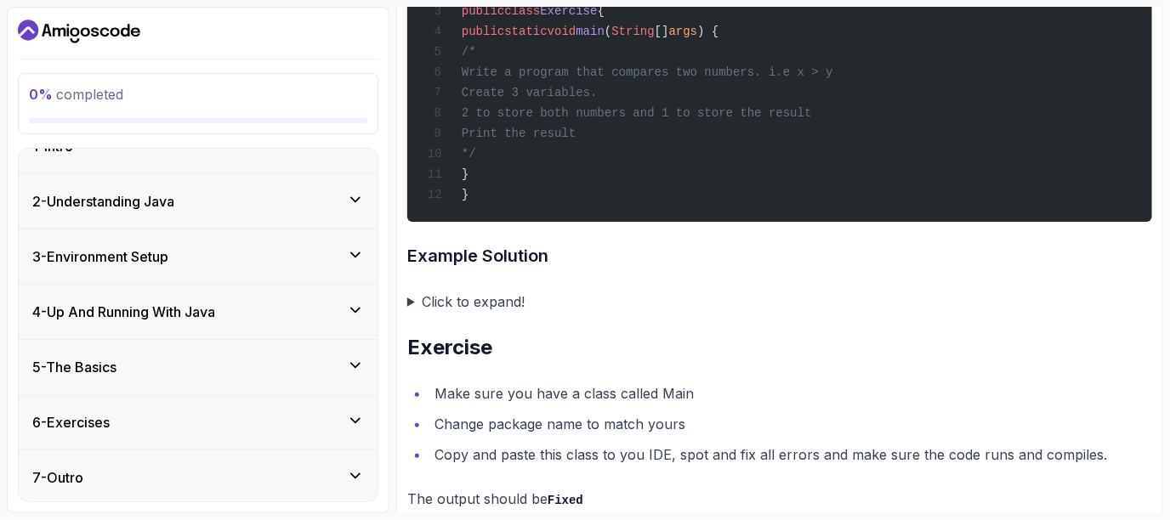
click at [128, 270] on div "3 - Environment Setup" at bounding box center [198, 257] width 359 height 54
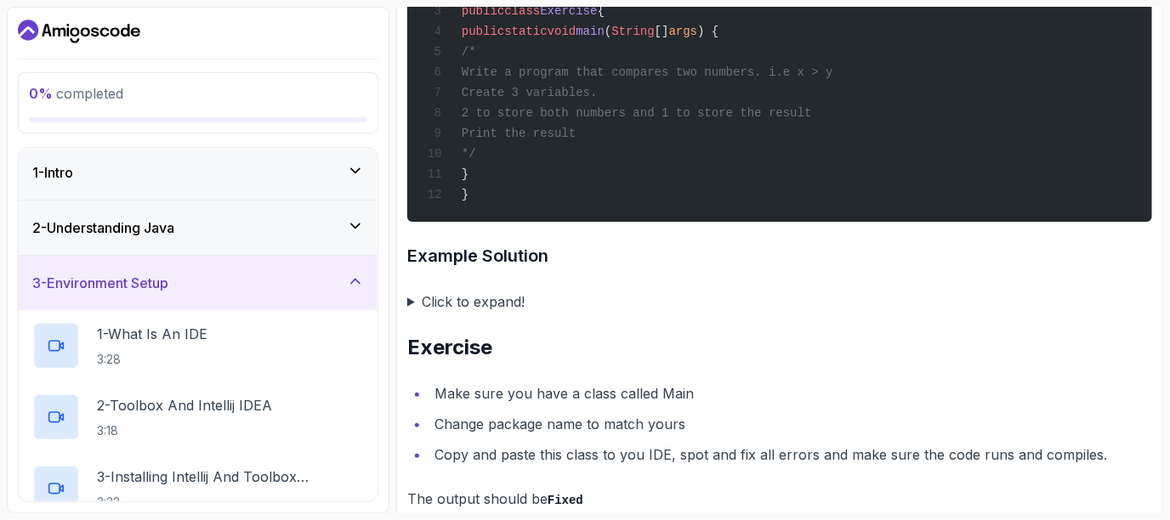
scroll to position [0, 0]
click at [311, 217] on div "2 - Understanding Java" at bounding box center [198, 230] width 359 height 54
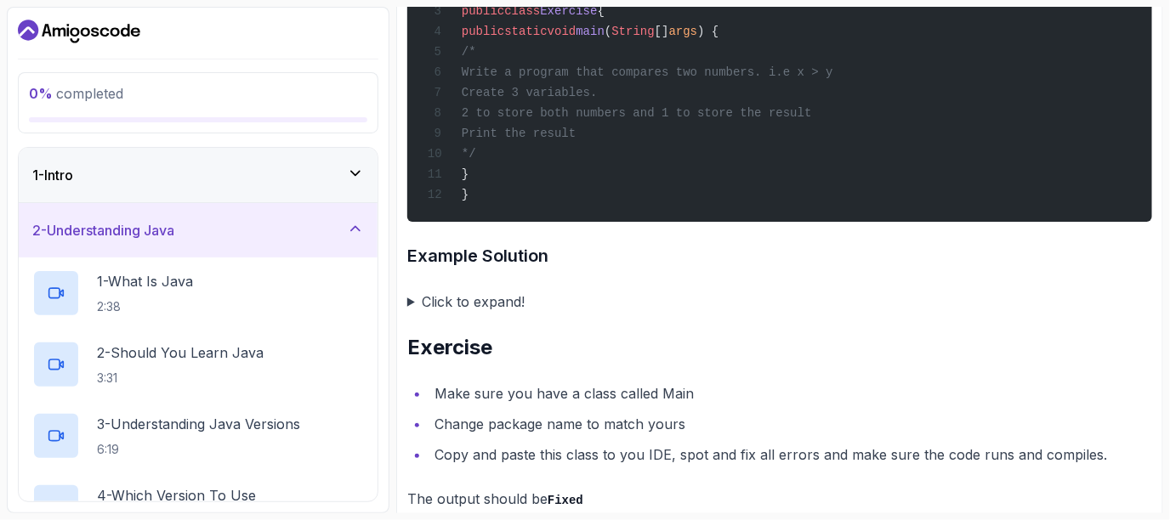
click at [151, 108] on div "0 % completed" at bounding box center [198, 102] width 338 height 39
click at [120, 178] on div "1 - Intro" at bounding box center [198, 175] width 332 height 20
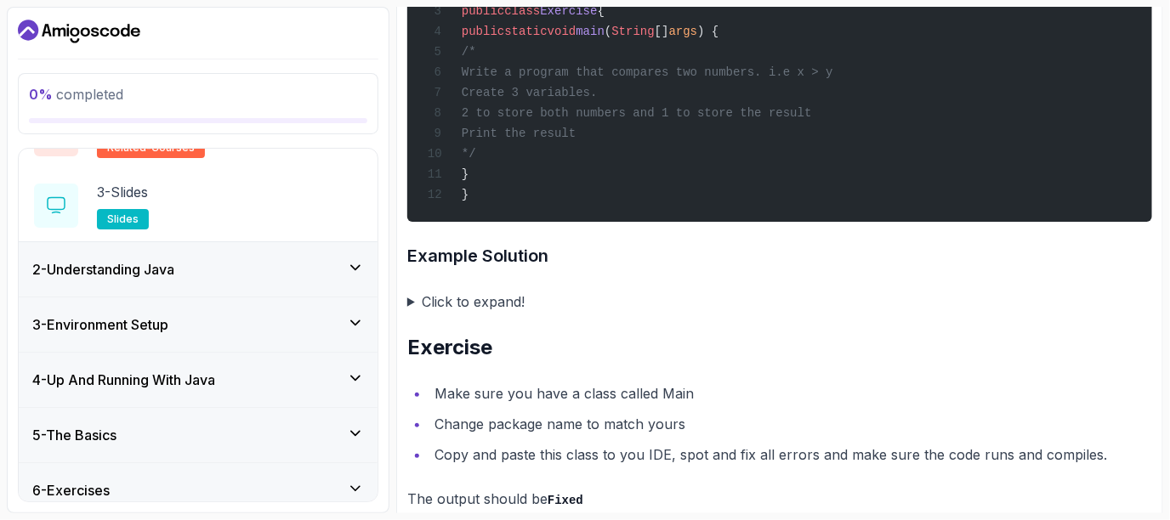
scroll to position [244, 0]
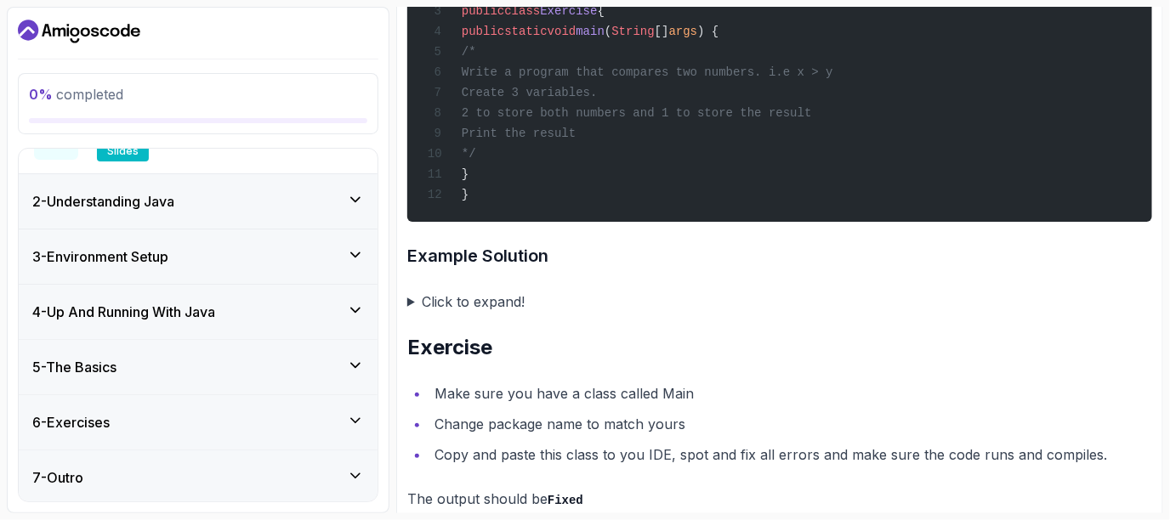
click at [156, 482] on div "7 - Outro" at bounding box center [198, 478] width 332 height 20
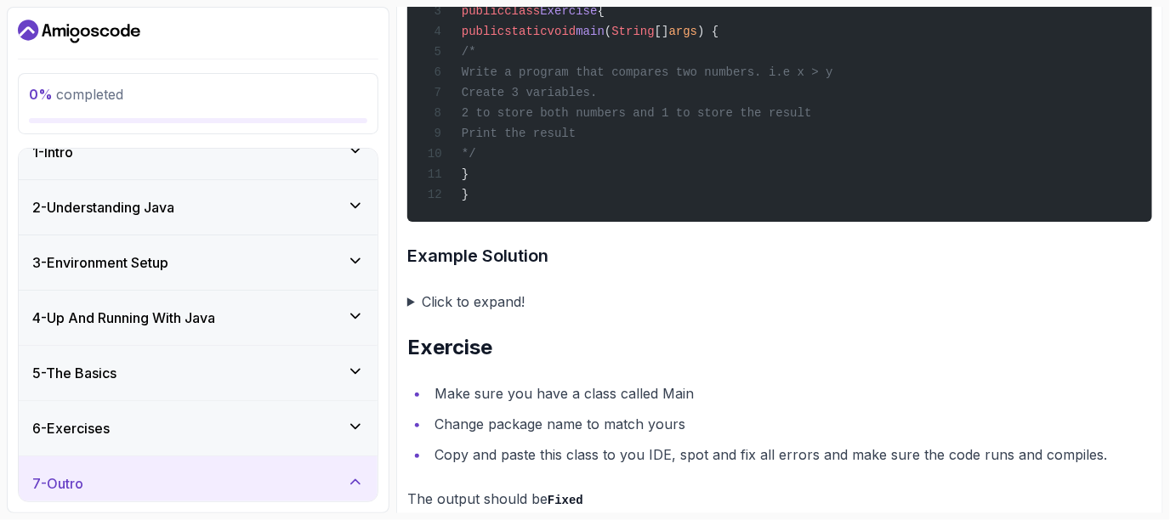
scroll to position [0, 0]
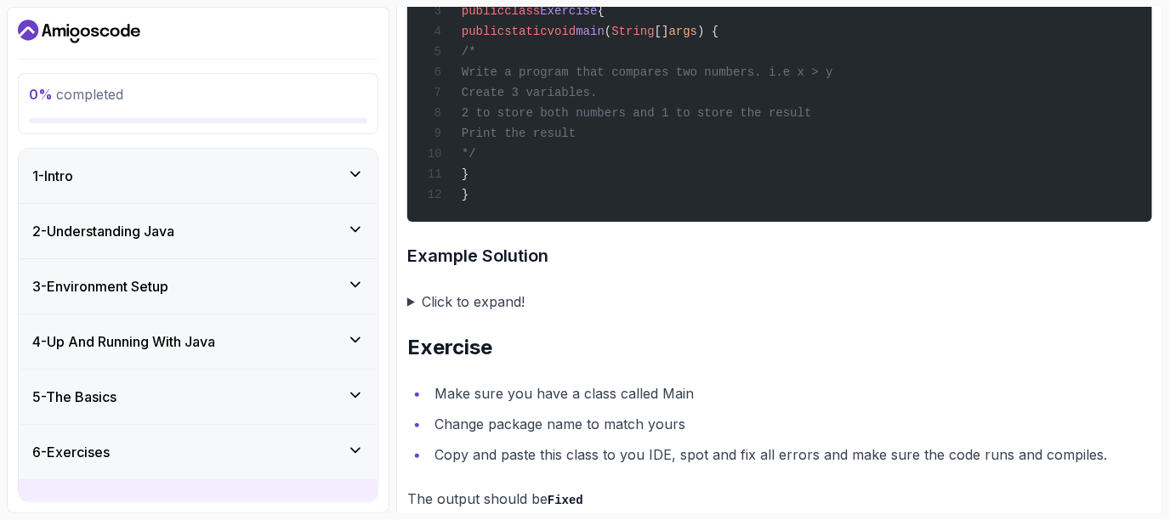
click at [302, 188] on div "1 - Intro" at bounding box center [198, 176] width 359 height 54
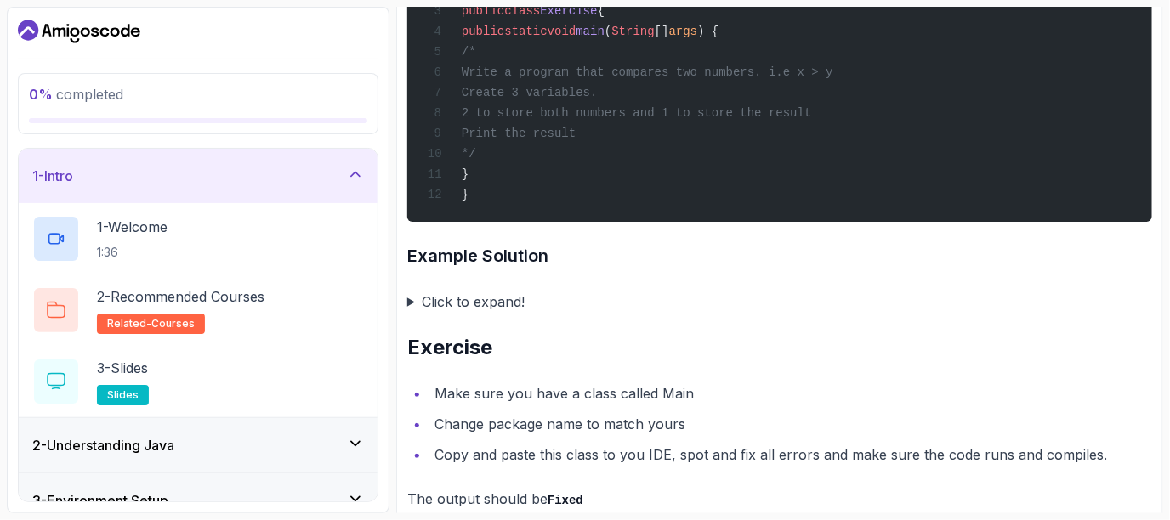
click at [73, 454] on div "2 - Understanding Java" at bounding box center [198, 445] width 359 height 54
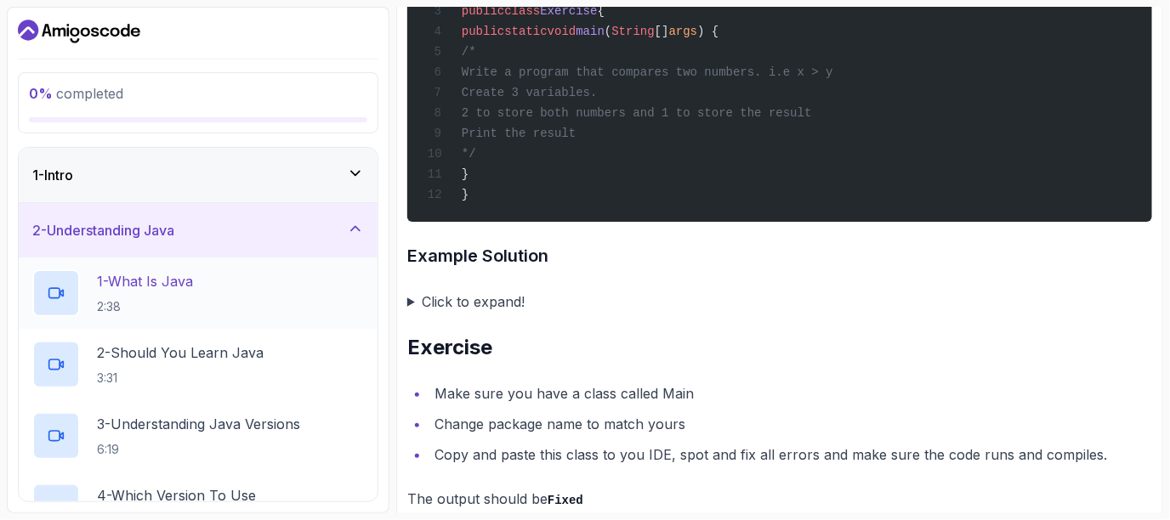
click at [193, 295] on h2 "1 - What Is Java 2:38" at bounding box center [145, 293] width 96 height 44
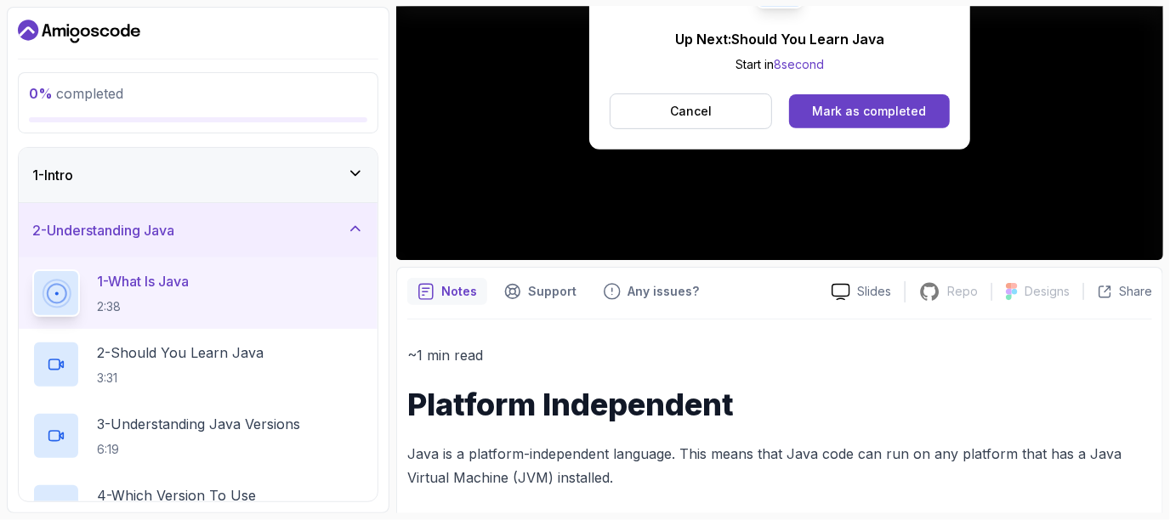
scroll to position [152, 0]
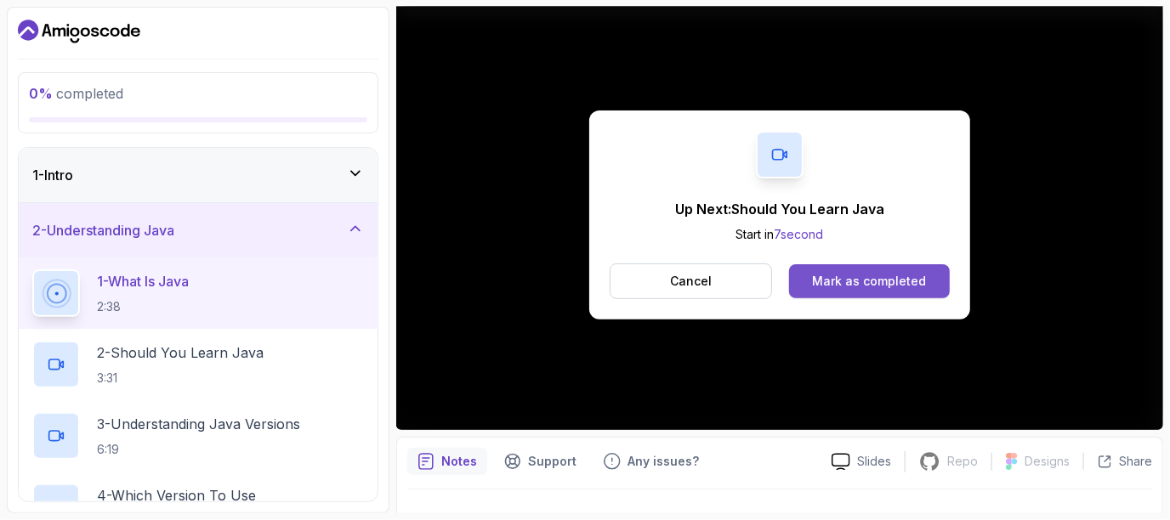
click at [867, 280] on div "Mark as completed" at bounding box center [869, 281] width 114 height 17
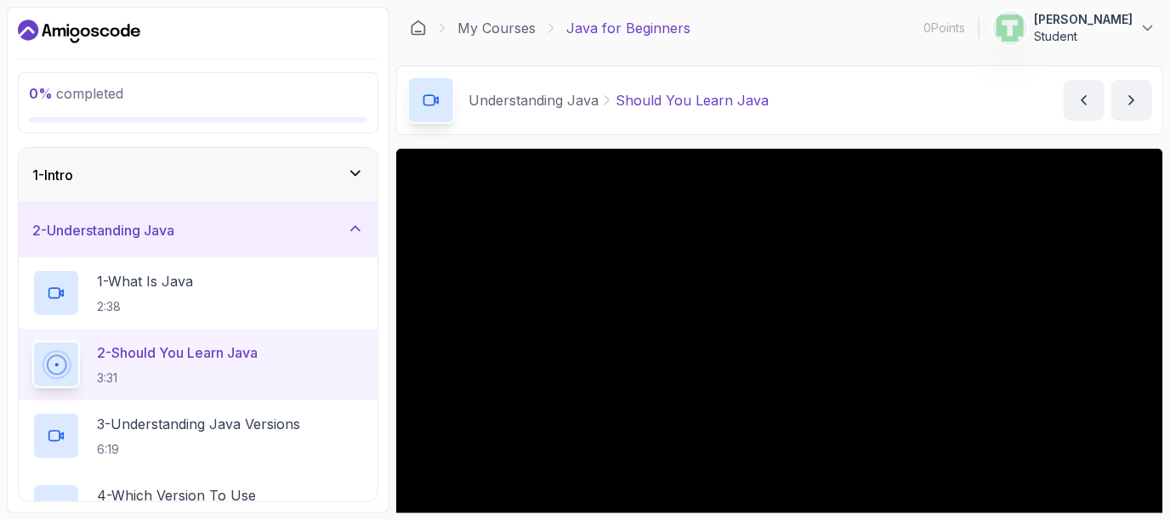
scroll to position [186, 0]
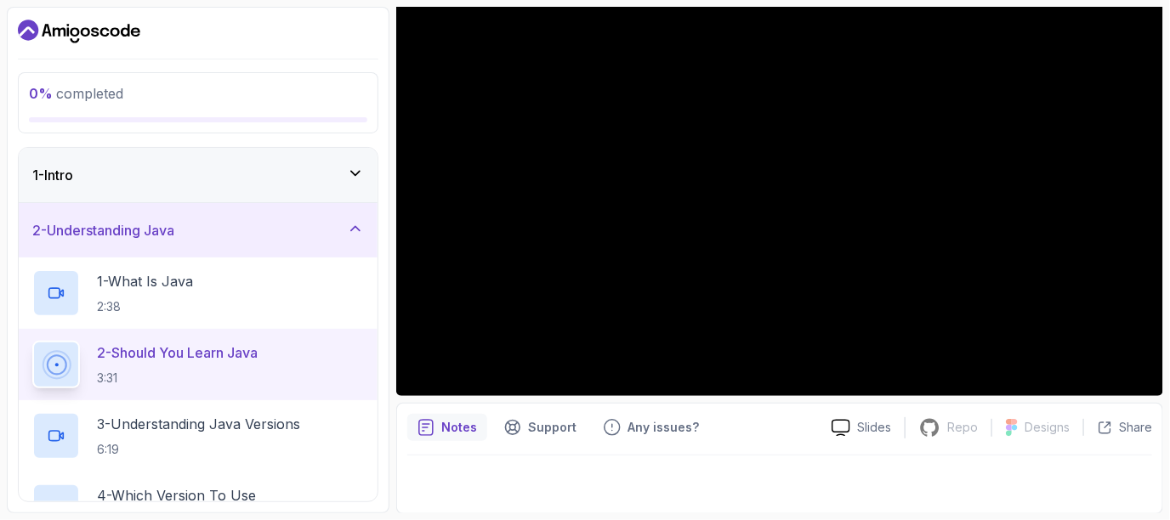
click at [428, 429] on icon "notes button" at bounding box center [426, 427] width 17 height 17
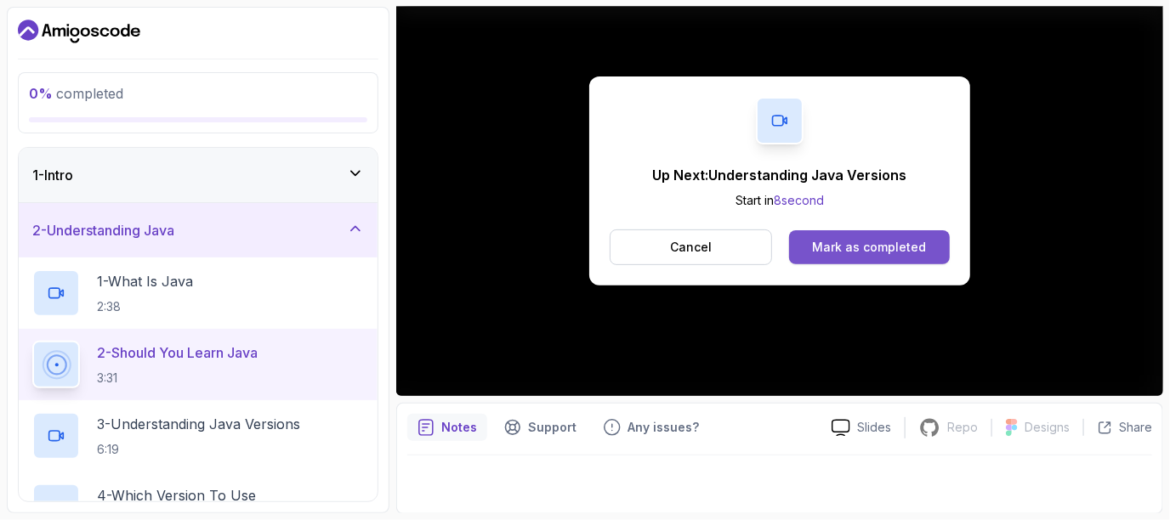
click at [856, 251] on div "Mark as completed" at bounding box center [869, 247] width 114 height 17
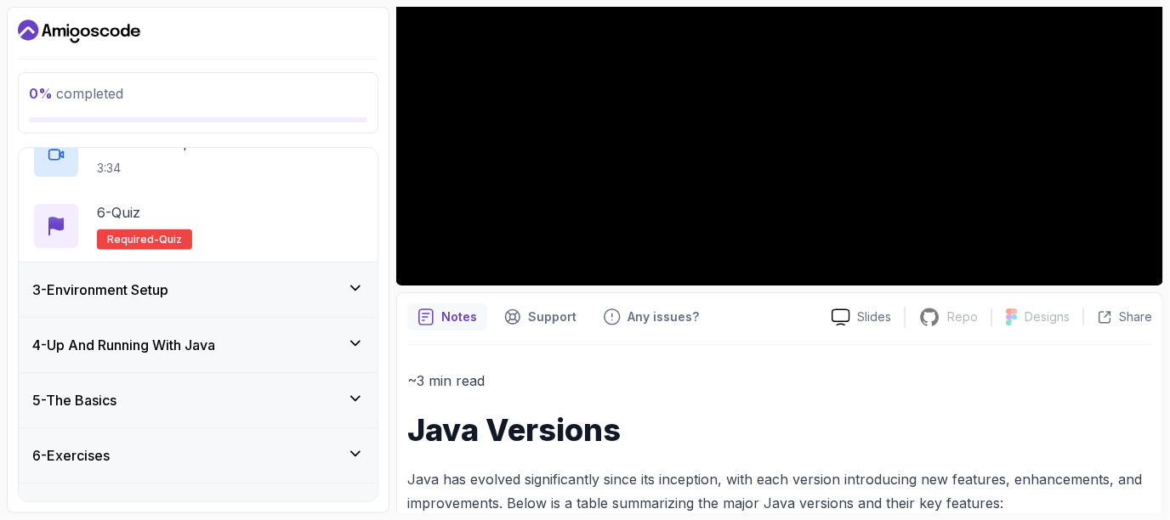
scroll to position [186, 0]
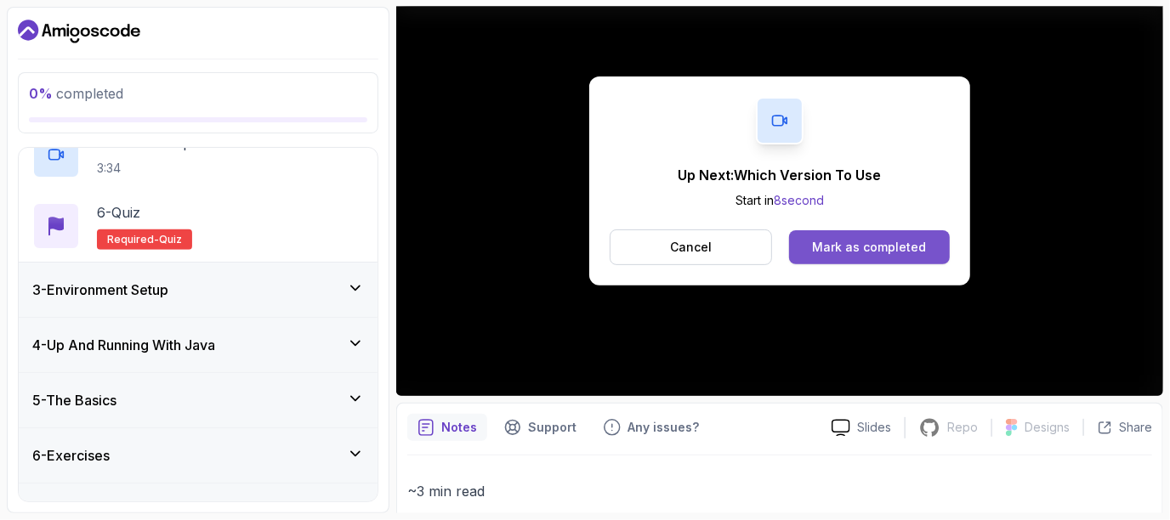
click at [850, 247] on div "Mark as completed" at bounding box center [869, 247] width 114 height 17
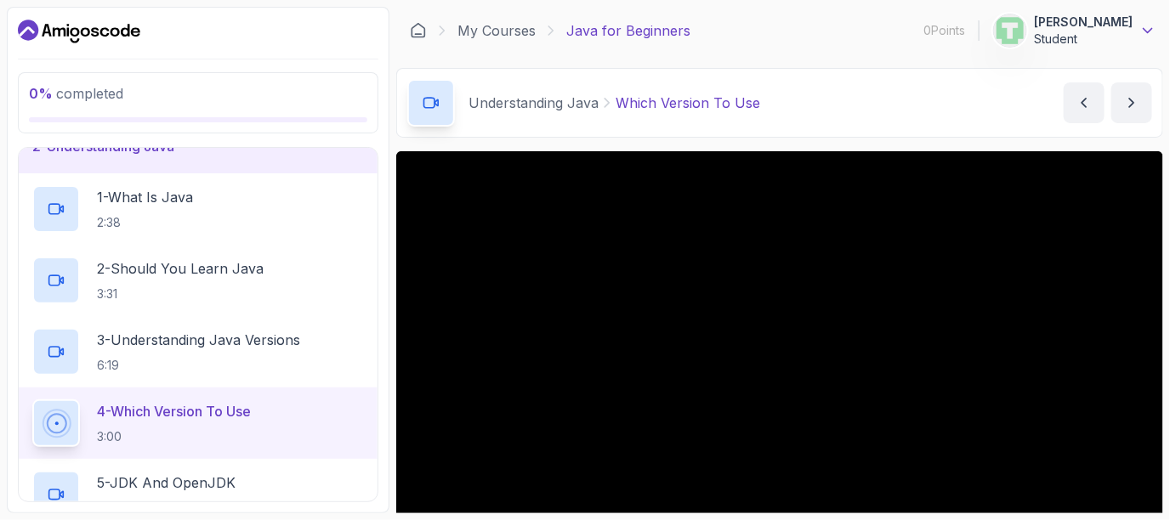
click at [1148, 29] on icon at bounding box center [1147, 30] width 17 height 17
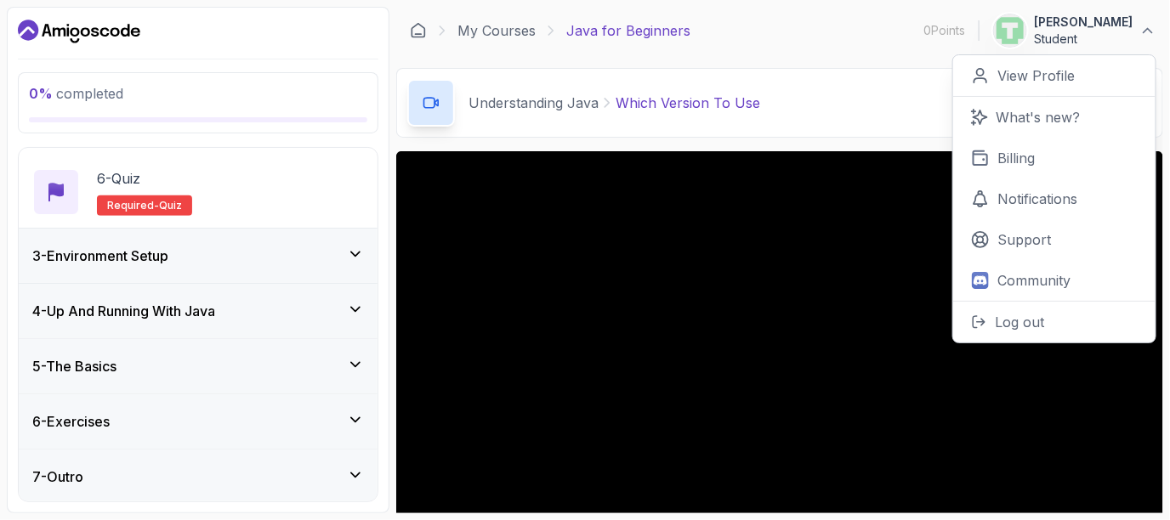
scroll to position [186, 0]
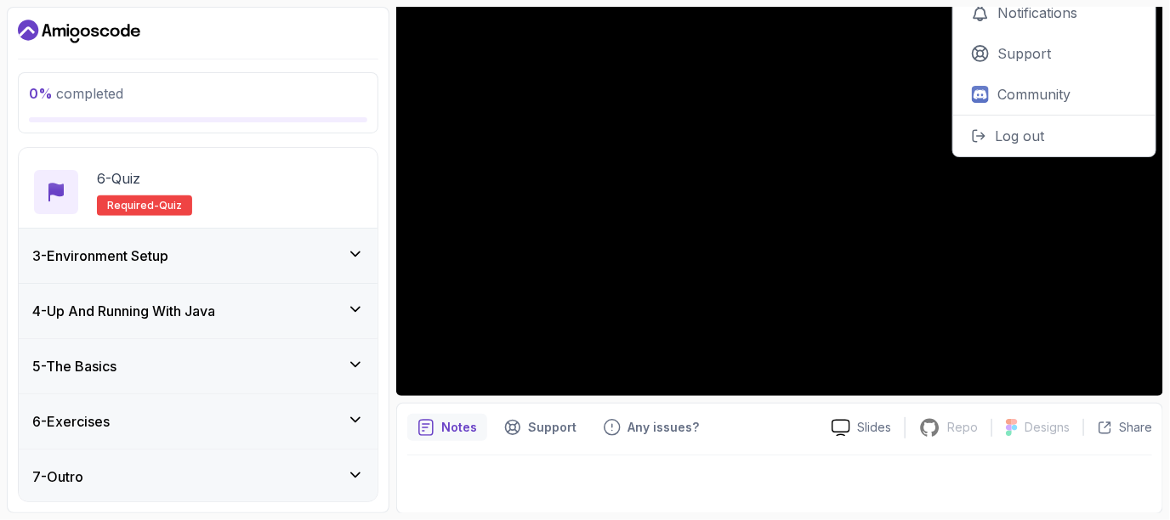
click at [355, 257] on icon at bounding box center [355, 254] width 17 height 17
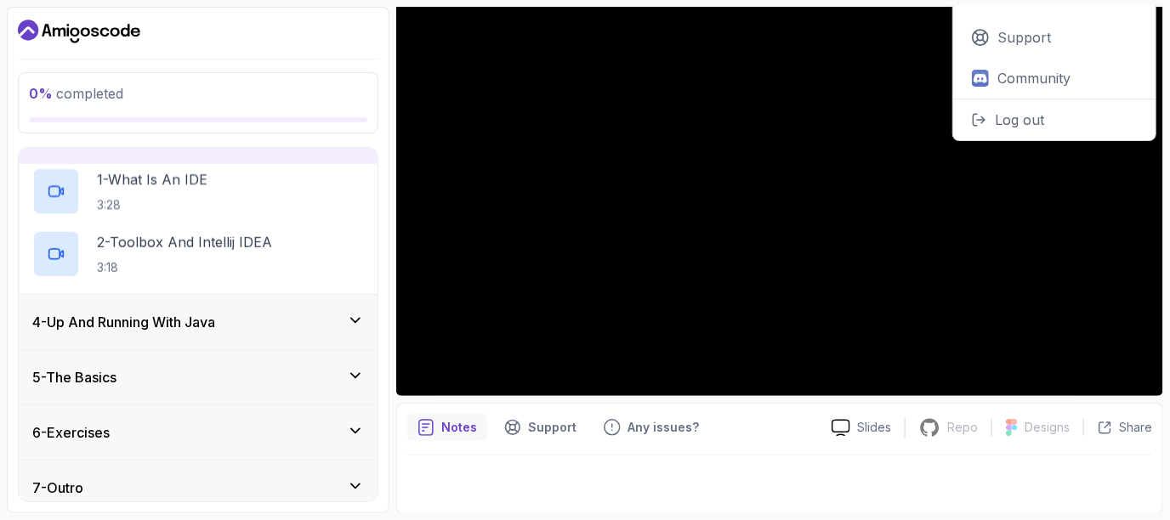
scroll to position [30, 0]
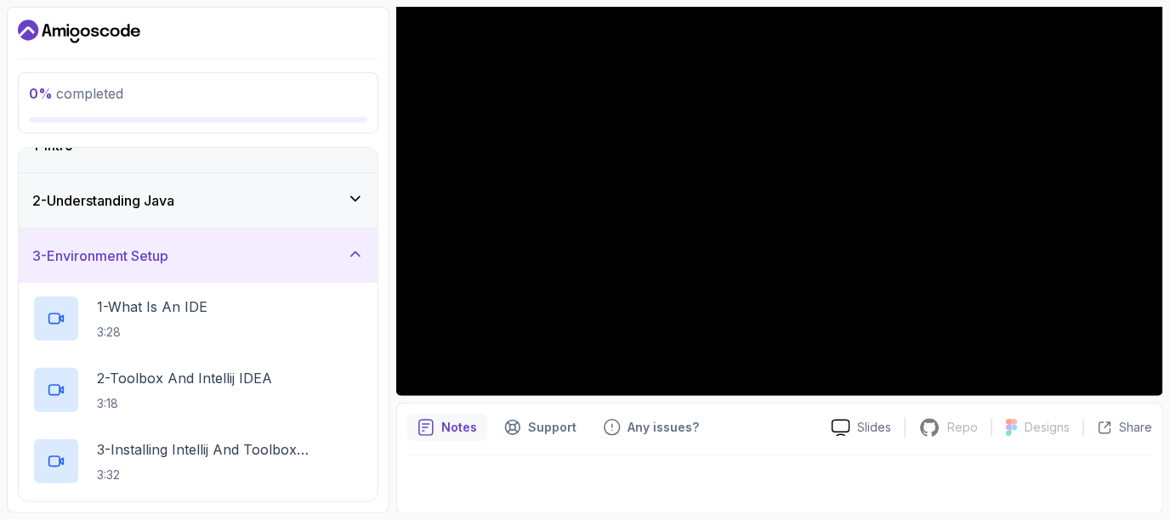
click at [355, 257] on icon at bounding box center [355, 254] width 17 height 17
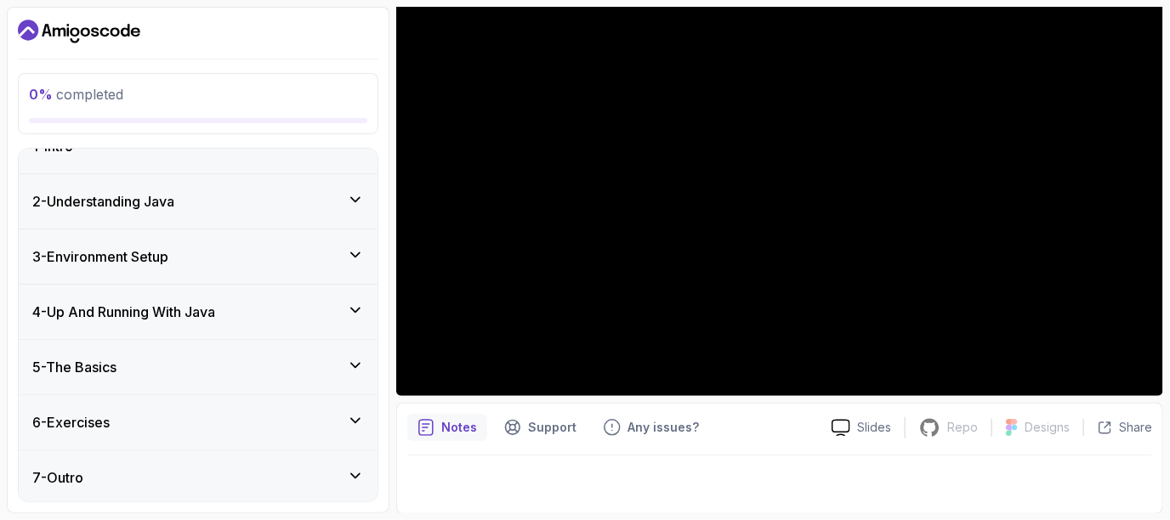
click at [360, 205] on icon at bounding box center [355, 199] width 17 height 17
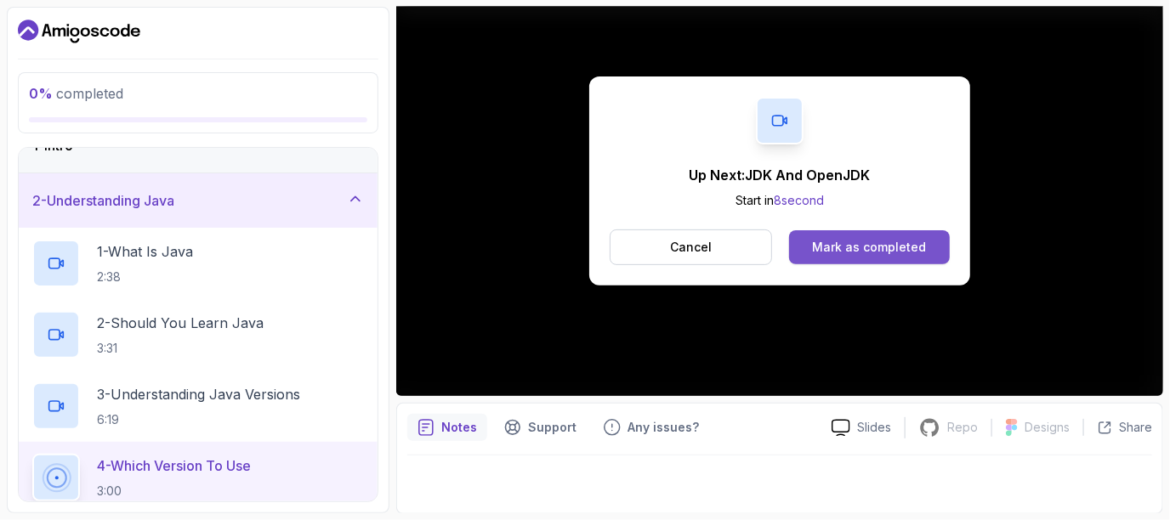
click at [878, 253] on div "Mark as completed" at bounding box center [869, 247] width 114 height 17
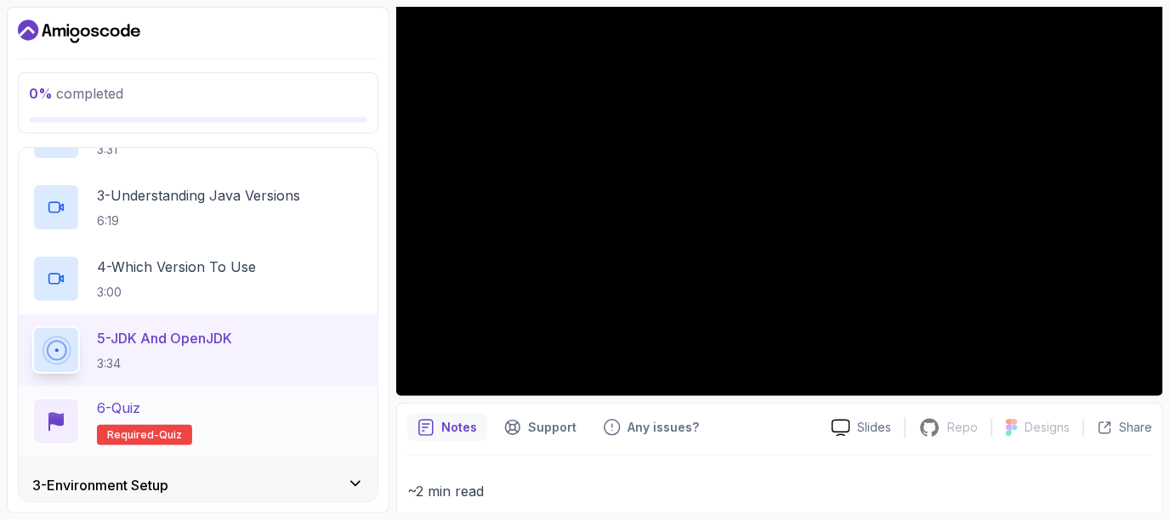
scroll to position [285, 0]
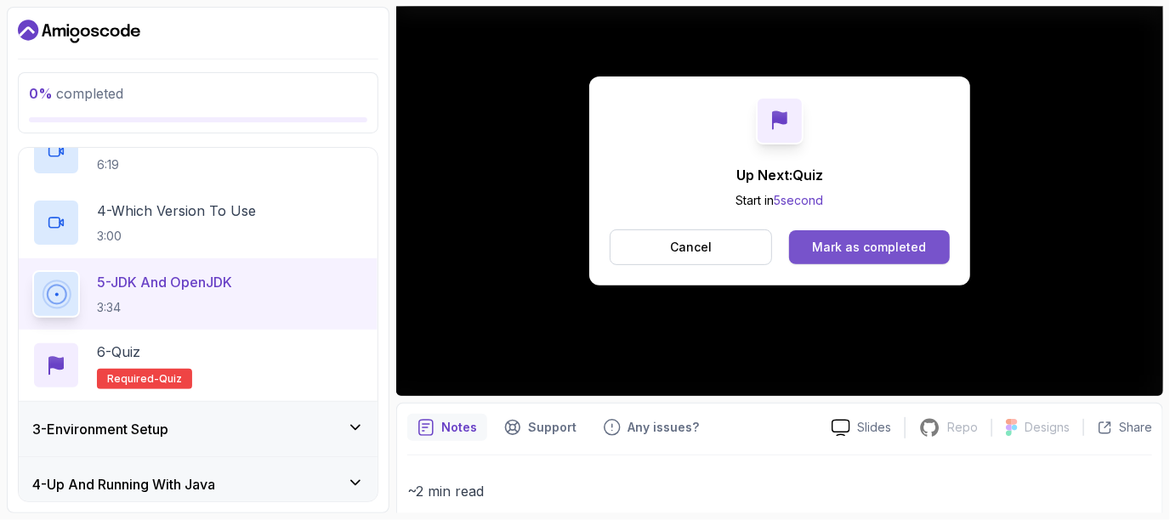
click at [835, 242] on div "Mark as completed" at bounding box center [869, 247] width 114 height 17
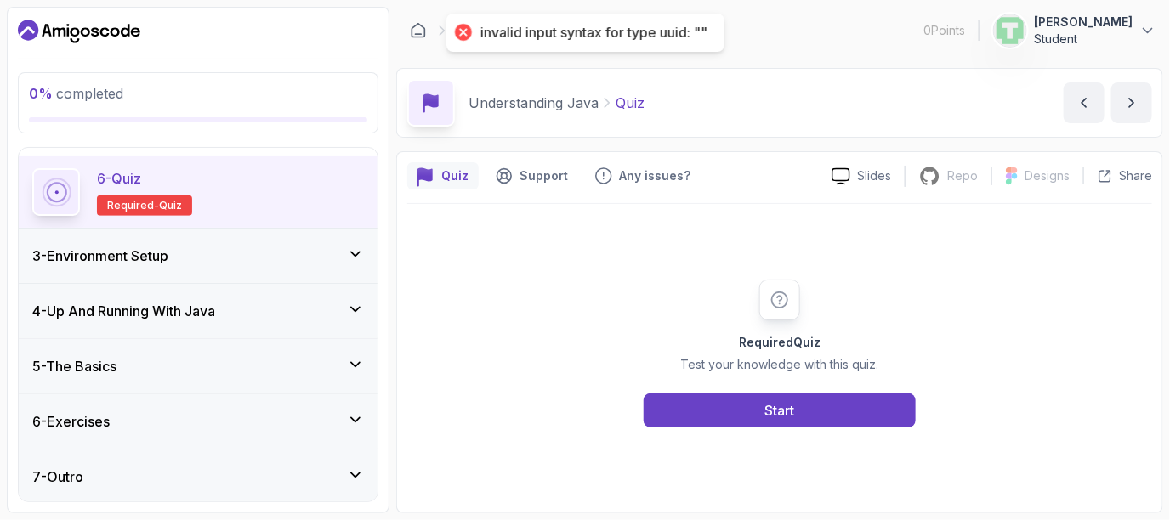
click at [271, 237] on div "3 - Environment Setup" at bounding box center [198, 256] width 359 height 54
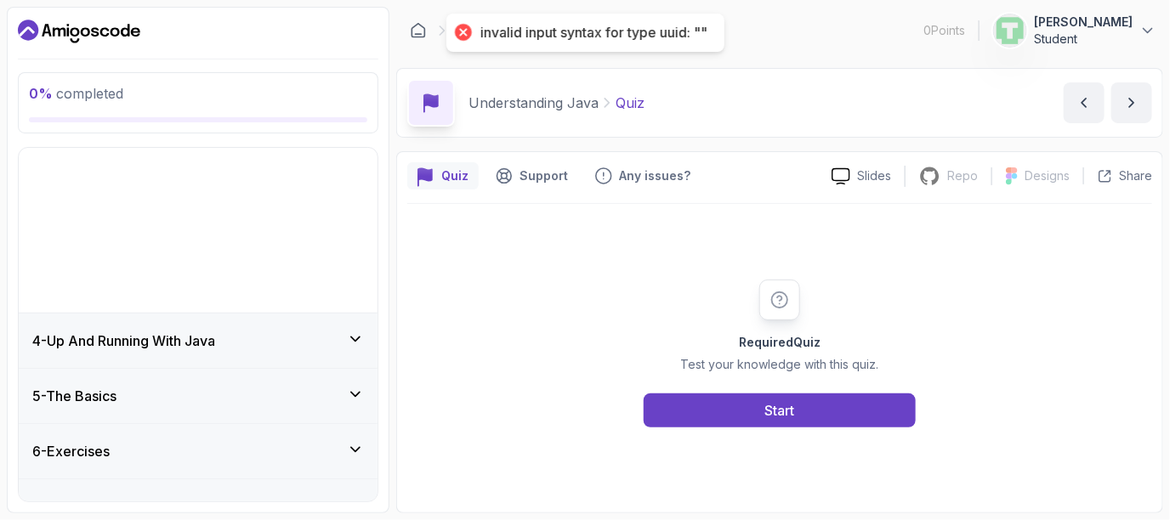
scroll to position [30, 0]
